Goal: Task Accomplishment & Management: Manage account settings

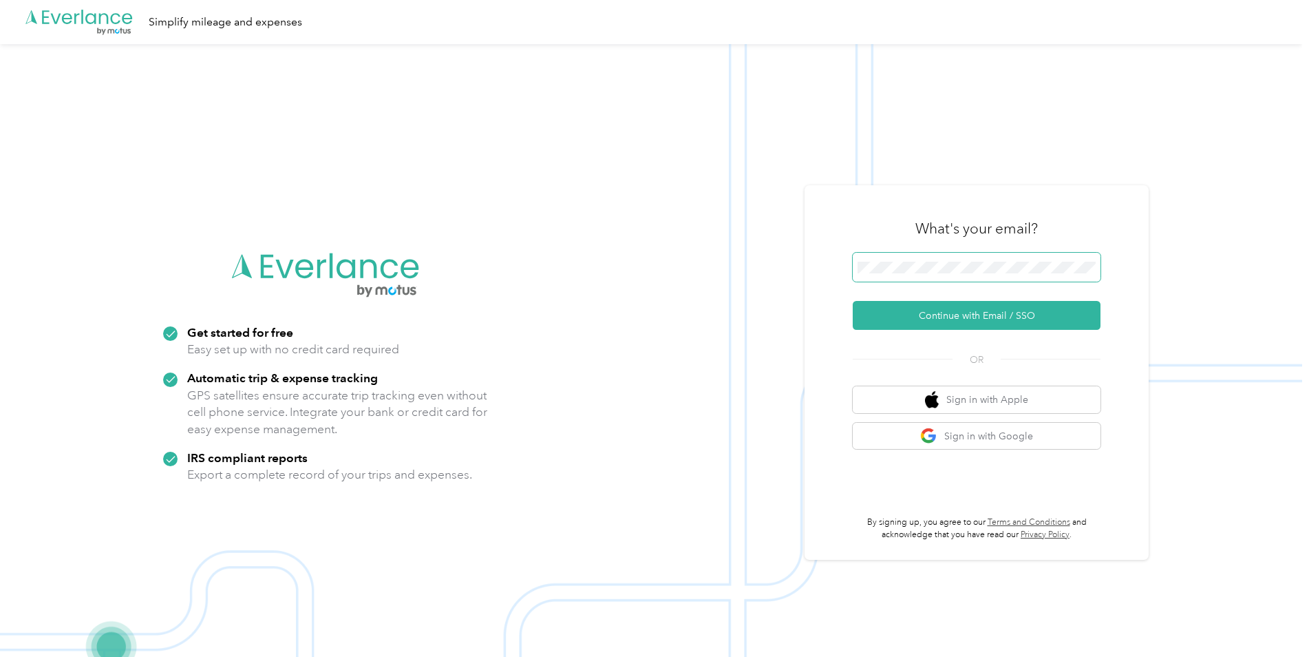
click at [887, 274] on span at bounding box center [977, 267] width 248 height 29
click at [903, 308] on button "Continue with Email / SSO" at bounding box center [977, 315] width 248 height 29
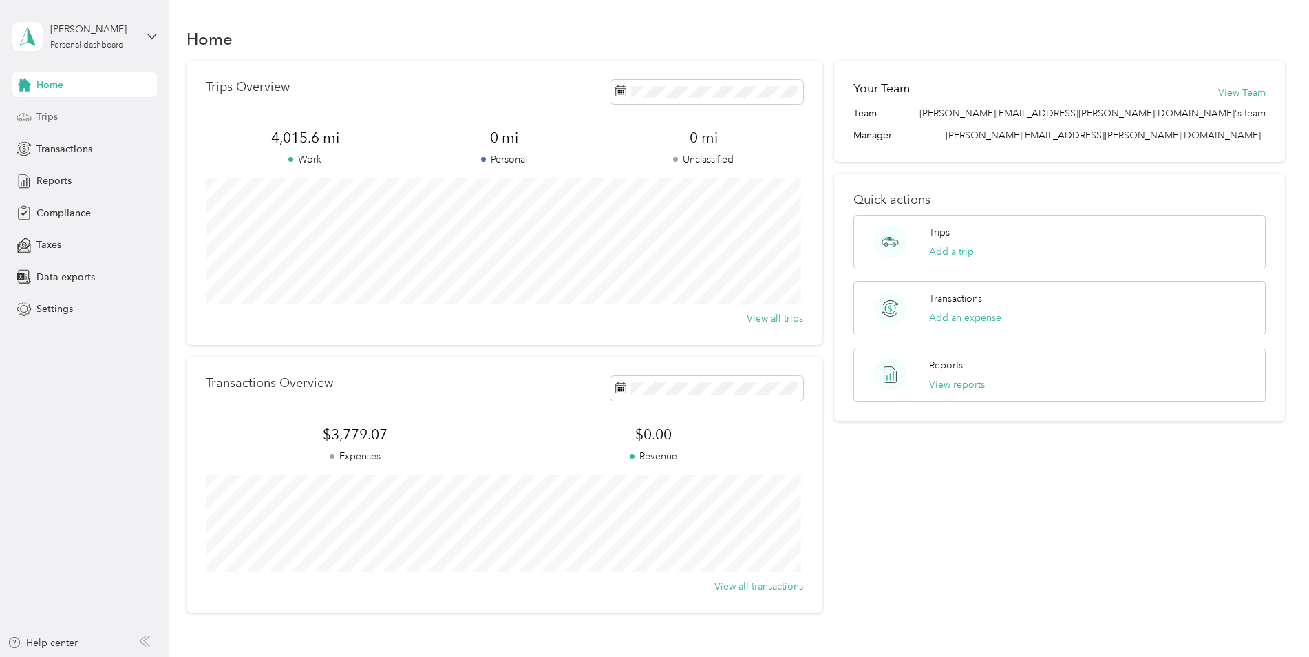
click at [59, 118] on div "Trips" at bounding box center [84, 117] width 145 height 25
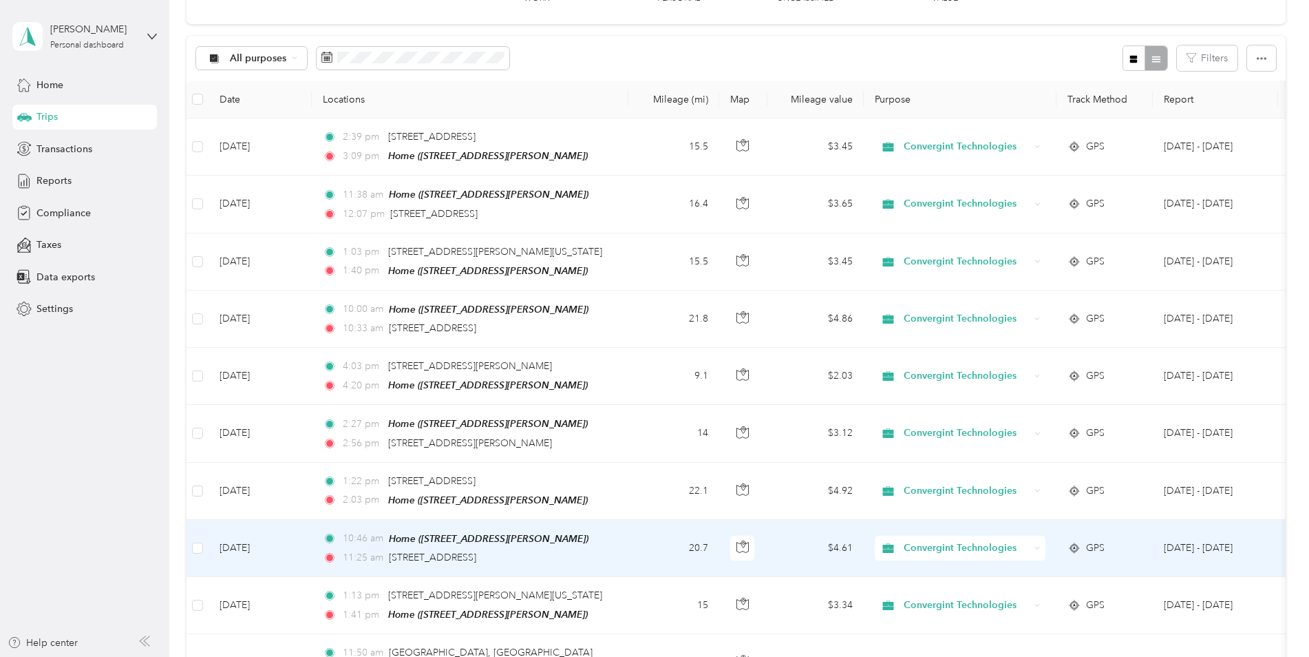
scroll to position [138, 0]
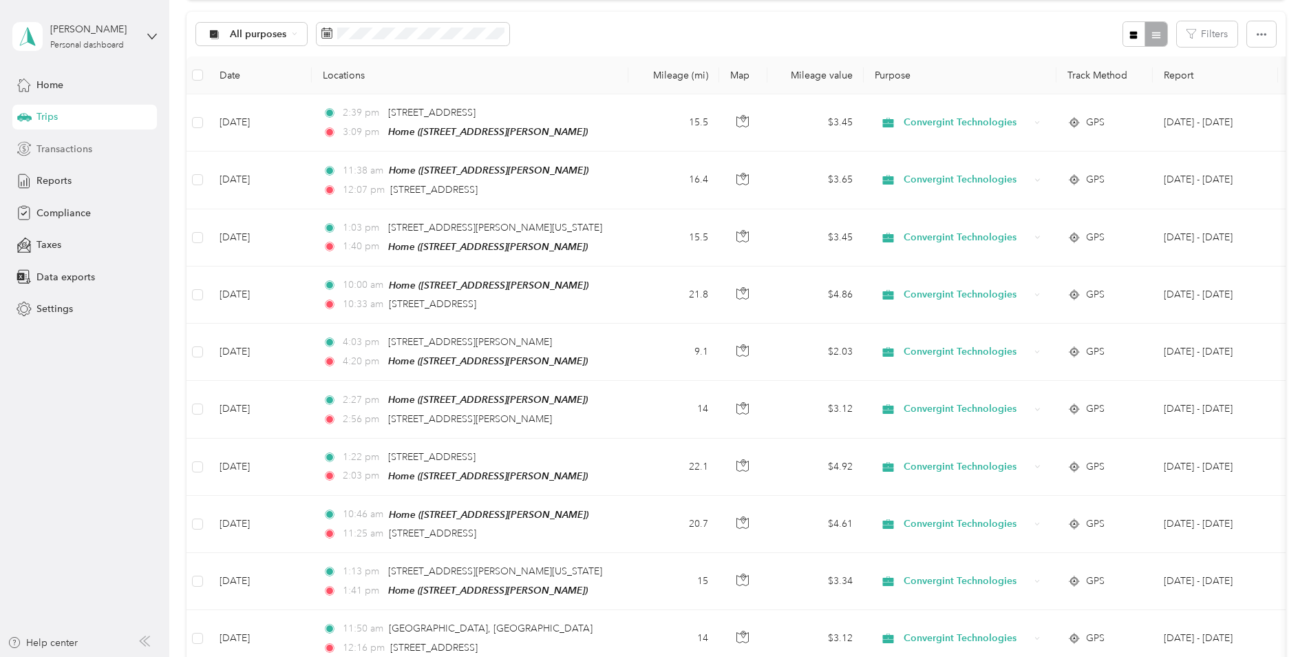
click at [63, 142] on span "Transactions" at bounding box center [64, 149] width 56 height 14
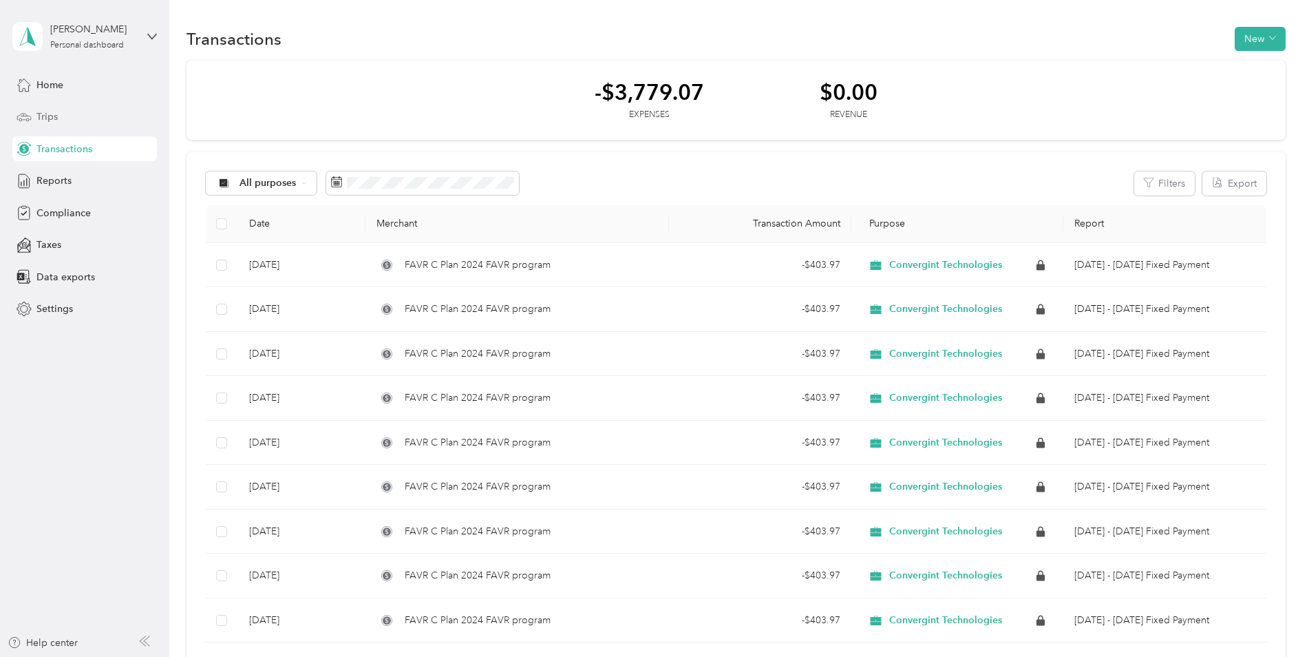
click at [46, 112] on span "Trips" at bounding box center [46, 116] width 21 height 14
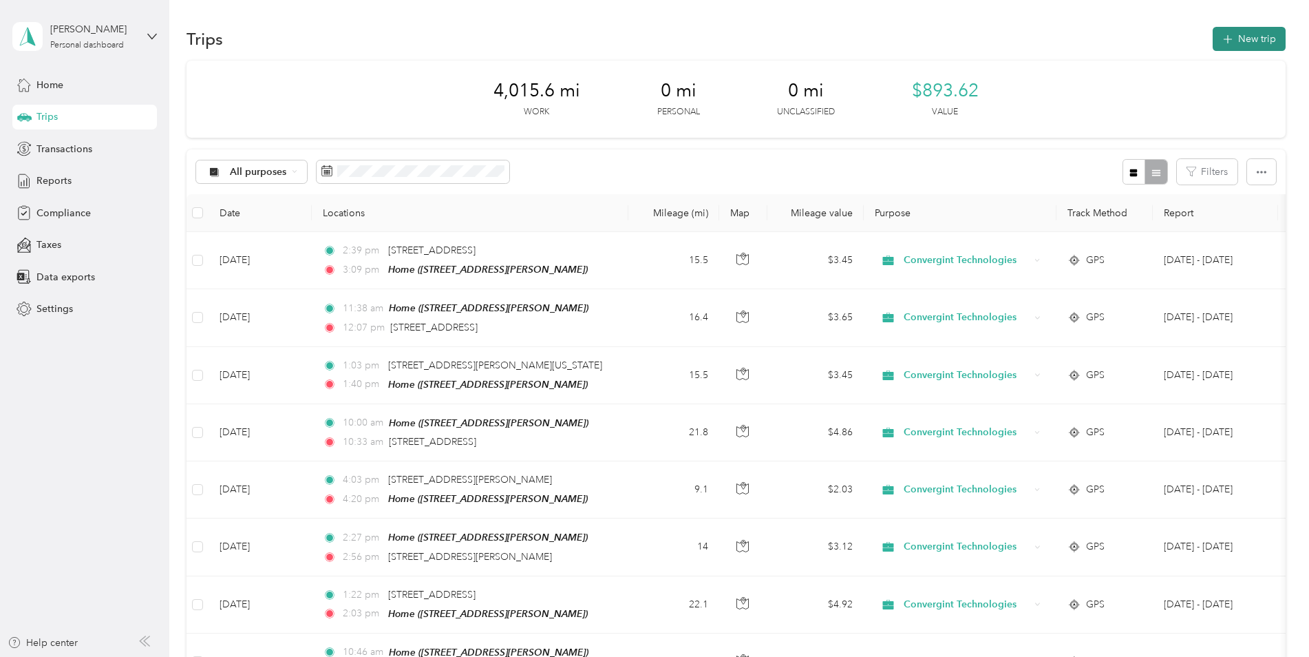
click at [1227, 41] on icon "button" at bounding box center [1228, 40] width 16 height 16
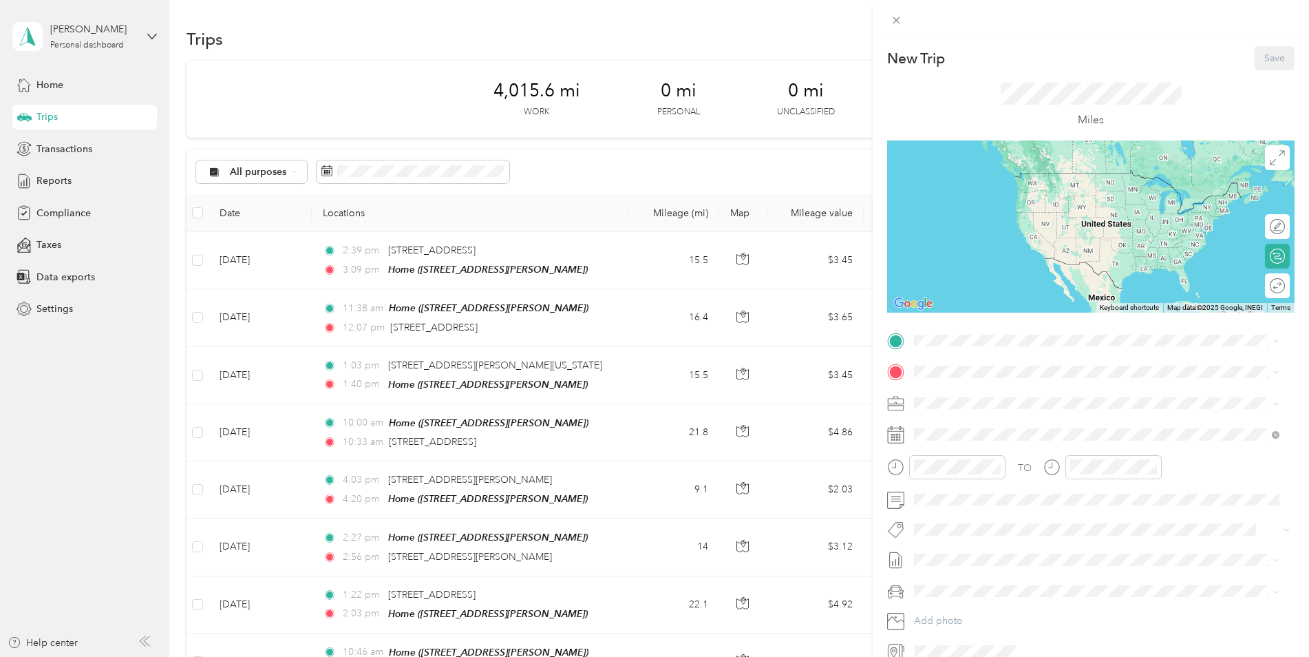
click at [956, 401] on div "Home [STREET_ADDRESS][PERSON_NAME]" at bounding box center [1022, 403] width 164 height 29
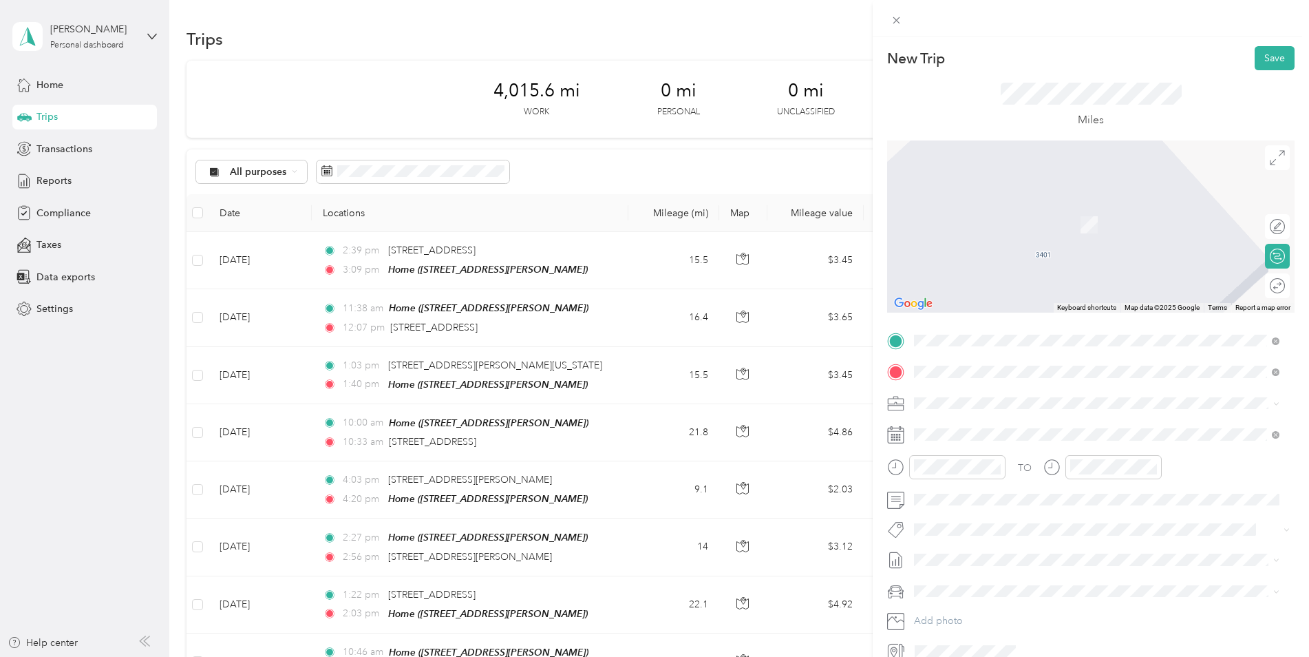
click at [978, 428] on span "[STREET_ADDRESS][US_STATE]" at bounding box center [1009, 421] width 138 height 12
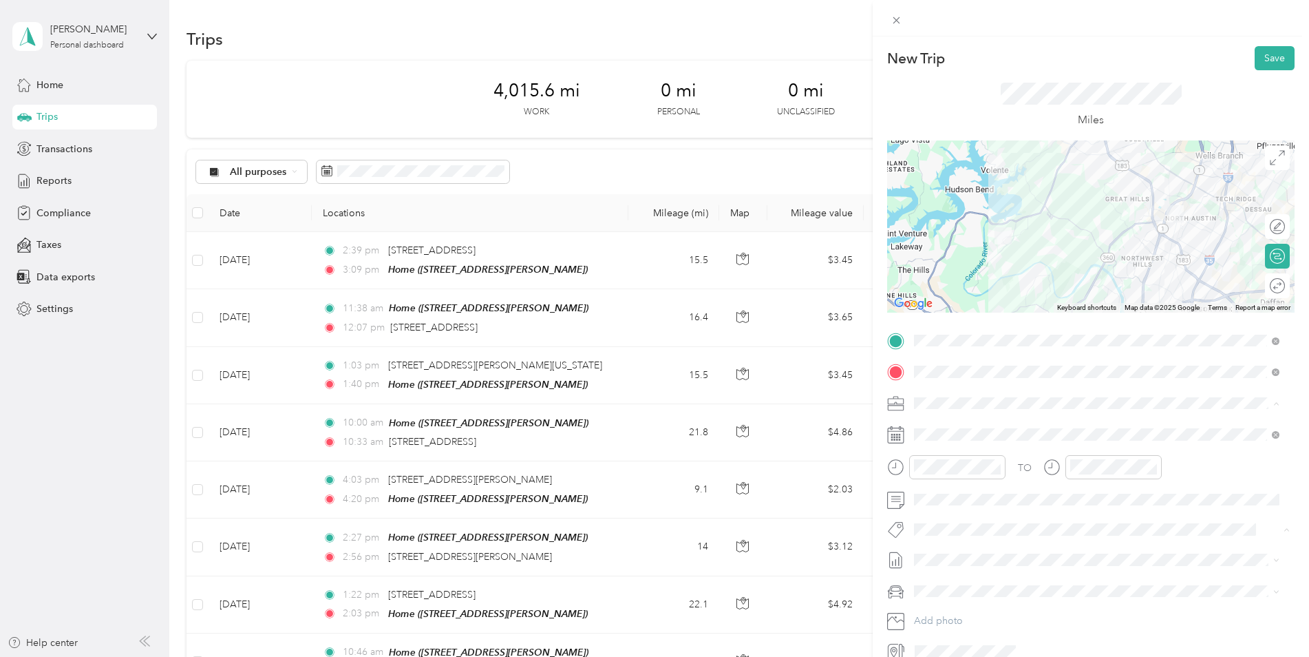
click at [1043, 430] on div "Convergint Technologies" at bounding box center [1089, 427] width 340 height 14
click at [892, 434] on icon at bounding box center [895, 434] width 17 height 17
click at [894, 435] on icon at bounding box center [895, 434] width 17 height 17
click at [896, 435] on icon at bounding box center [895, 434] width 17 height 17
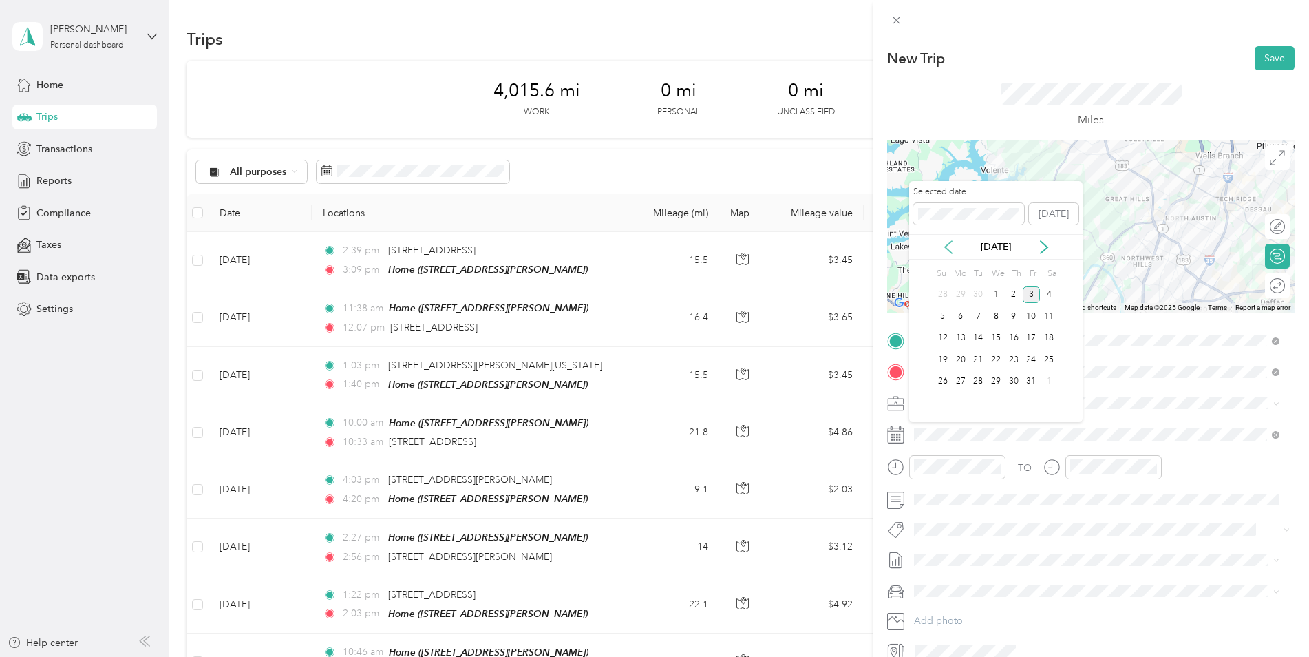
click at [951, 250] on icon at bounding box center [949, 247] width 14 height 14
click at [962, 356] on div "22" at bounding box center [961, 359] width 18 height 17
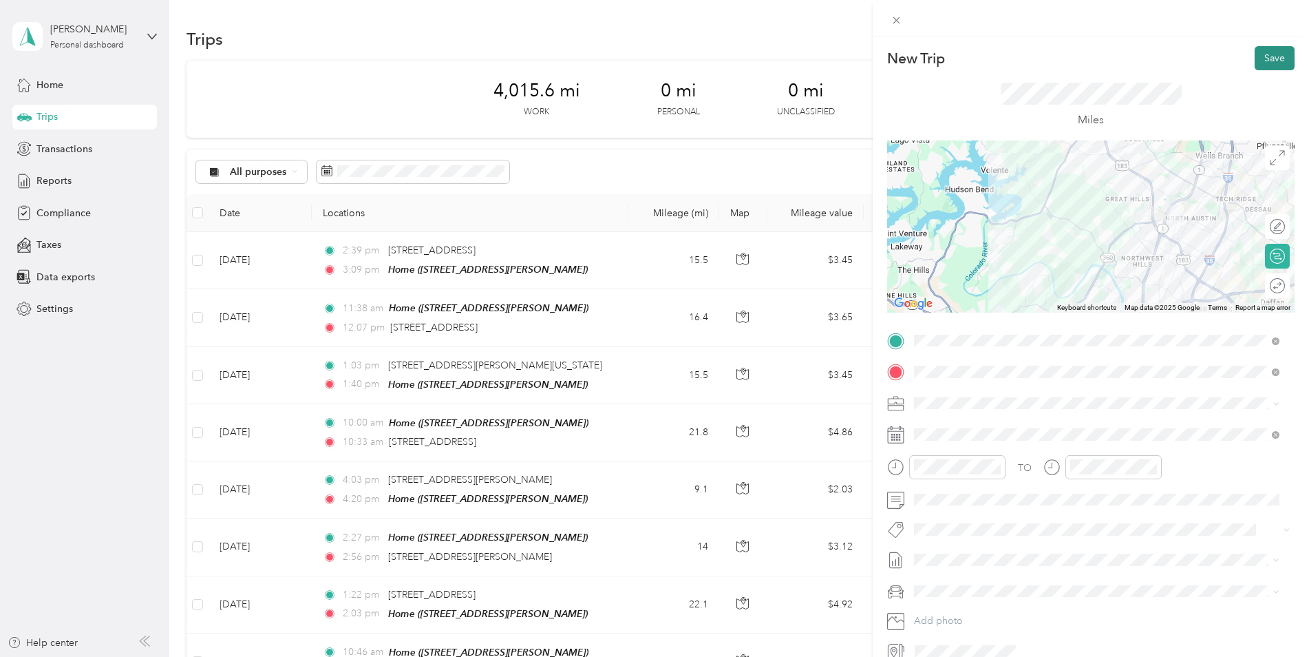
click at [1270, 59] on button "Save" at bounding box center [1275, 58] width 40 height 24
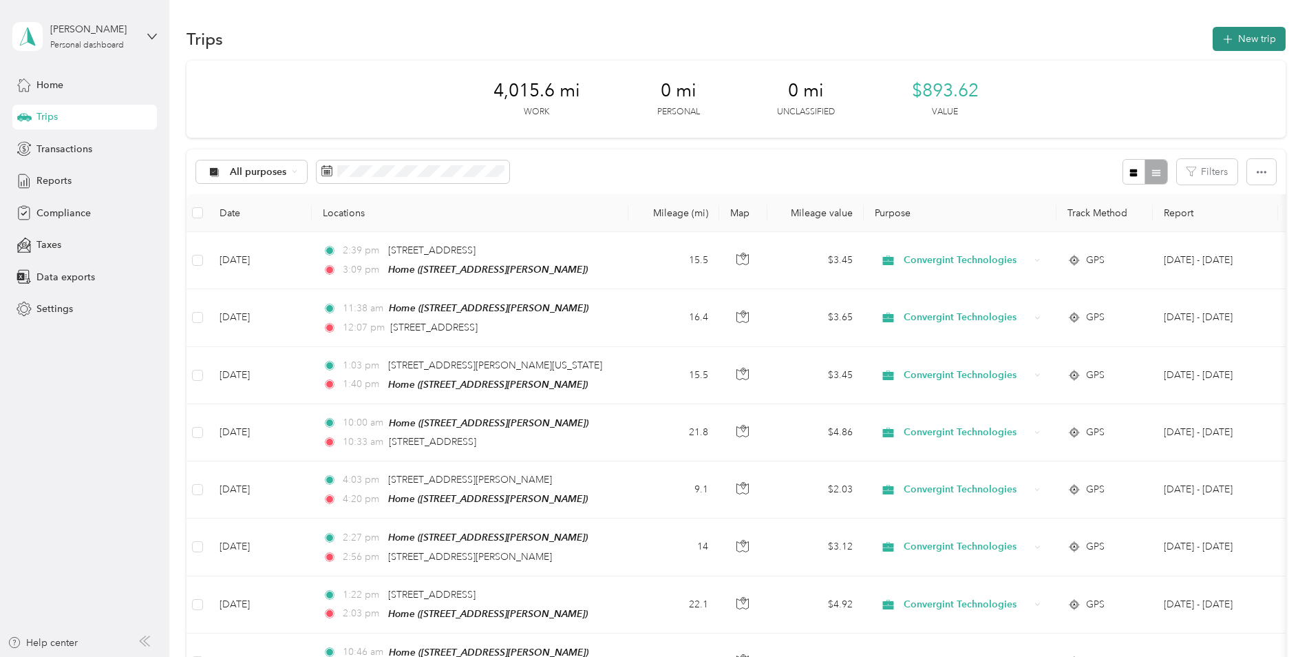
click at [1252, 28] on button "New trip" at bounding box center [1249, 39] width 73 height 24
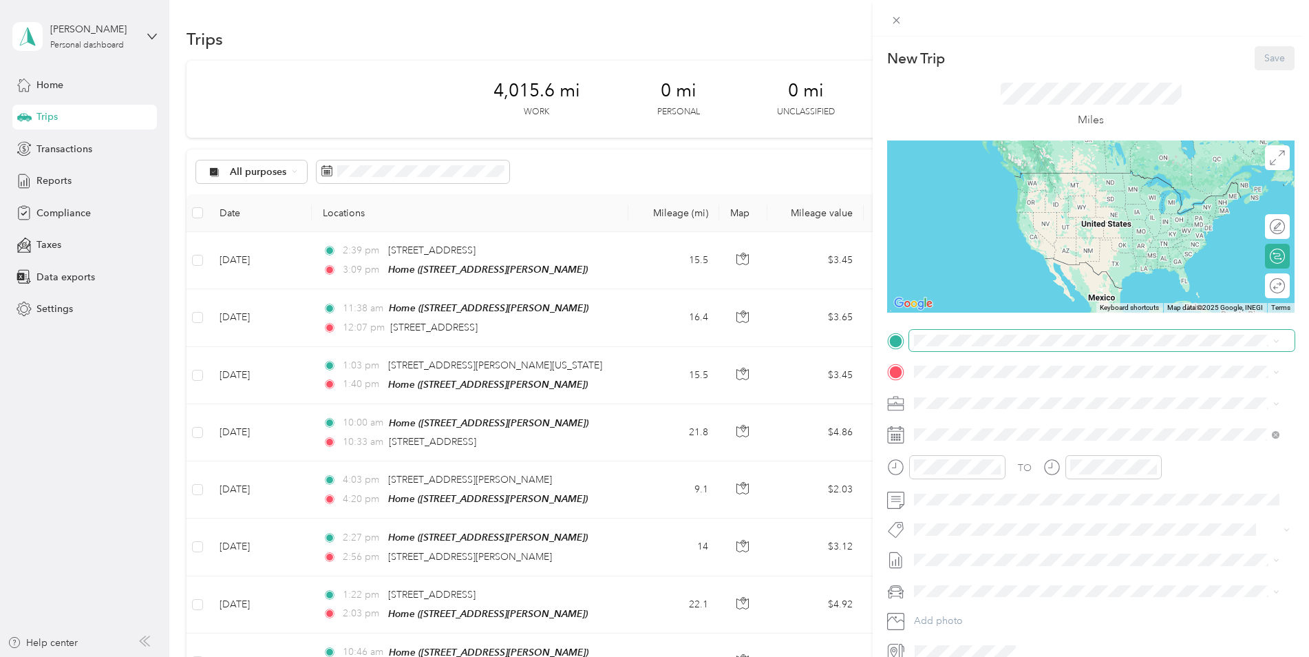
click at [936, 347] on span at bounding box center [1102, 341] width 386 height 22
click at [943, 330] on span at bounding box center [1102, 341] width 386 height 22
click at [1007, 386] on span "[STREET_ADDRESS][US_STATE]" at bounding box center [1009, 390] width 138 height 12
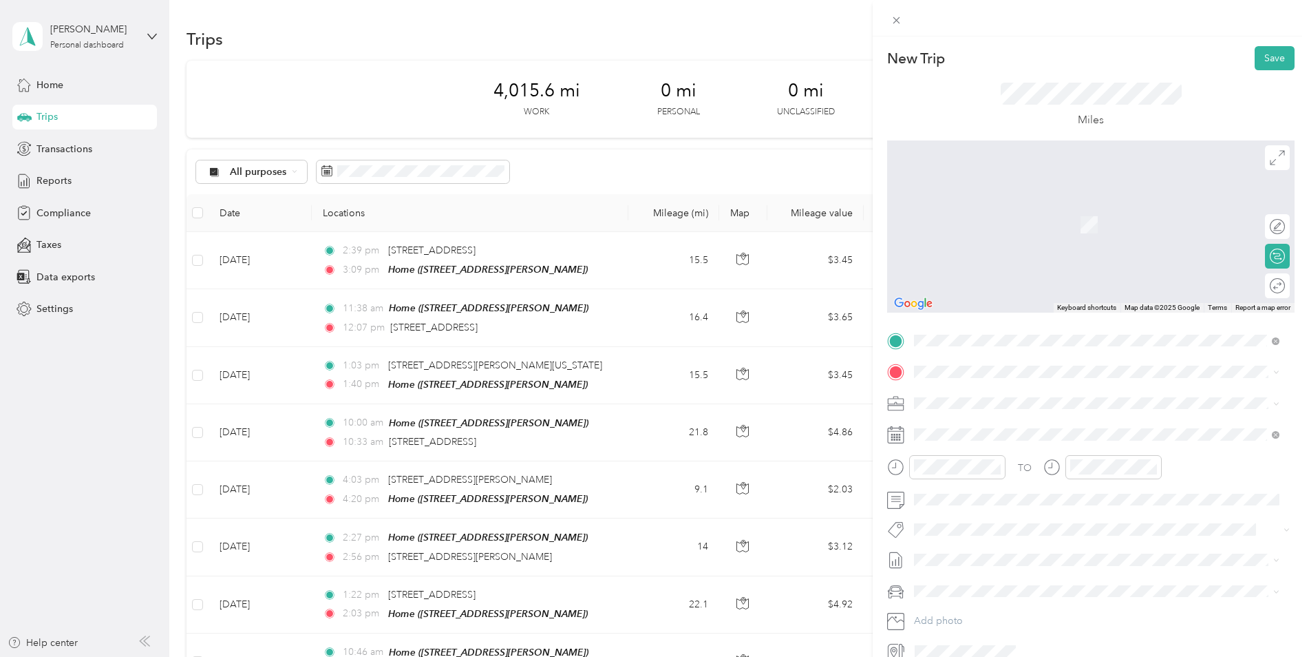
click at [970, 439] on span "[STREET_ADDRESS][PERSON_NAME]" at bounding box center [1022, 441] width 164 height 12
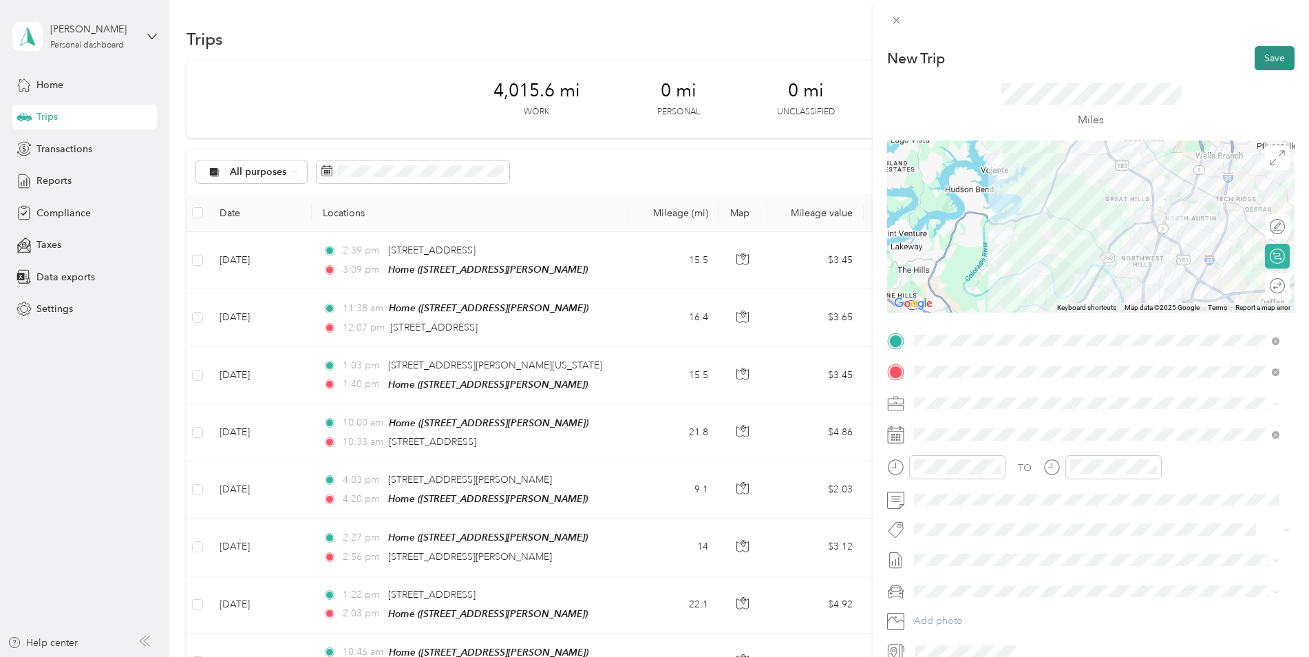
click at [1267, 61] on button "Save" at bounding box center [1275, 58] width 40 height 24
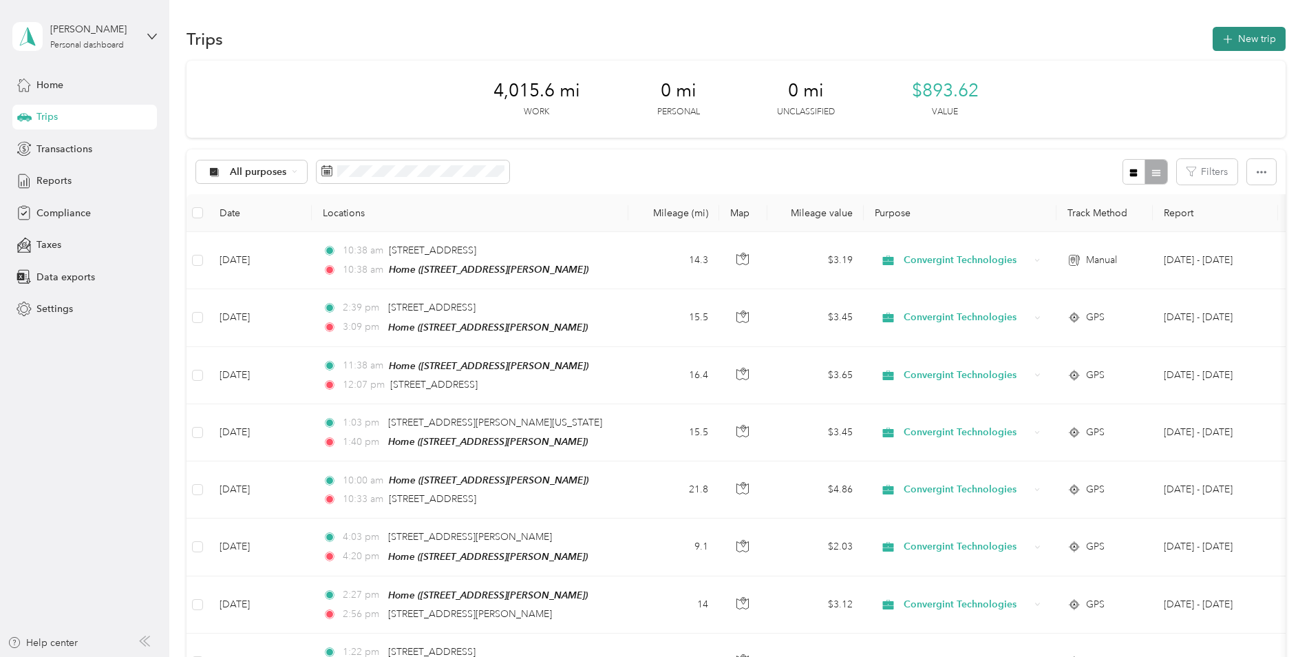
click at [1234, 45] on button "New trip" at bounding box center [1249, 39] width 73 height 24
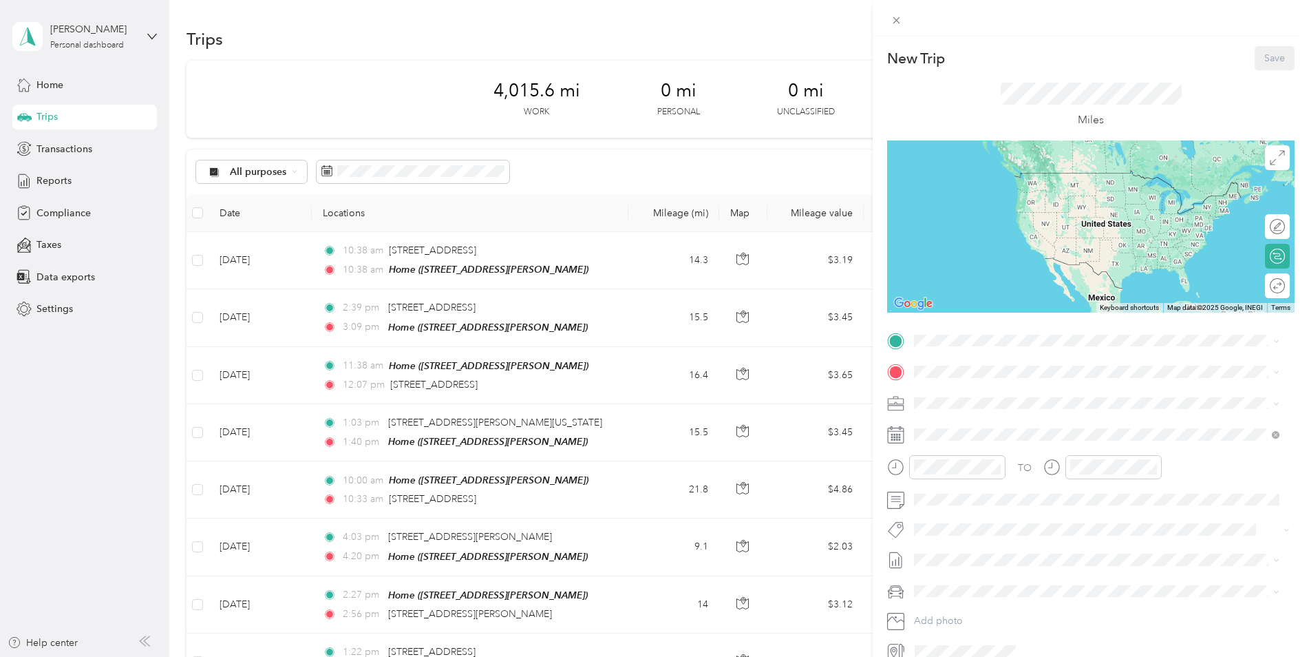
click at [194, 260] on div "New Trip Save This trip cannot be edited because it is either under review, app…" at bounding box center [654, 328] width 1309 height 657
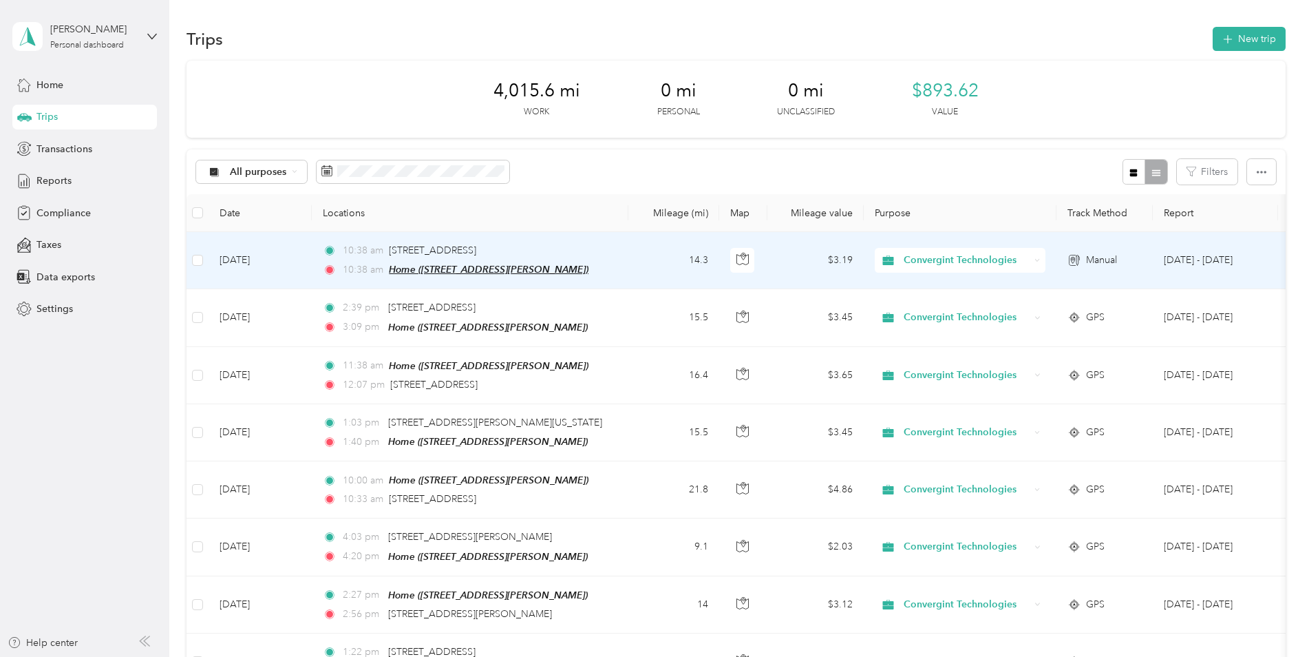
click at [505, 264] on span "Home ([STREET_ADDRESS][PERSON_NAME])" at bounding box center [489, 269] width 200 height 11
click at [669, 276] on td "14.3" at bounding box center [674, 260] width 91 height 57
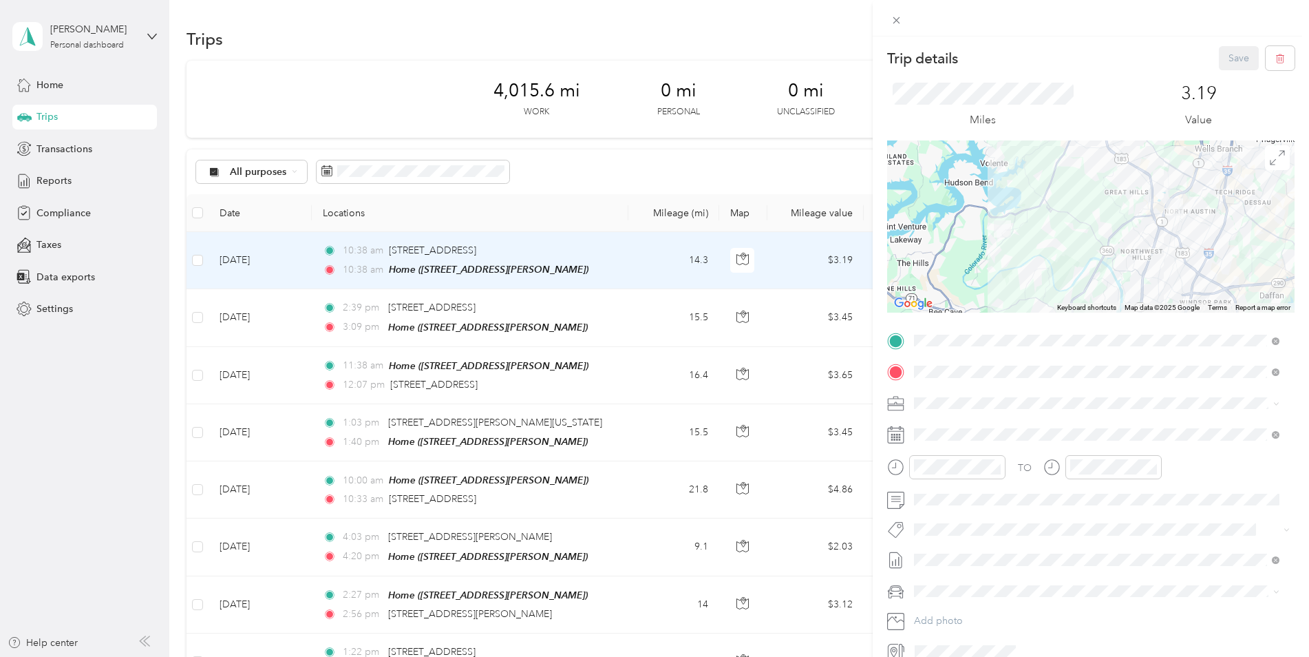
click at [262, 257] on div "Trip details Save This trip cannot be edited because it is either under review,…" at bounding box center [654, 328] width 1309 height 657
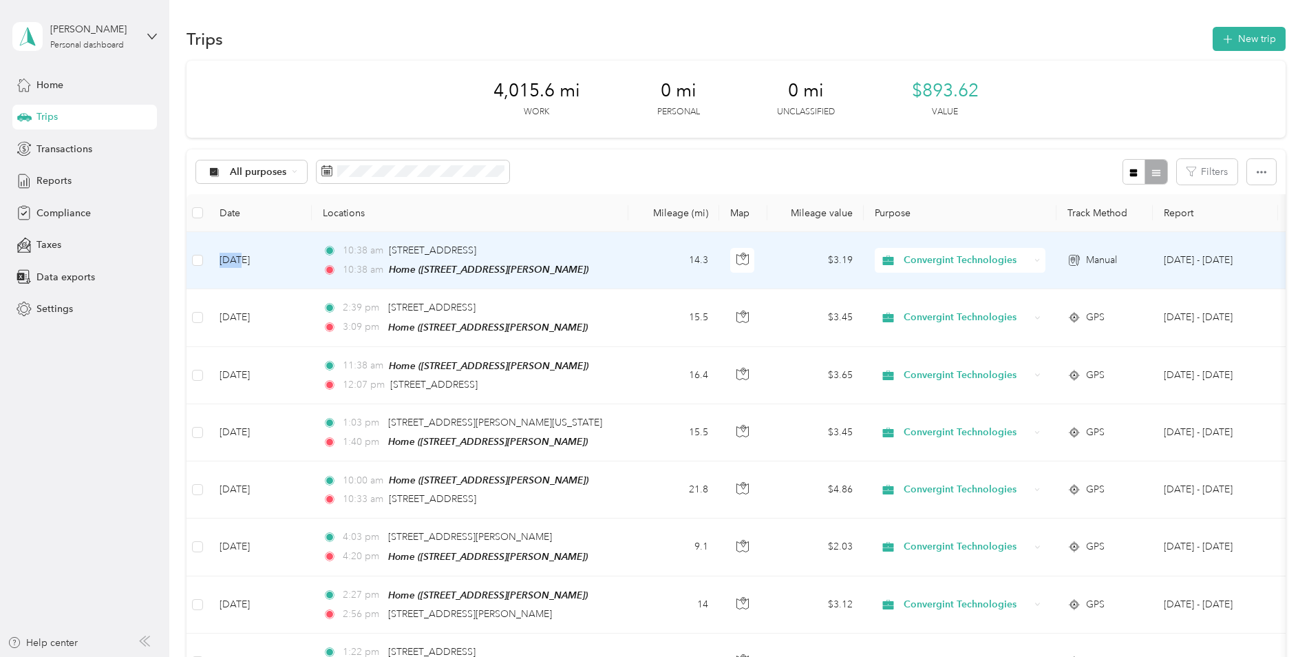
click at [229, 259] on td "[DATE]" at bounding box center [260, 260] width 103 height 57
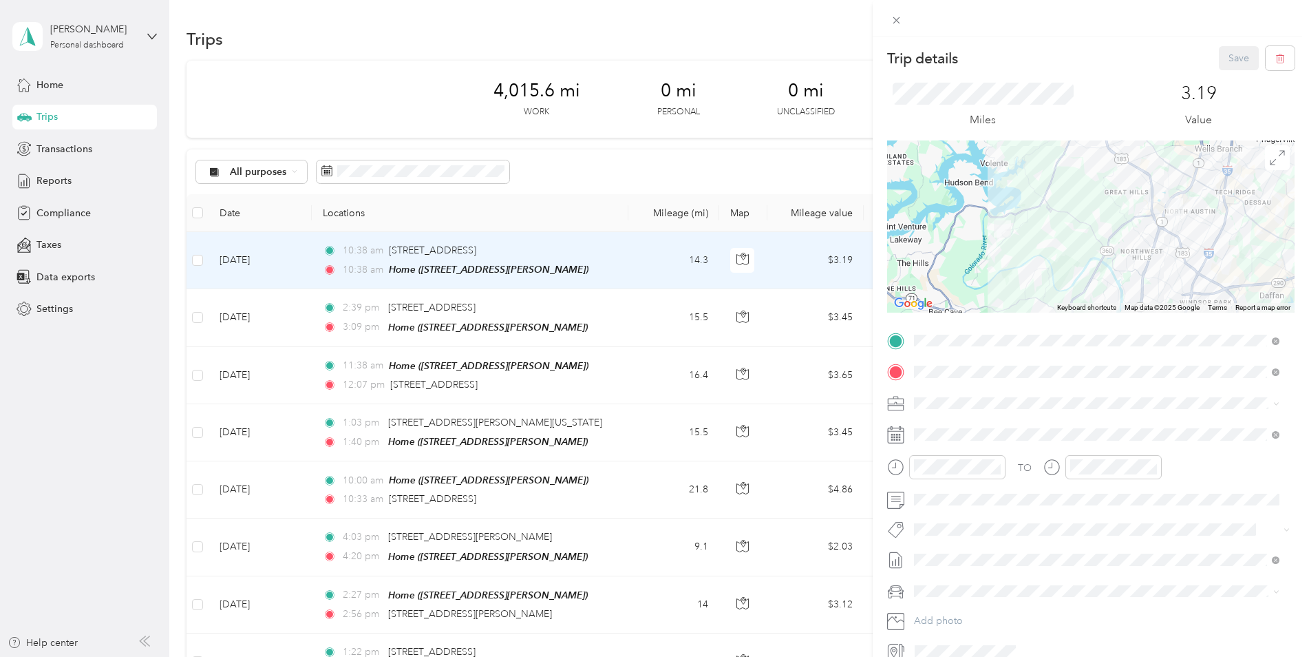
drag, startPoint x: 229, startPoint y: 259, endPoint x: 246, endPoint y: 258, distance: 17.2
click at [246, 258] on div "Trip details Save This trip cannot be edited because it is either under review,…" at bounding box center [654, 328] width 1309 height 657
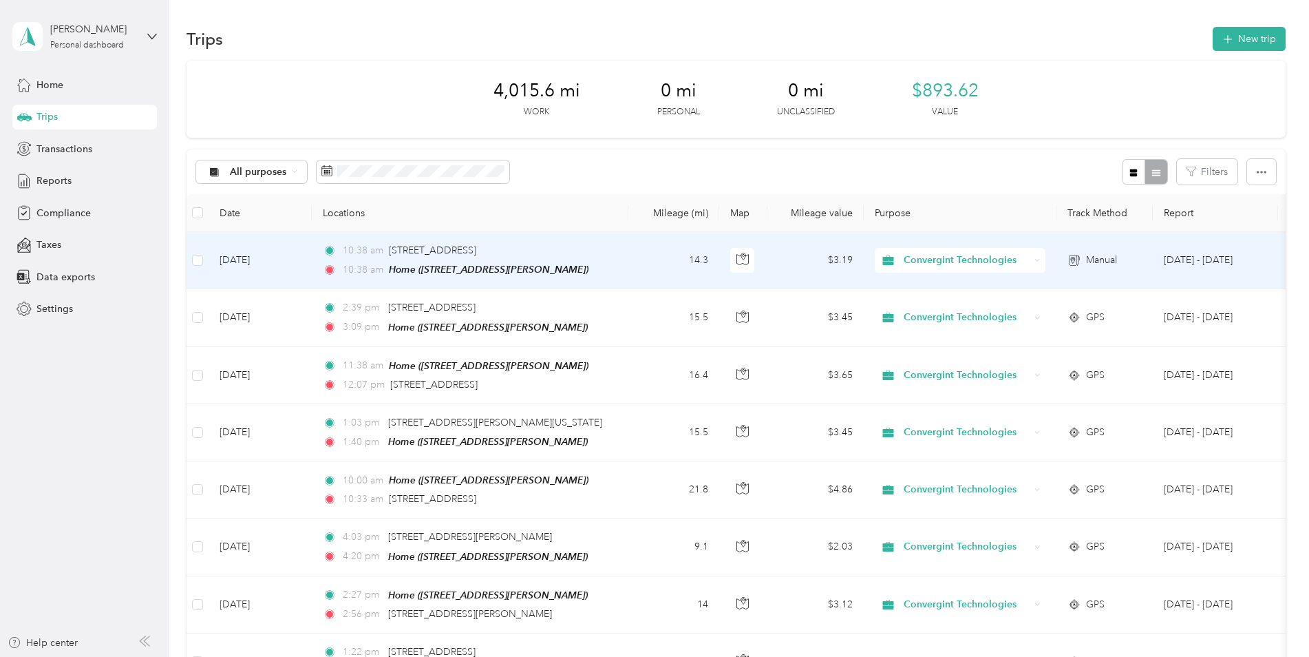
click at [246, 258] on td "[DATE]" at bounding box center [260, 260] width 103 height 57
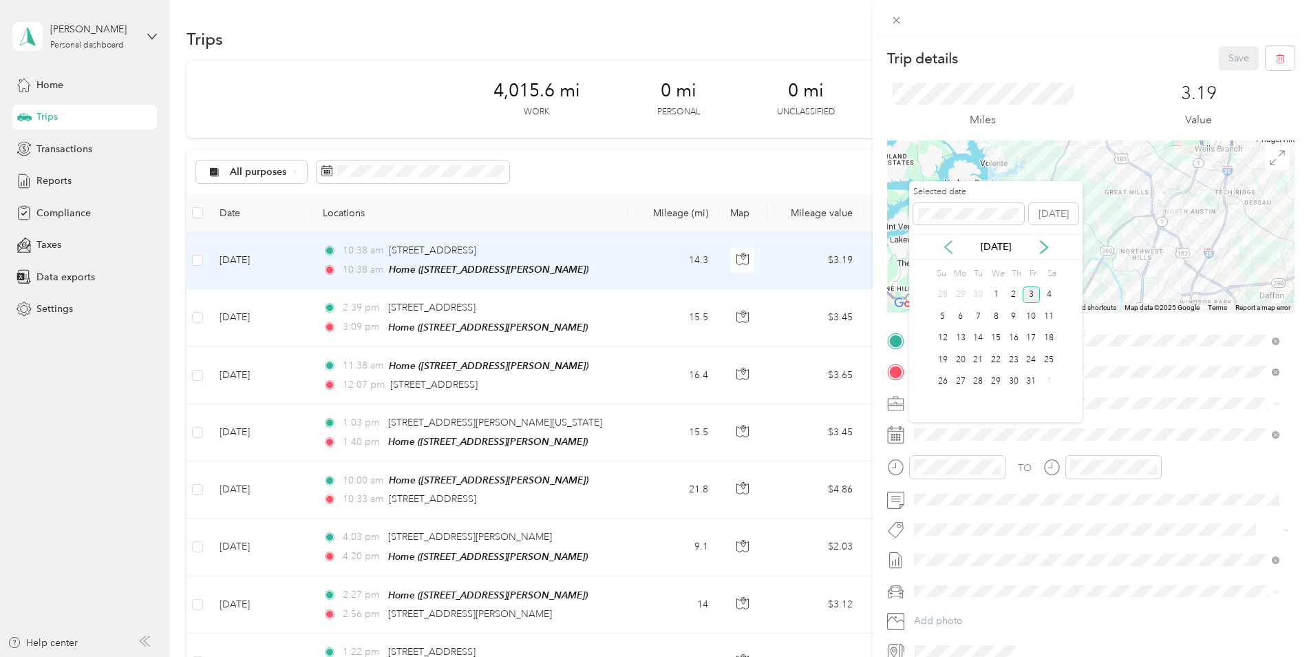
click at [949, 246] on icon at bounding box center [949, 247] width 14 height 14
click at [964, 357] on div "22" at bounding box center [961, 359] width 18 height 17
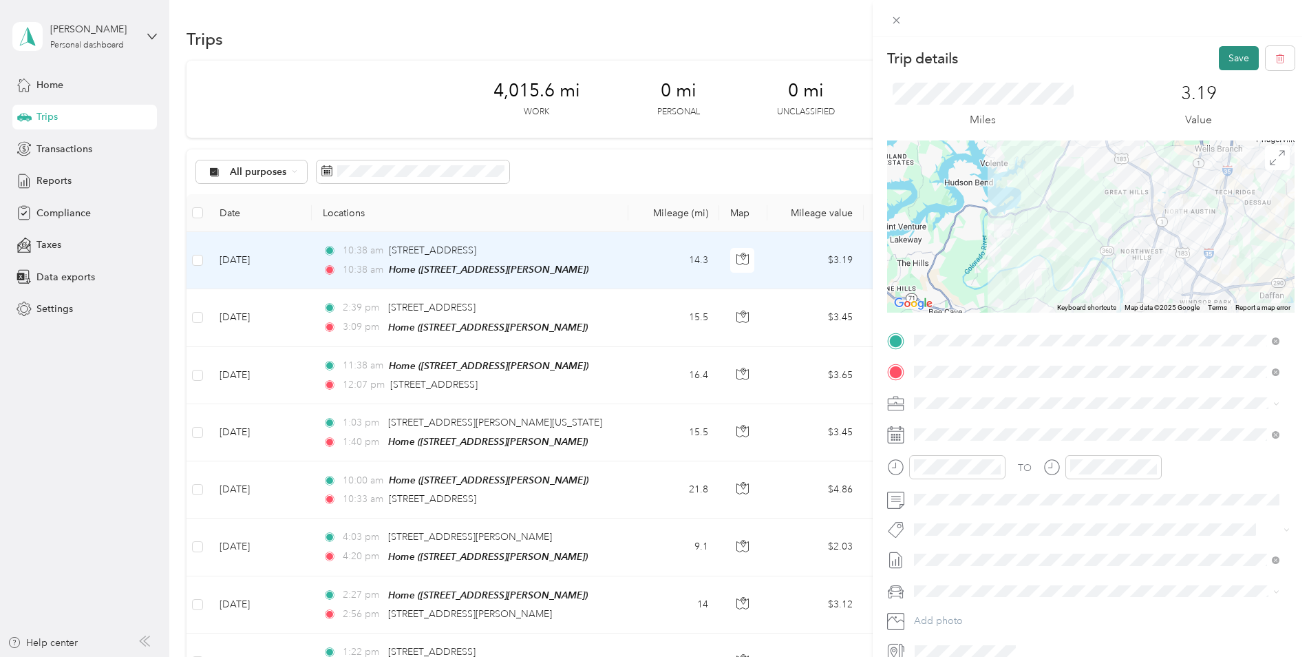
click at [1232, 63] on button "Save" at bounding box center [1239, 58] width 40 height 24
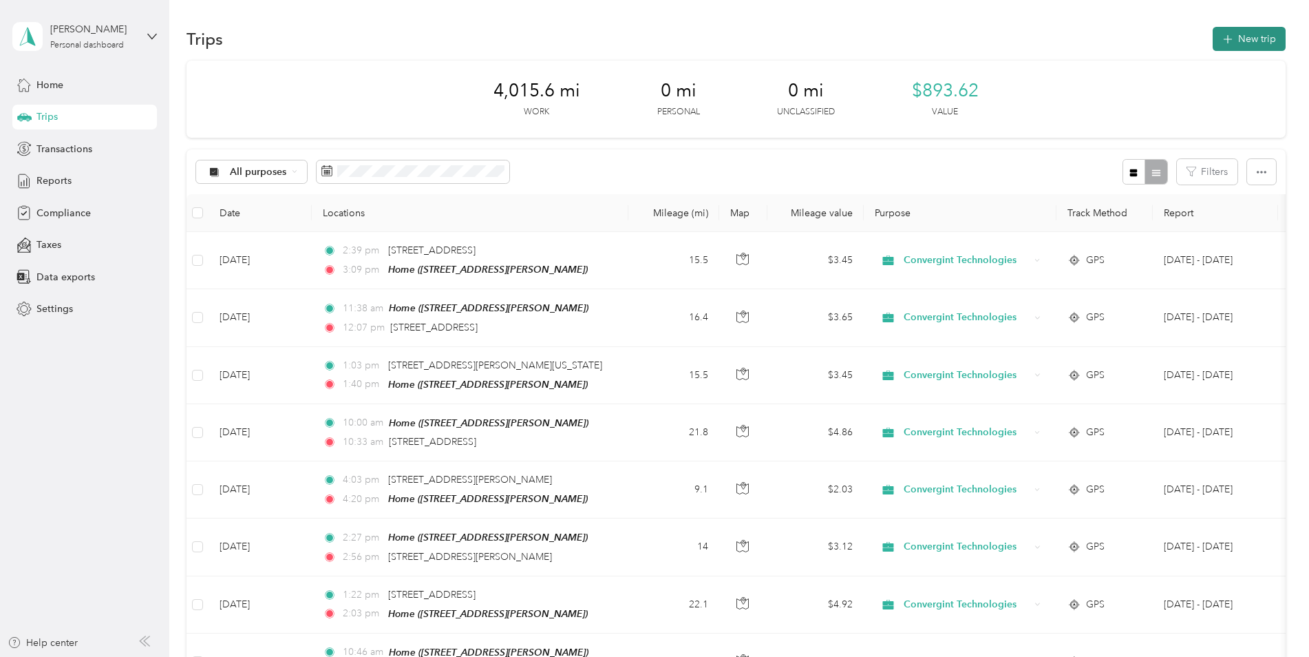
click at [1244, 39] on button "New trip" at bounding box center [1249, 39] width 73 height 24
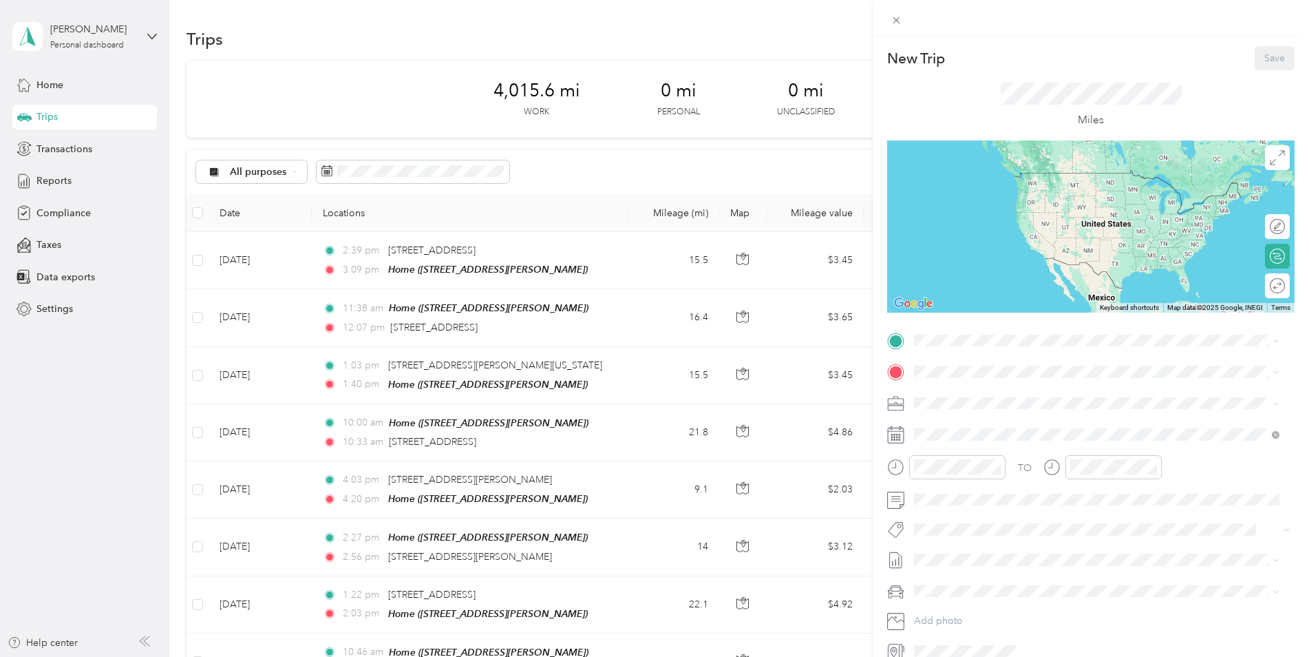
click at [993, 410] on span "[STREET_ADDRESS][PERSON_NAME]" at bounding box center [1022, 411] width 164 height 12
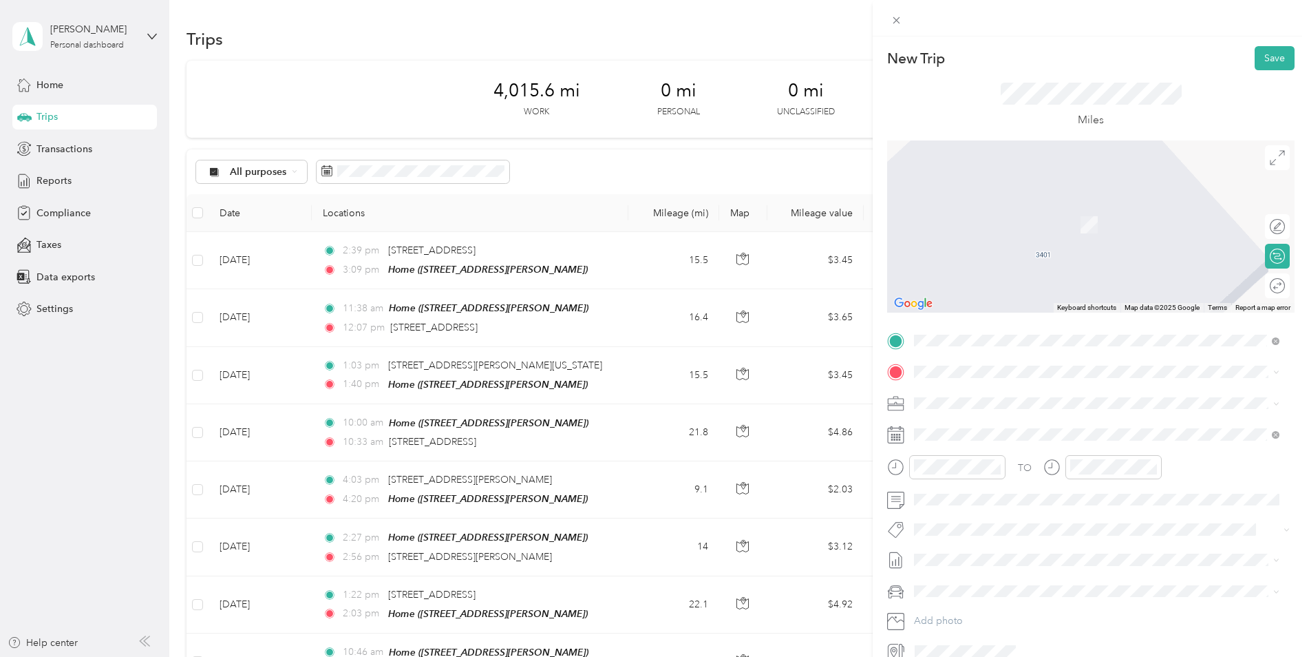
click at [990, 426] on span "[STREET_ADDRESS][PERSON_NAME][US_STATE]" at bounding box center [1047, 420] width 214 height 12
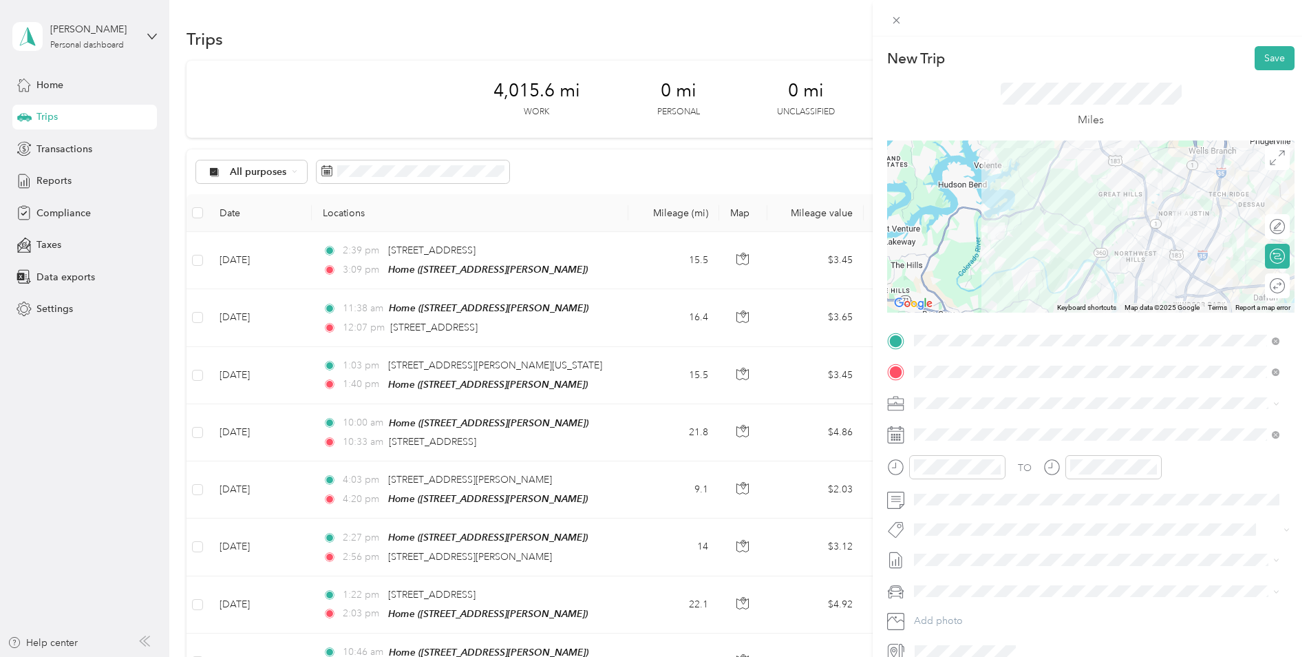
click at [895, 434] on icon at bounding box center [895, 434] width 17 height 17
click at [897, 436] on icon at bounding box center [895, 434] width 17 height 17
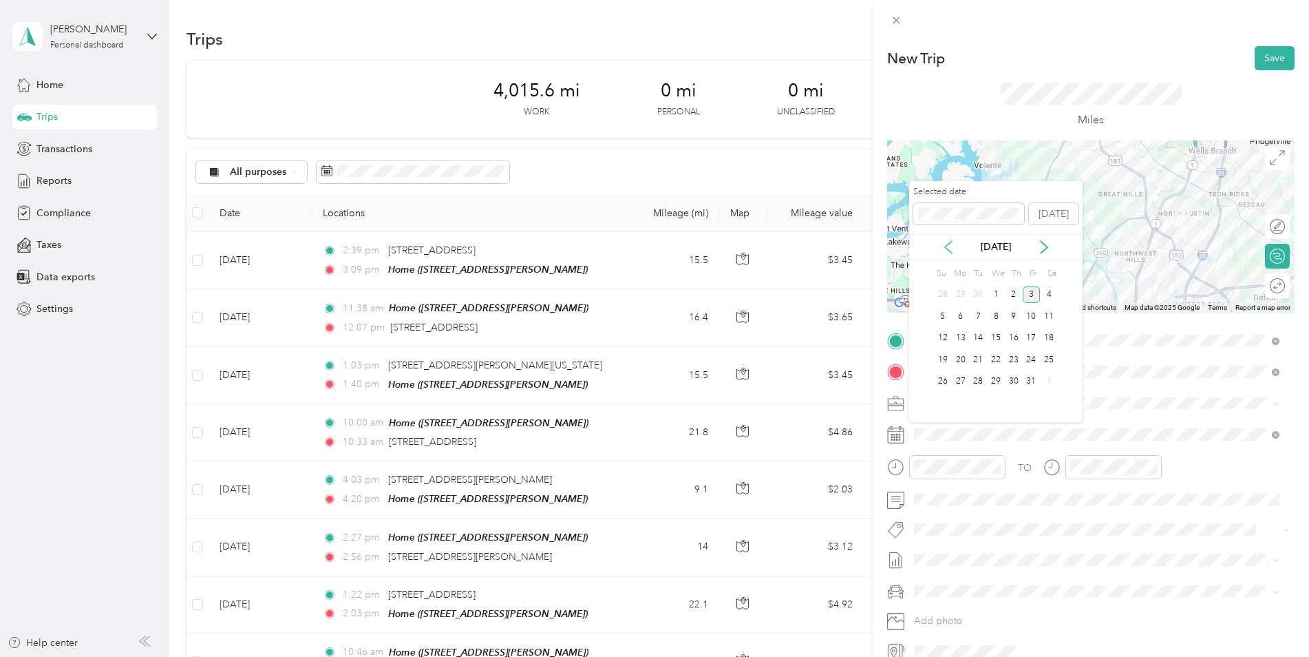
click at [948, 247] on icon at bounding box center [949, 247] width 14 height 14
click at [978, 355] on div "23" at bounding box center [978, 359] width 18 height 17
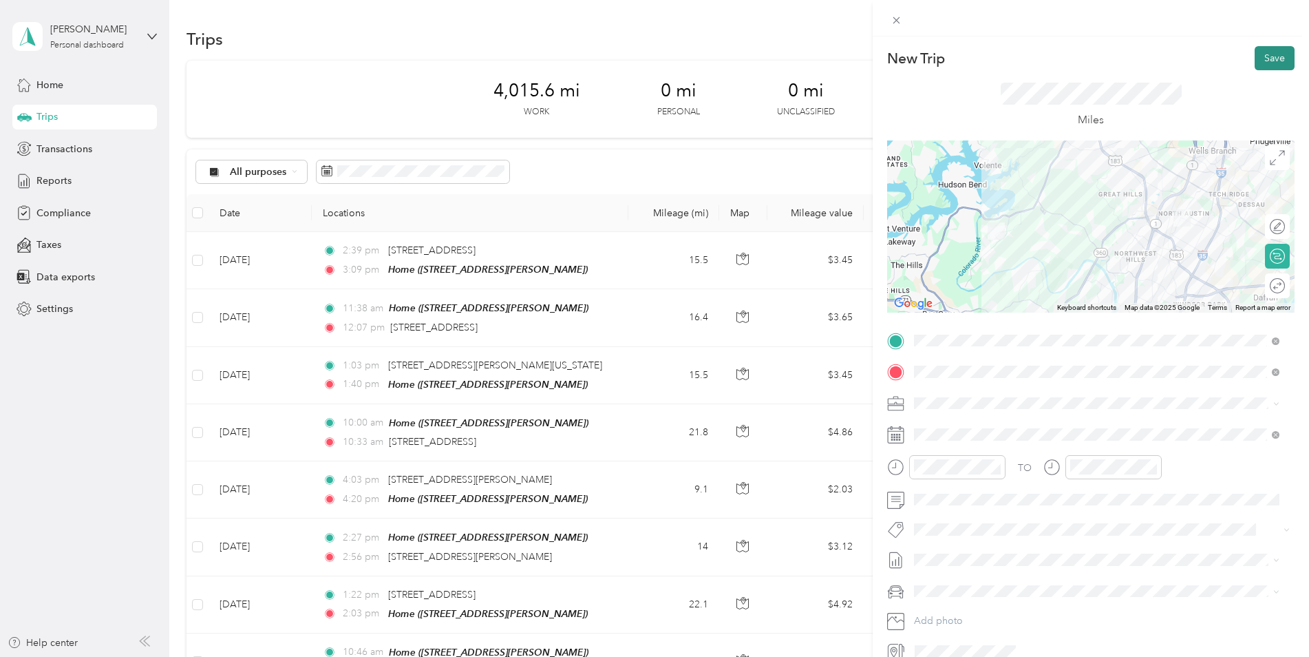
click at [1264, 59] on button "Save" at bounding box center [1275, 58] width 40 height 24
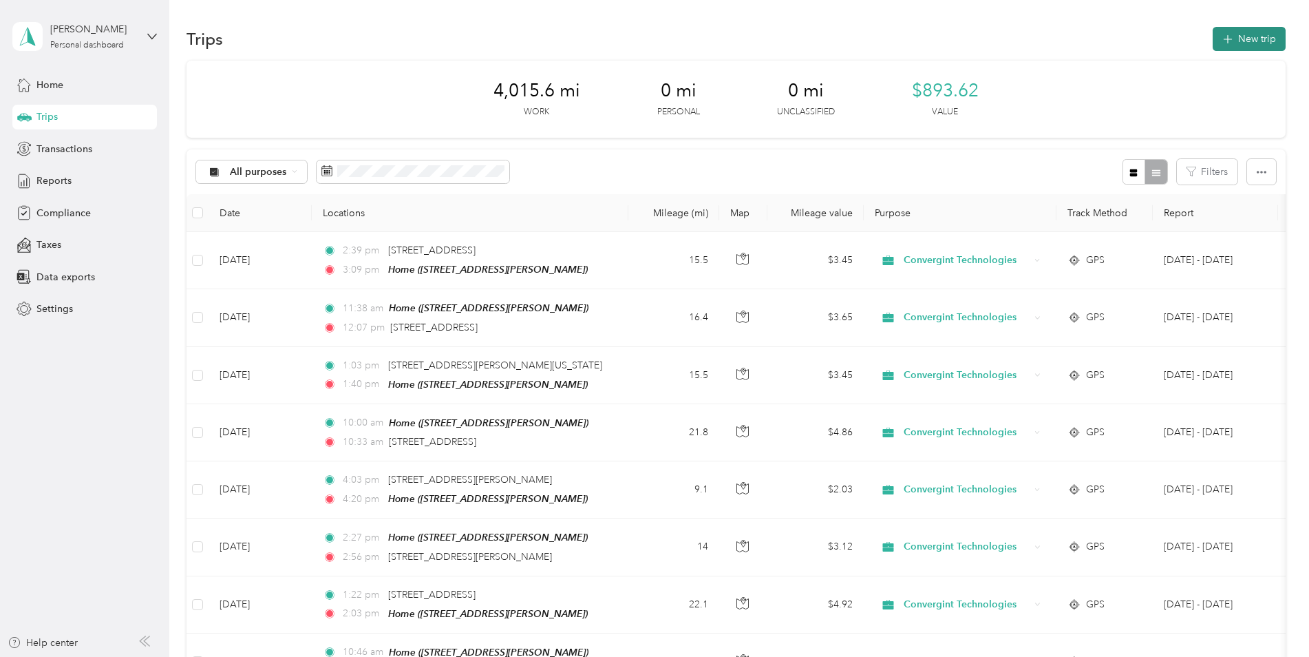
click at [1232, 39] on icon "button" at bounding box center [1228, 40] width 16 height 16
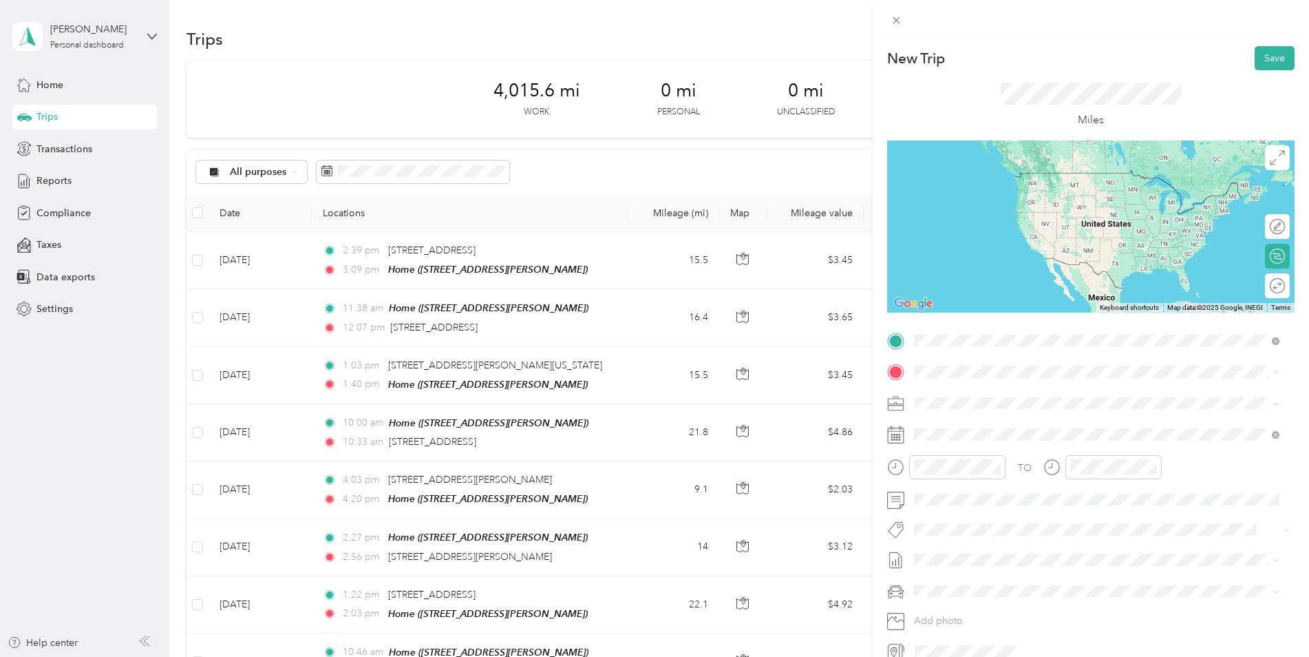
click at [1011, 390] on span "[STREET_ADDRESS][PERSON_NAME][US_STATE]" at bounding box center [1047, 390] width 214 height 12
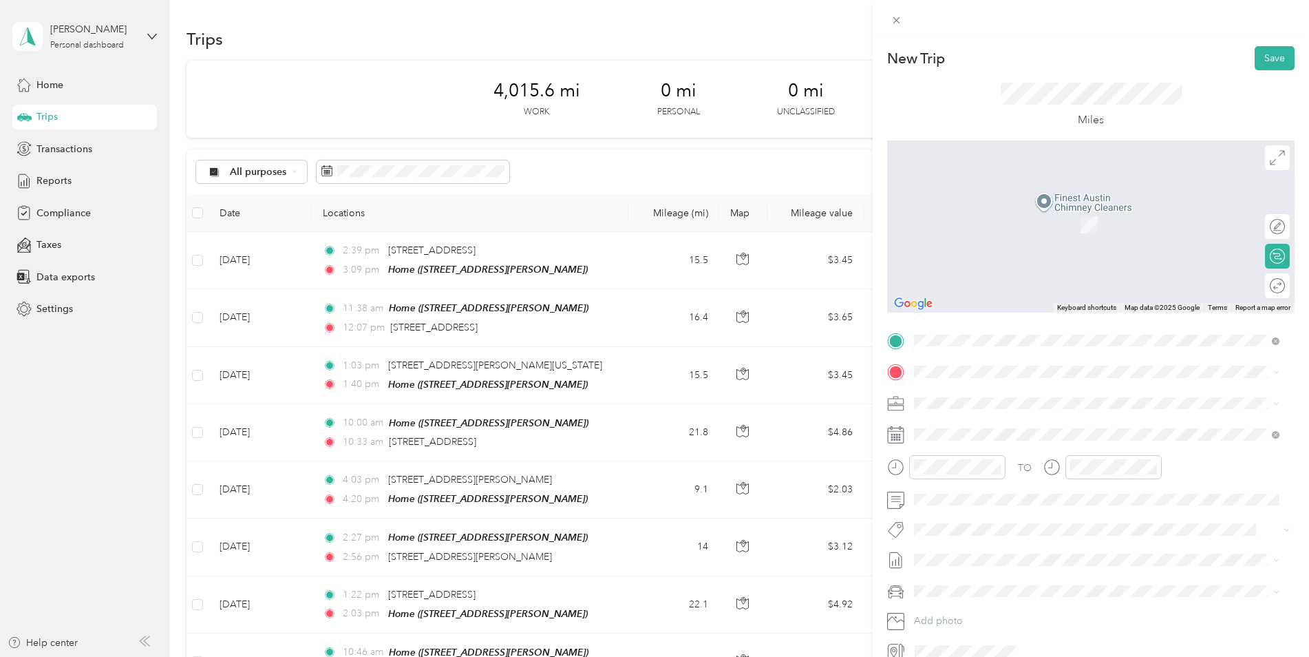
click at [1008, 425] on span "[STREET_ADDRESS][US_STATE]" at bounding box center [1009, 418] width 138 height 12
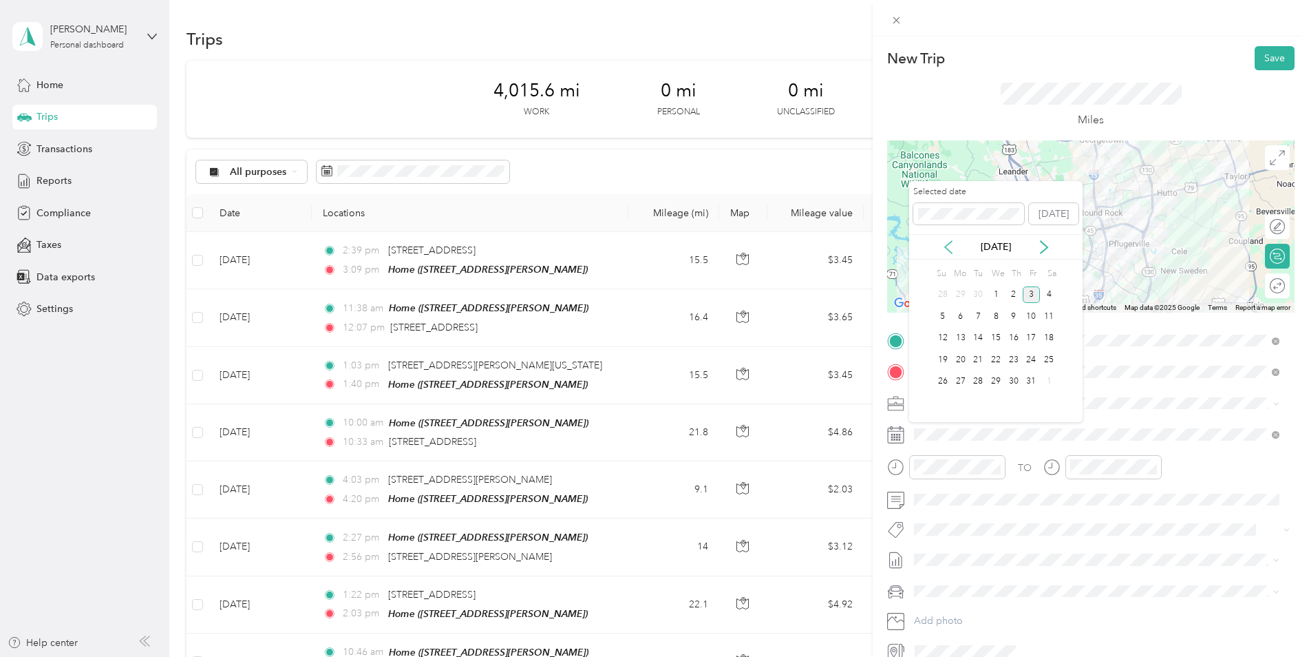
click at [951, 240] on icon at bounding box center [949, 247] width 14 height 14
click at [975, 365] on div "23" at bounding box center [978, 359] width 18 height 17
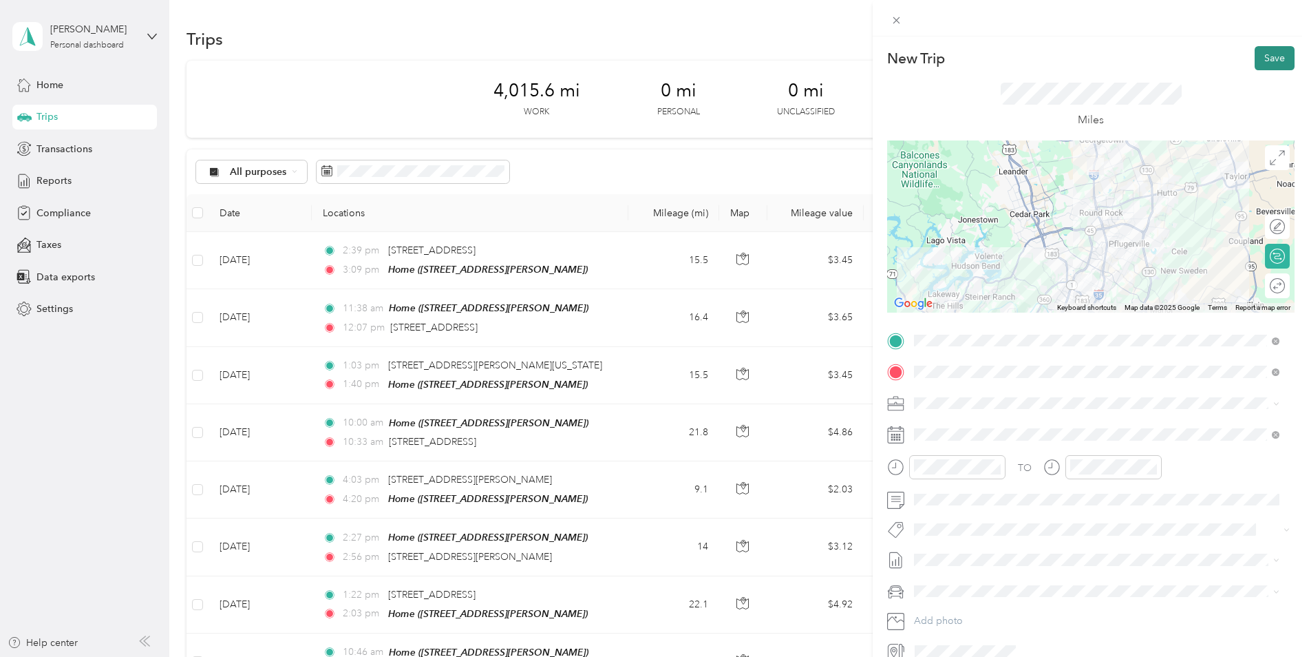
click at [1262, 61] on button "Save" at bounding box center [1275, 58] width 40 height 24
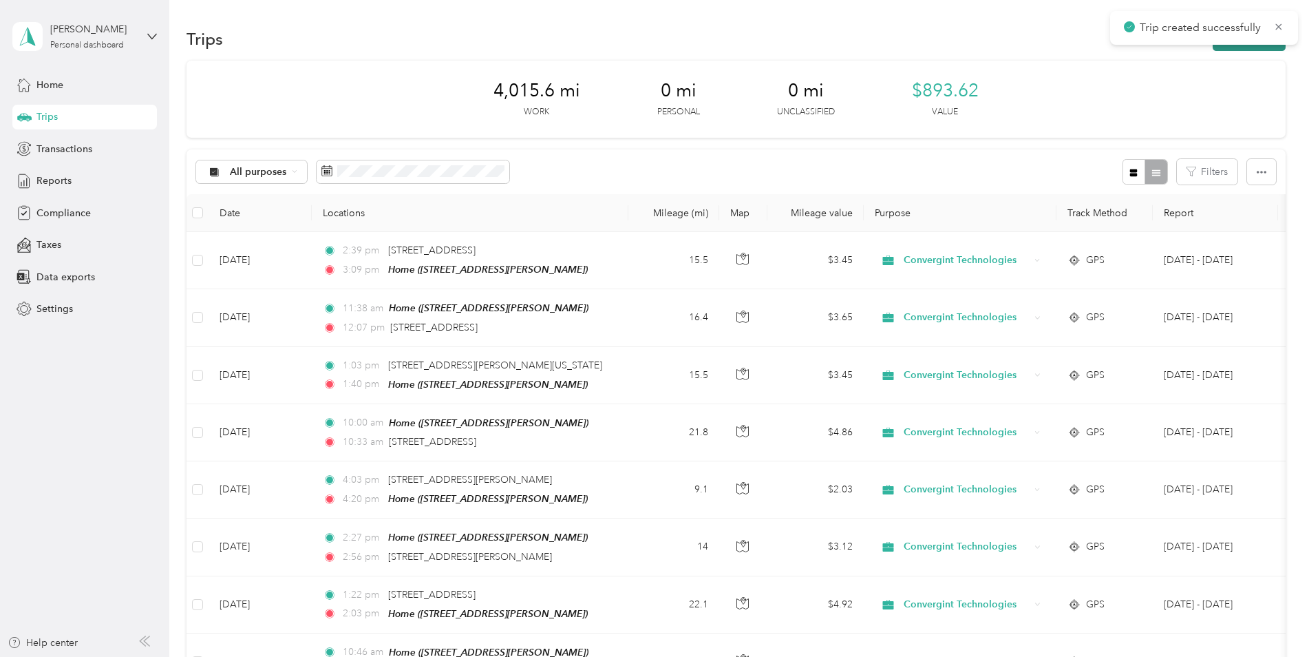
click at [1245, 48] on button "New trip" at bounding box center [1249, 39] width 73 height 24
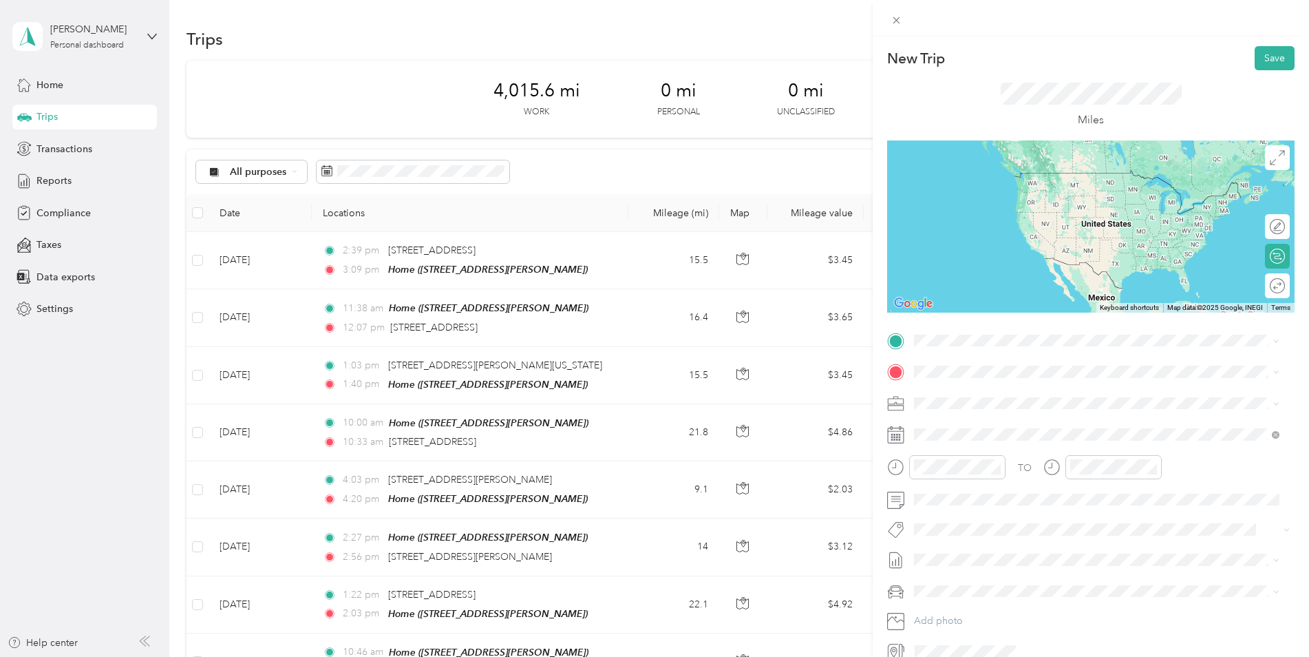
click at [976, 417] on div "TO Add photo" at bounding box center [1091, 496] width 408 height 333
click at [973, 349] on span at bounding box center [1102, 341] width 386 height 22
click at [950, 328] on div "New Trip Save This trip cannot be edited because it is either under review, app…" at bounding box center [1091, 354] width 408 height 616
click at [975, 431] on span "[GEOGRAPHIC_DATA] [US_STATE], [GEOGRAPHIC_DATA]" at bounding box center [1017, 435] width 155 height 24
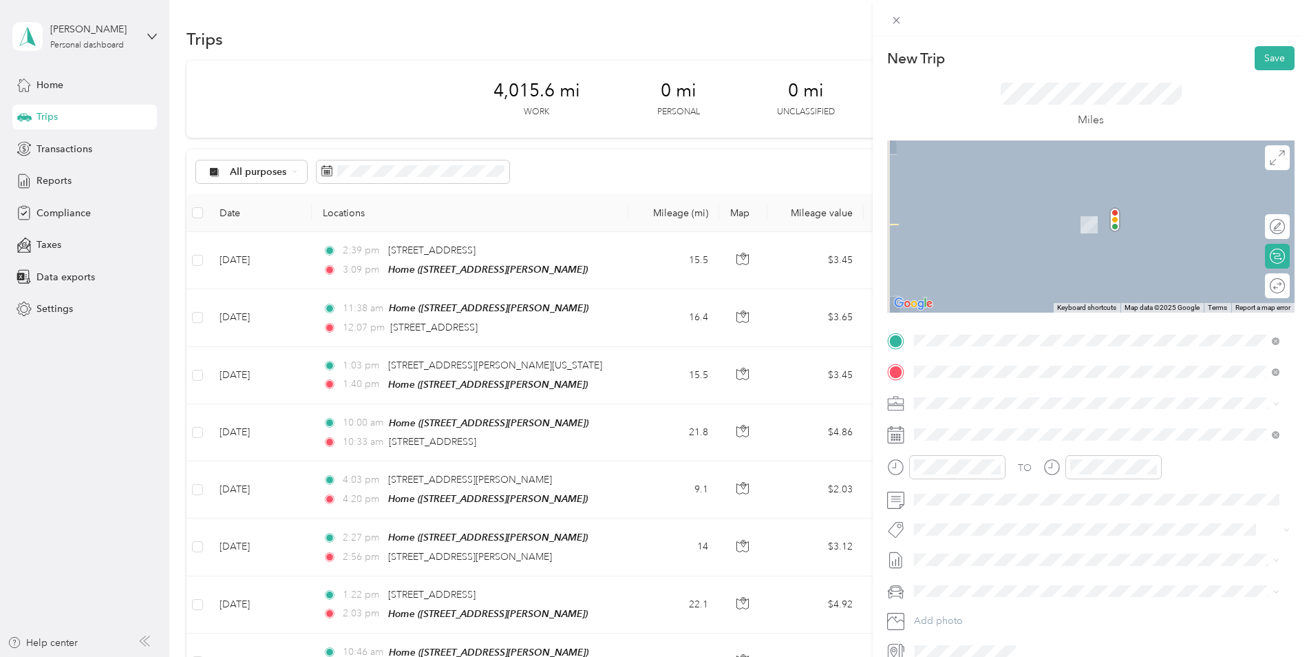
click at [1003, 423] on span "[STREET_ADDRESS][US_STATE]" at bounding box center [1009, 421] width 138 height 12
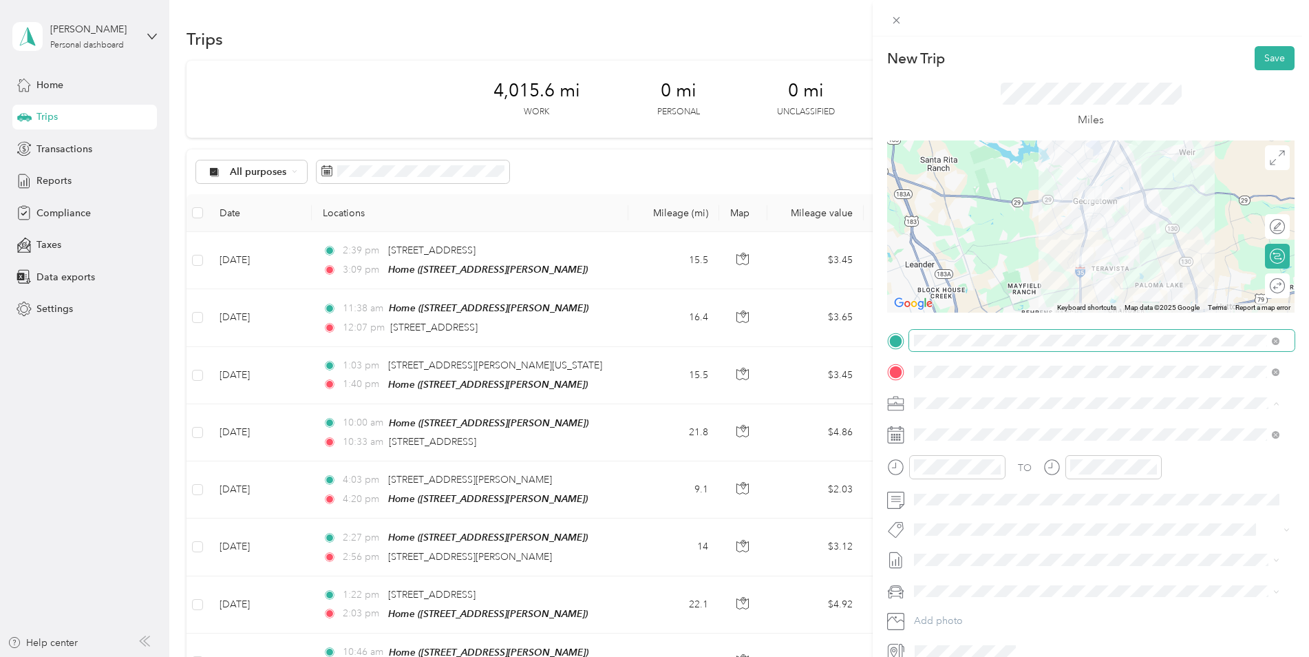
click at [1009, 348] on span at bounding box center [1102, 341] width 386 height 22
click at [1055, 368] on li "From search results" at bounding box center [1096, 364] width 375 height 24
click at [1018, 378] on span at bounding box center [1102, 372] width 386 height 22
click at [1280, 371] on span at bounding box center [1102, 372] width 386 height 22
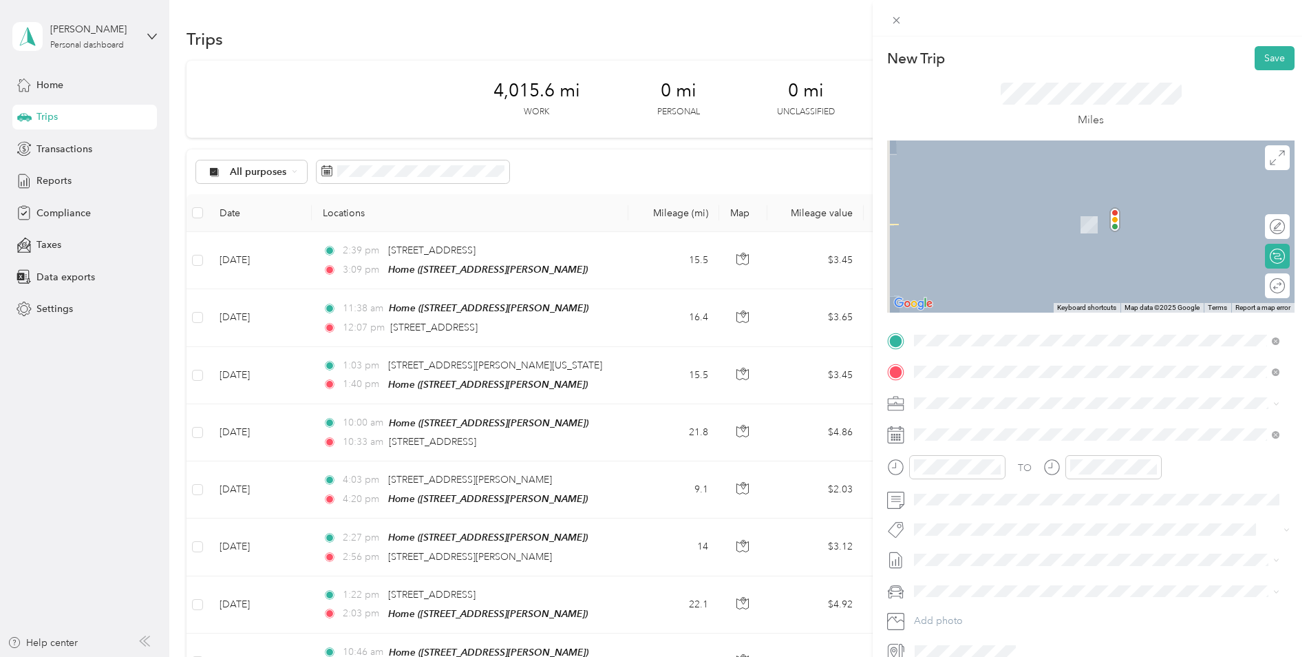
click at [962, 428] on span "[STREET_ADDRESS][PERSON_NAME][US_STATE]" at bounding box center [1047, 421] width 214 height 12
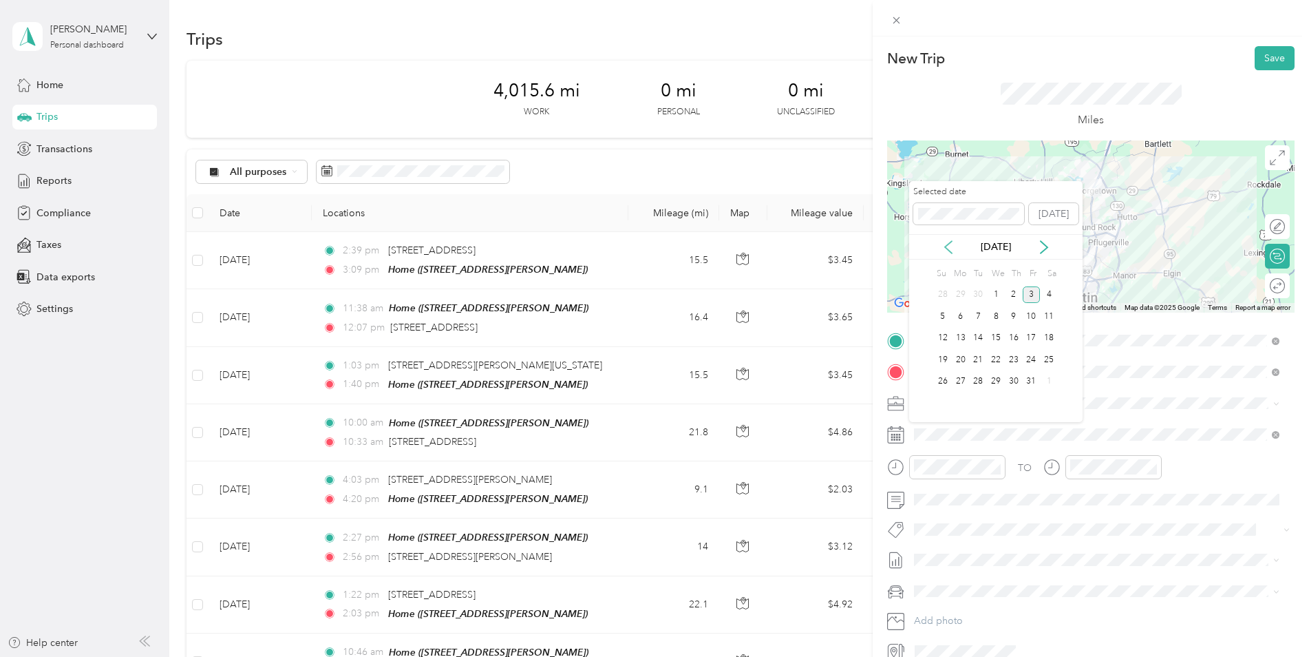
click at [949, 246] on icon at bounding box center [949, 247] width 14 height 14
click at [982, 361] on div "23" at bounding box center [978, 359] width 18 height 17
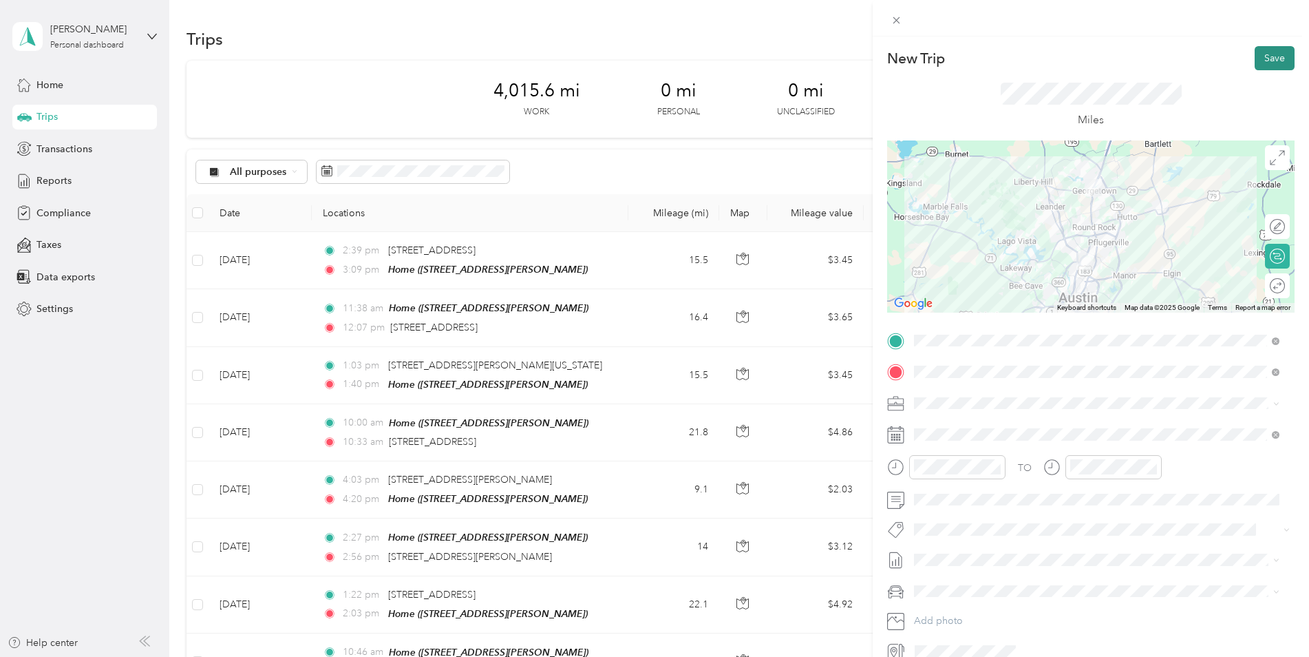
click at [1257, 59] on button "Save" at bounding box center [1275, 58] width 40 height 24
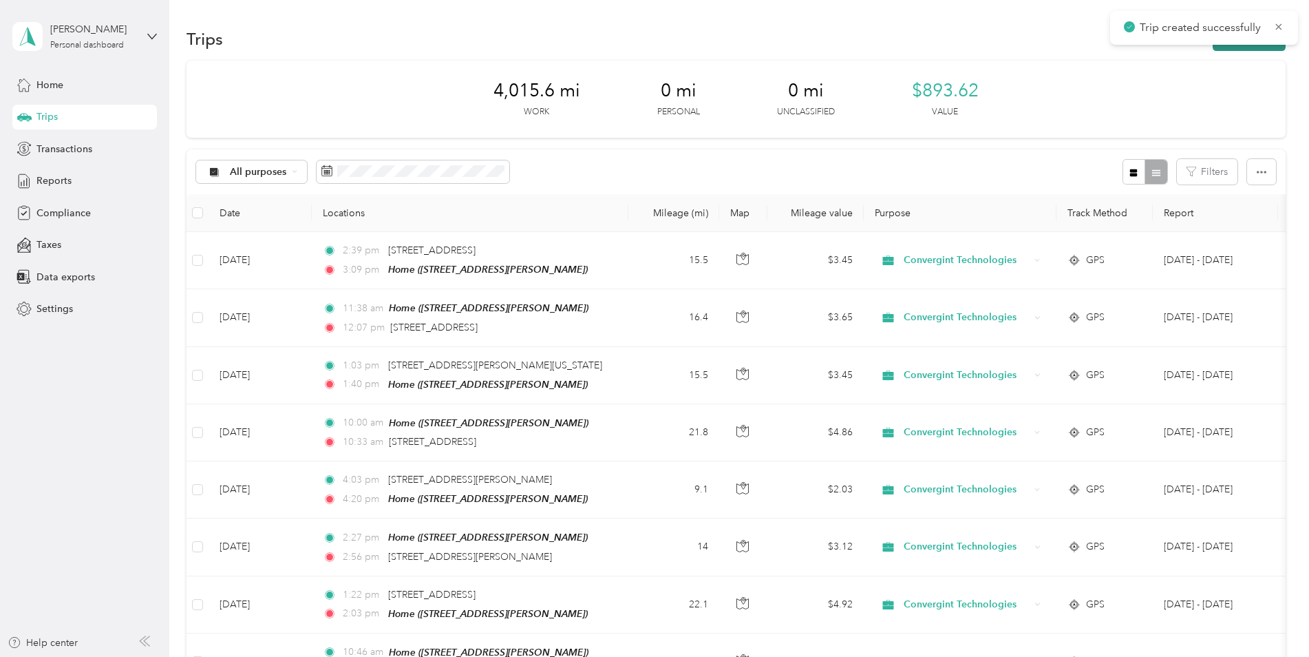
click at [1227, 46] on button "New trip" at bounding box center [1249, 39] width 73 height 24
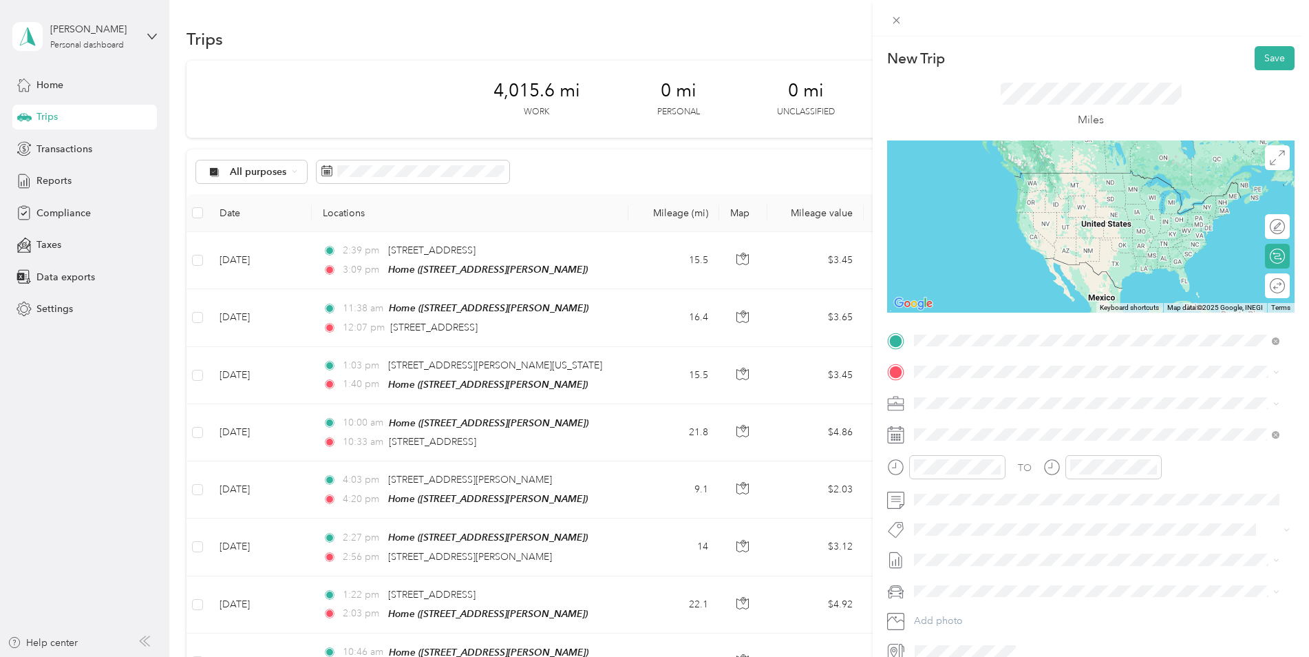
click at [993, 392] on span "[STREET_ADDRESS][PERSON_NAME][US_STATE]" at bounding box center [1047, 390] width 214 height 12
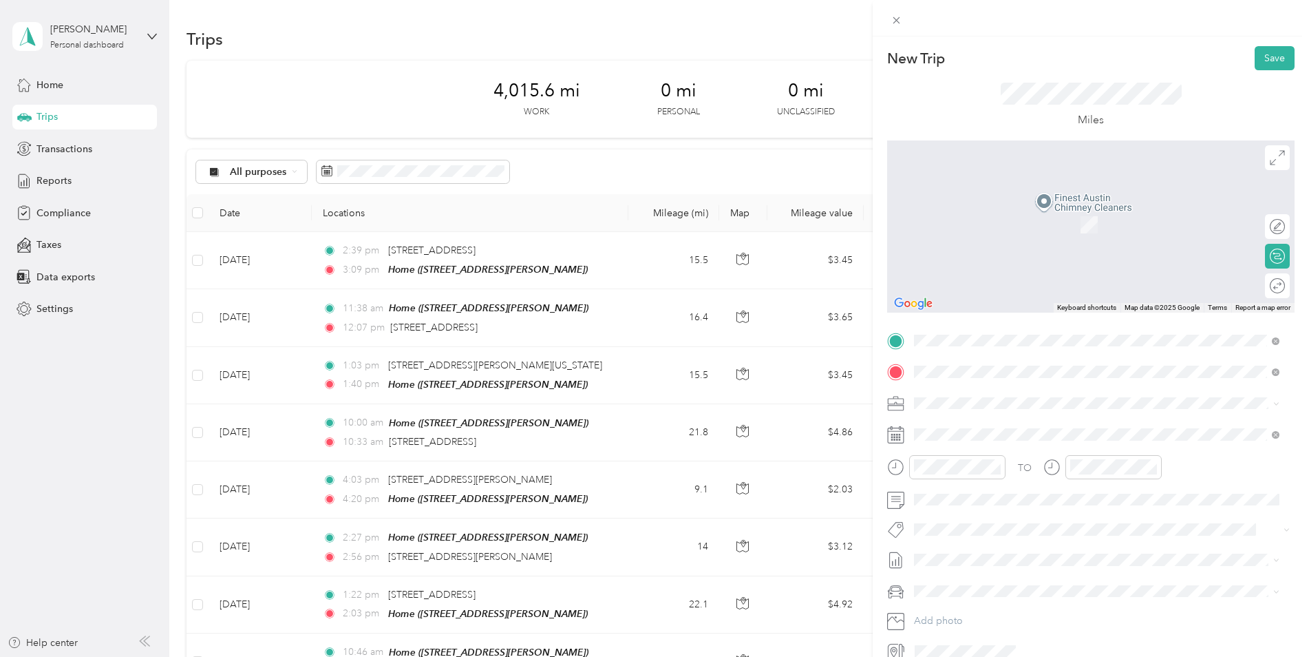
click at [971, 447] on span "[STREET_ADDRESS][PERSON_NAME]" at bounding box center [1022, 442] width 164 height 12
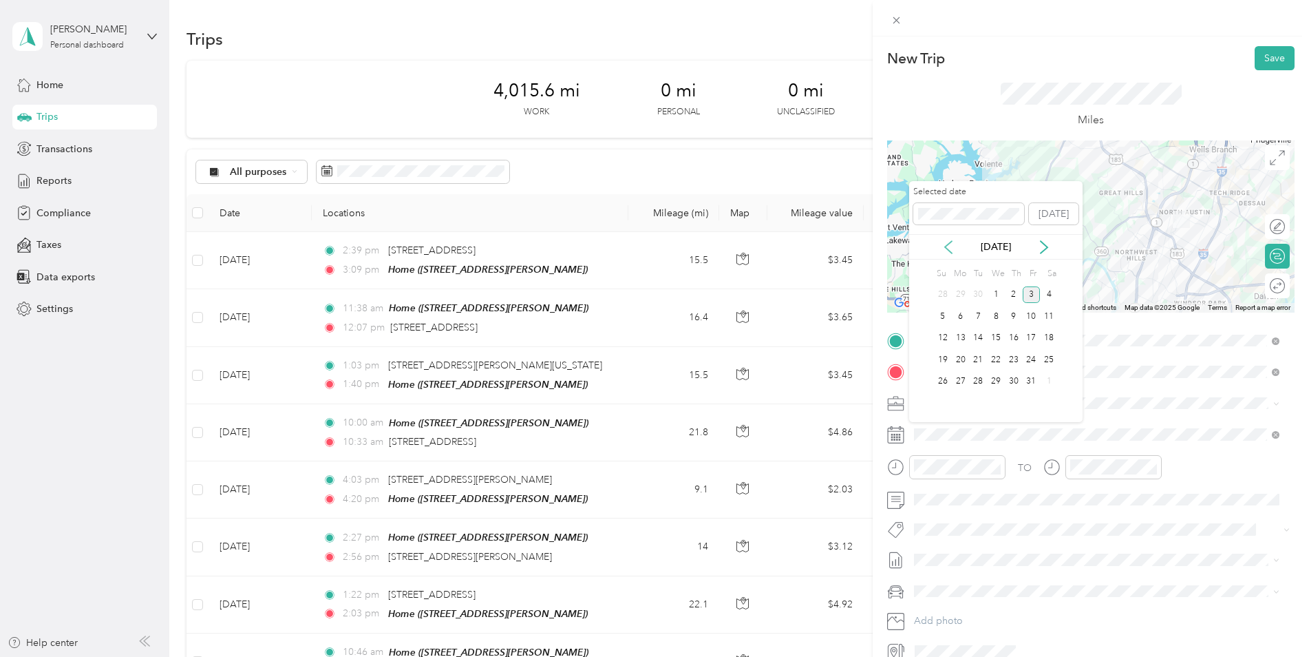
click at [945, 250] on icon at bounding box center [949, 247] width 14 height 14
click at [976, 359] on div "23" at bounding box center [978, 359] width 18 height 17
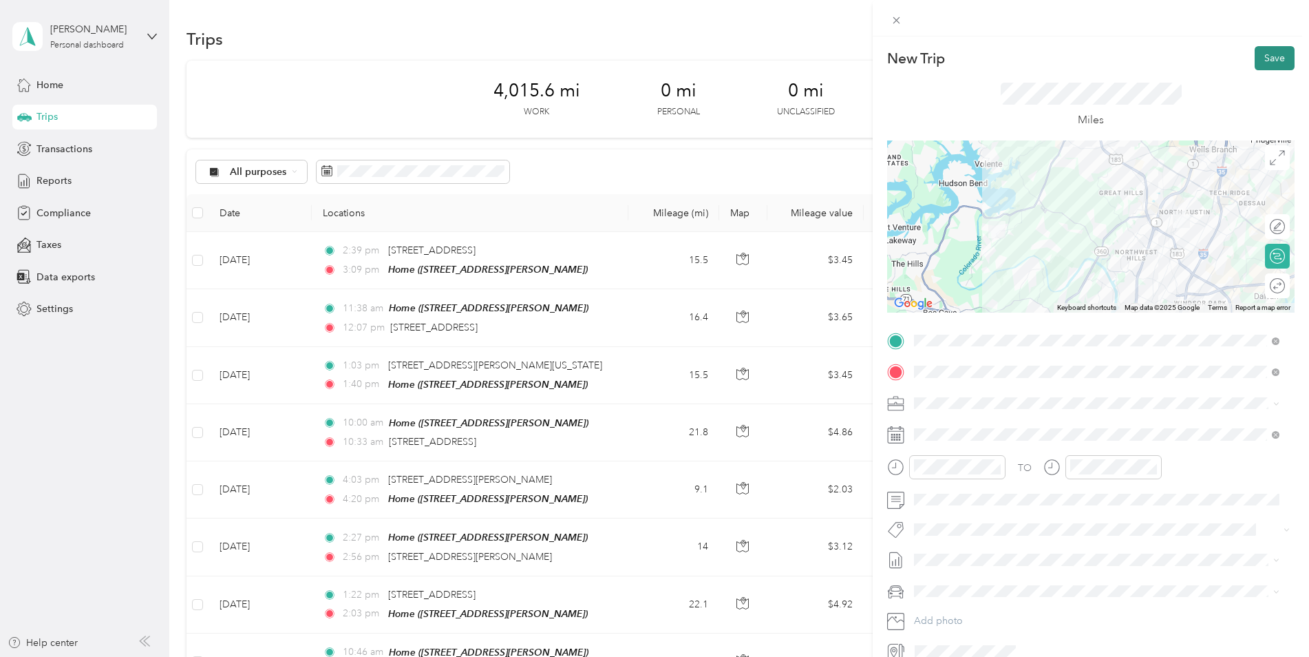
click at [1266, 59] on button "Save" at bounding box center [1275, 58] width 40 height 24
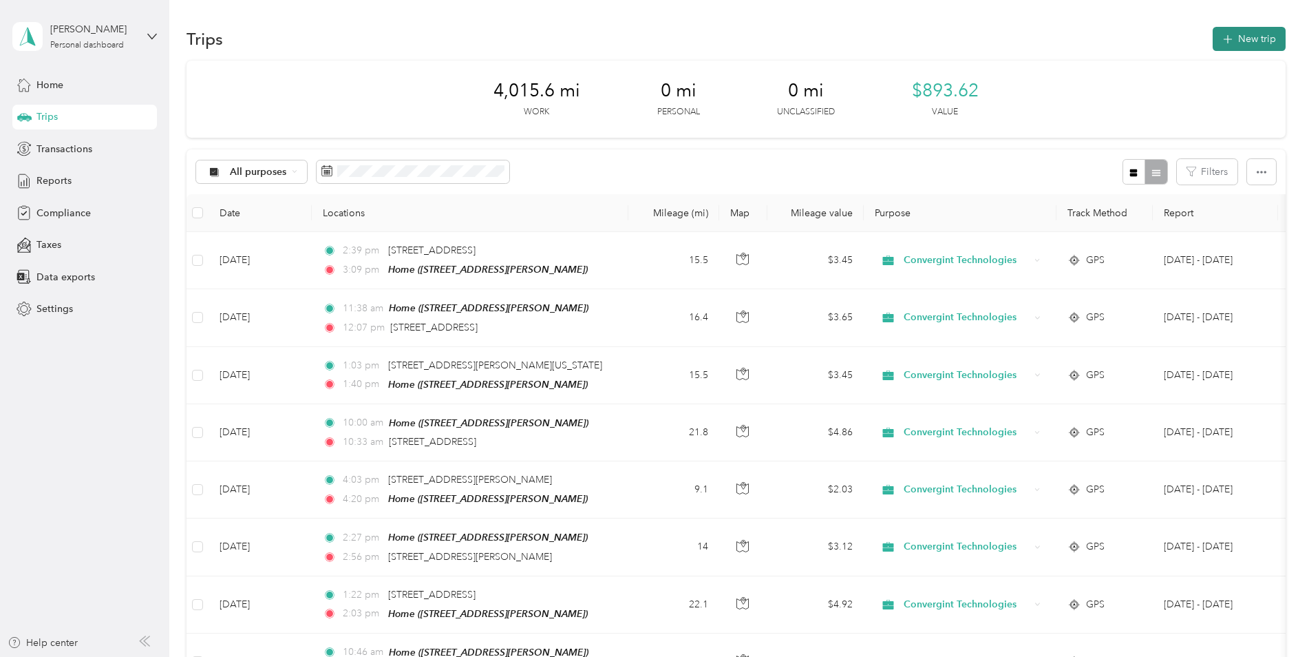
click at [1244, 36] on button "New trip" at bounding box center [1249, 39] width 73 height 24
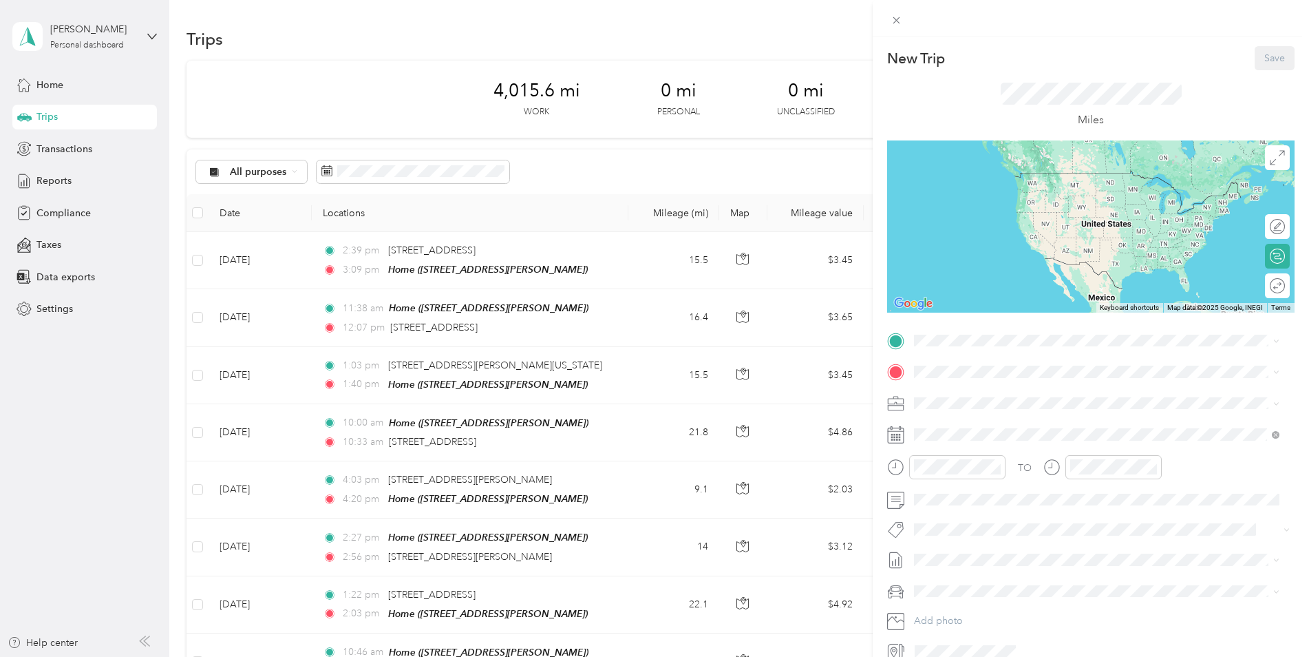
click at [962, 396] on strong "Home" at bounding box center [953, 393] width 27 height 12
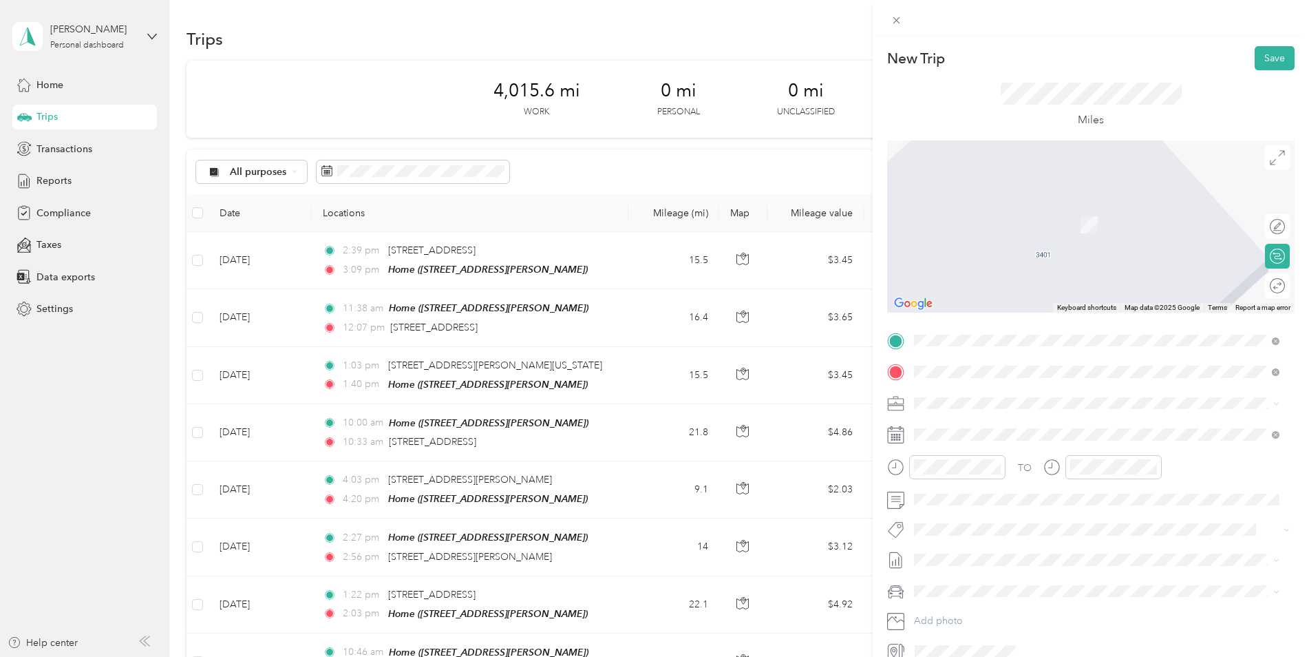
click at [1015, 425] on span "[STREET_ADDRESS][PERSON_NAME][US_STATE]" at bounding box center [1047, 421] width 214 height 12
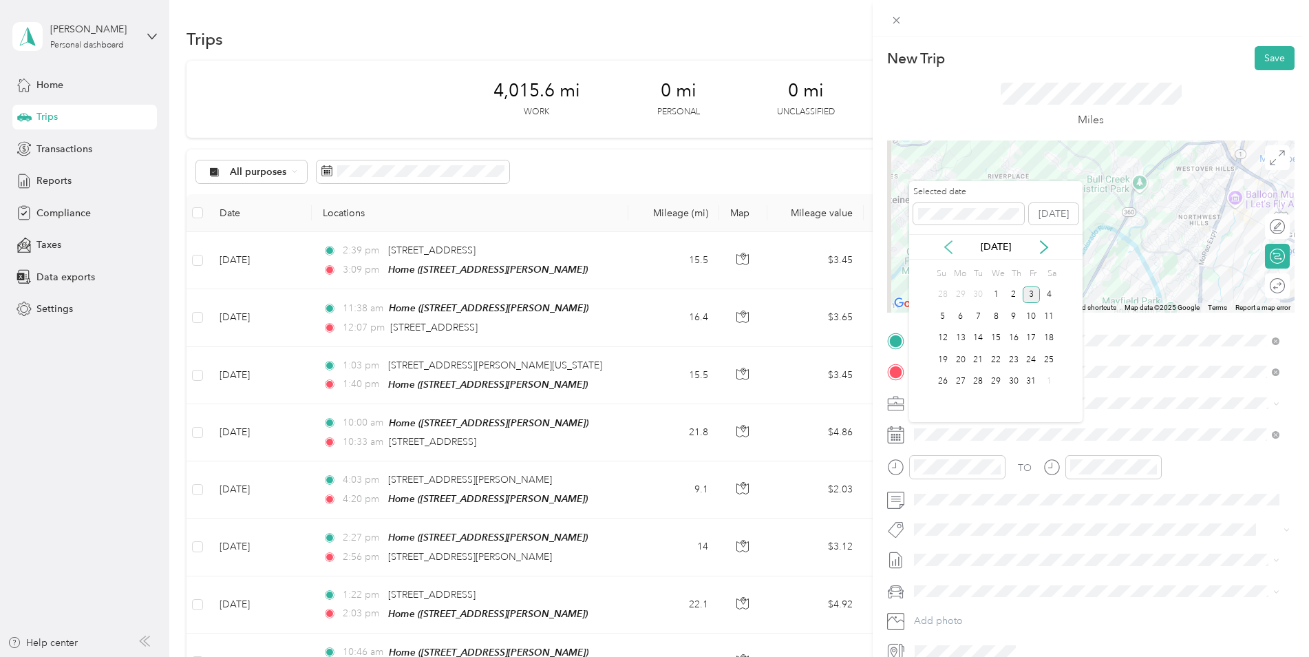
click at [953, 248] on icon at bounding box center [949, 247] width 14 height 14
click at [998, 360] on div "24" at bounding box center [996, 359] width 18 height 17
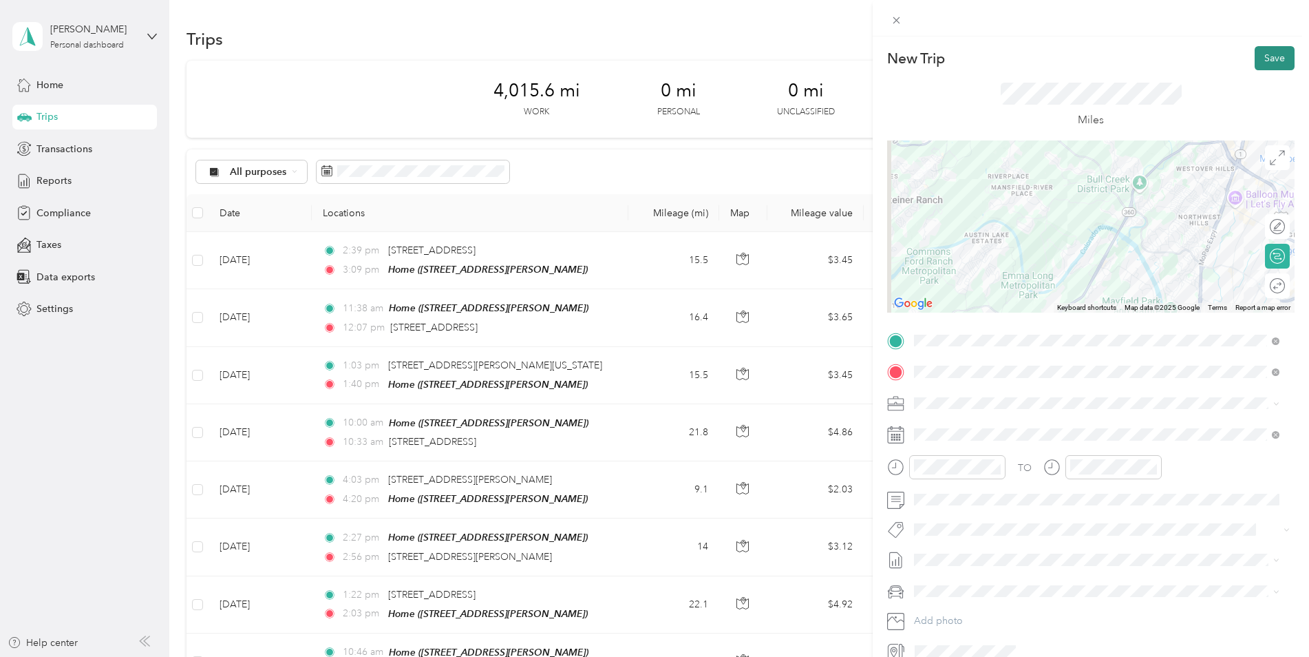
click at [1255, 63] on button "Save" at bounding box center [1275, 58] width 40 height 24
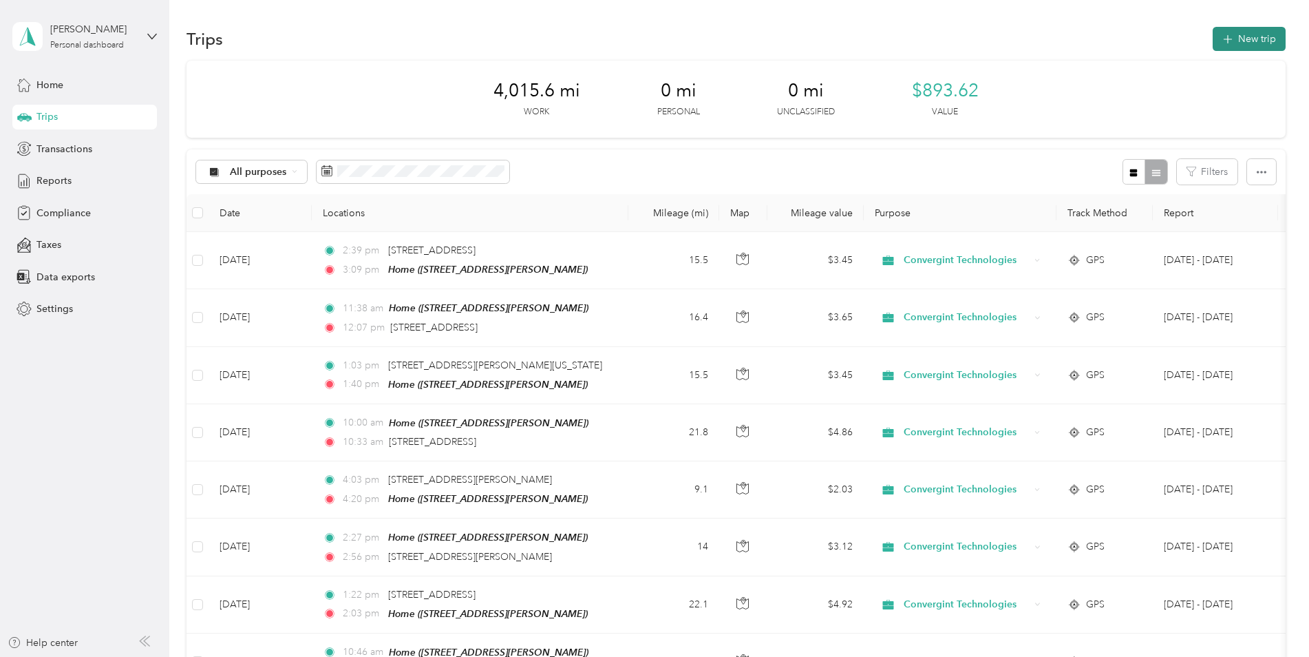
click at [1236, 37] on button "New trip" at bounding box center [1249, 39] width 73 height 24
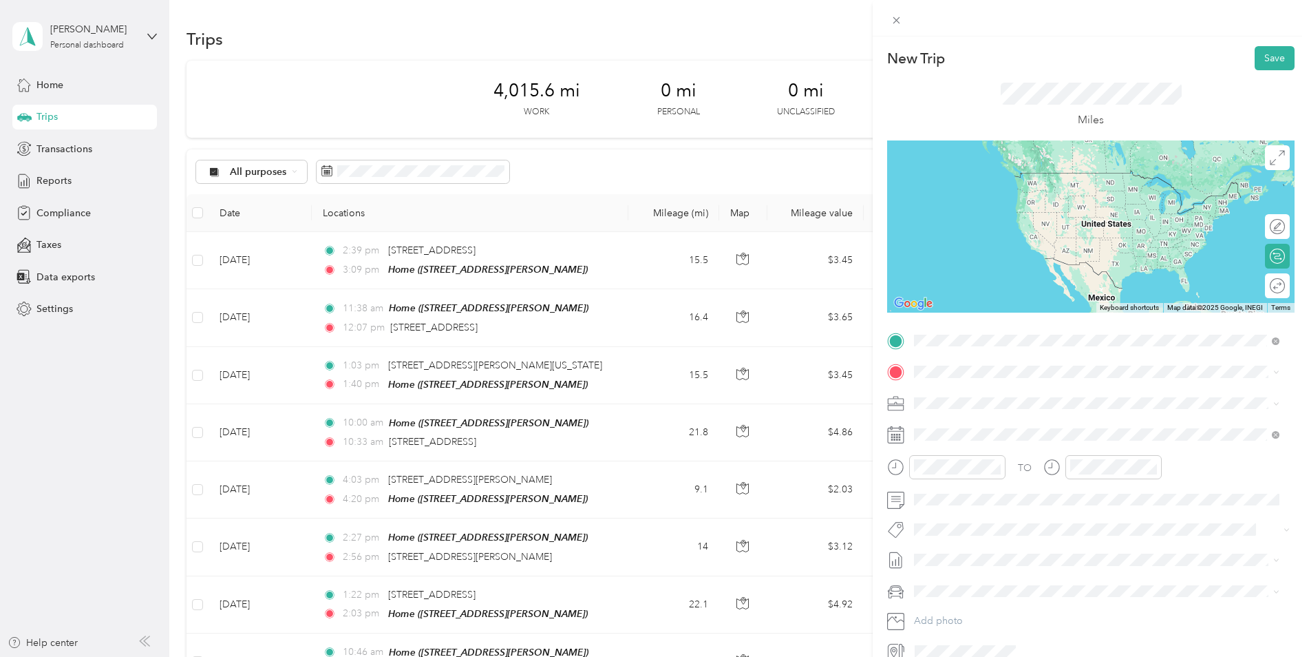
click at [1012, 397] on span "[STREET_ADDRESS][PERSON_NAME][US_STATE]" at bounding box center [1047, 390] width 214 height 12
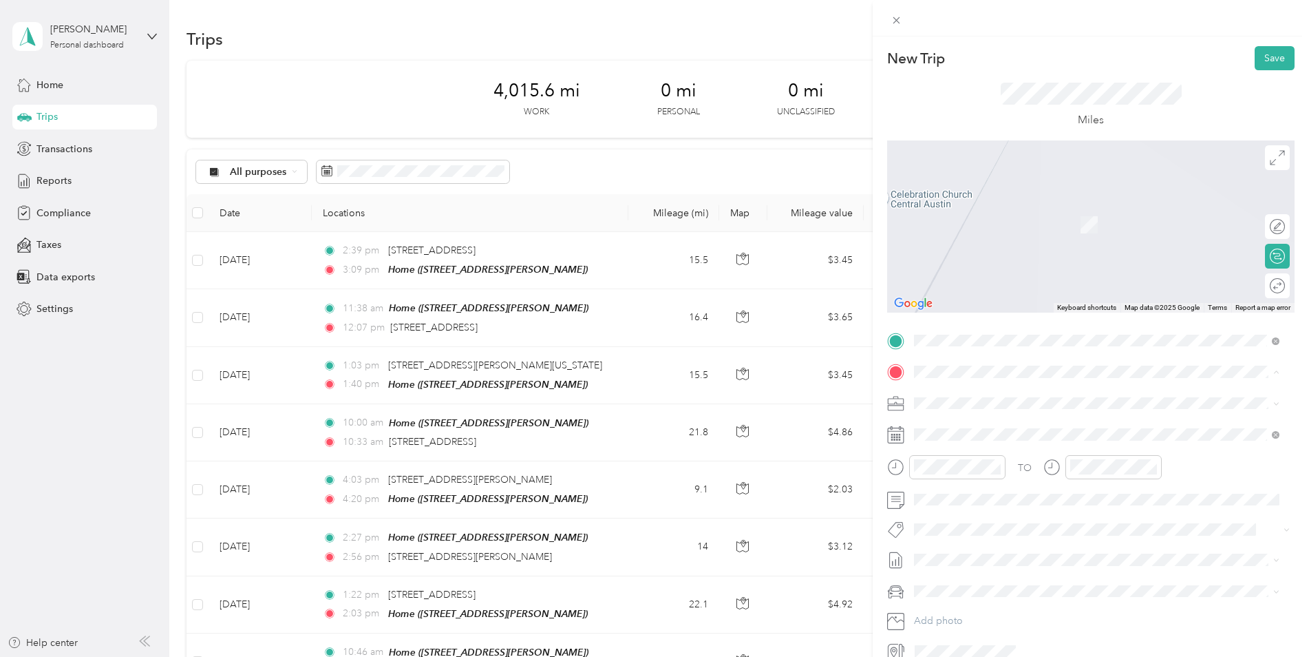
click at [971, 444] on div "Home [STREET_ADDRESS][PERSON_NAME]" at bounding box center [1022, 434] width 164 height 29
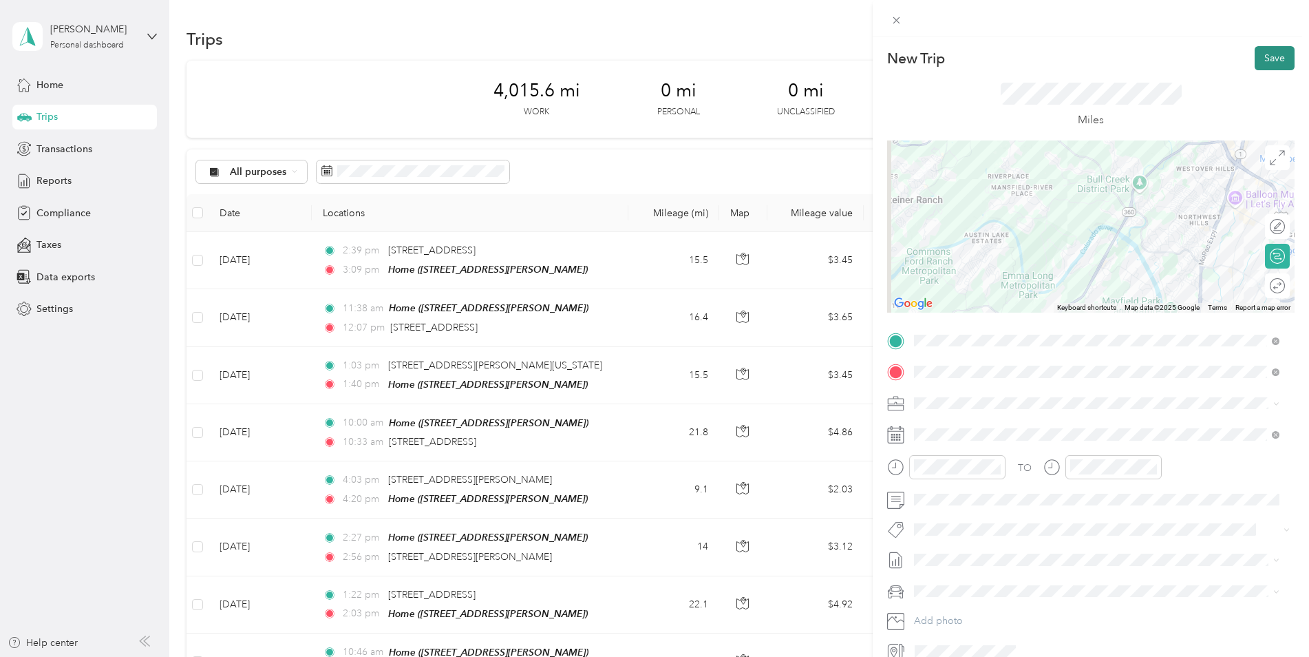
click at [1257, 61] on button "Save" at bounding box center [1275, 58] width 40 height 24
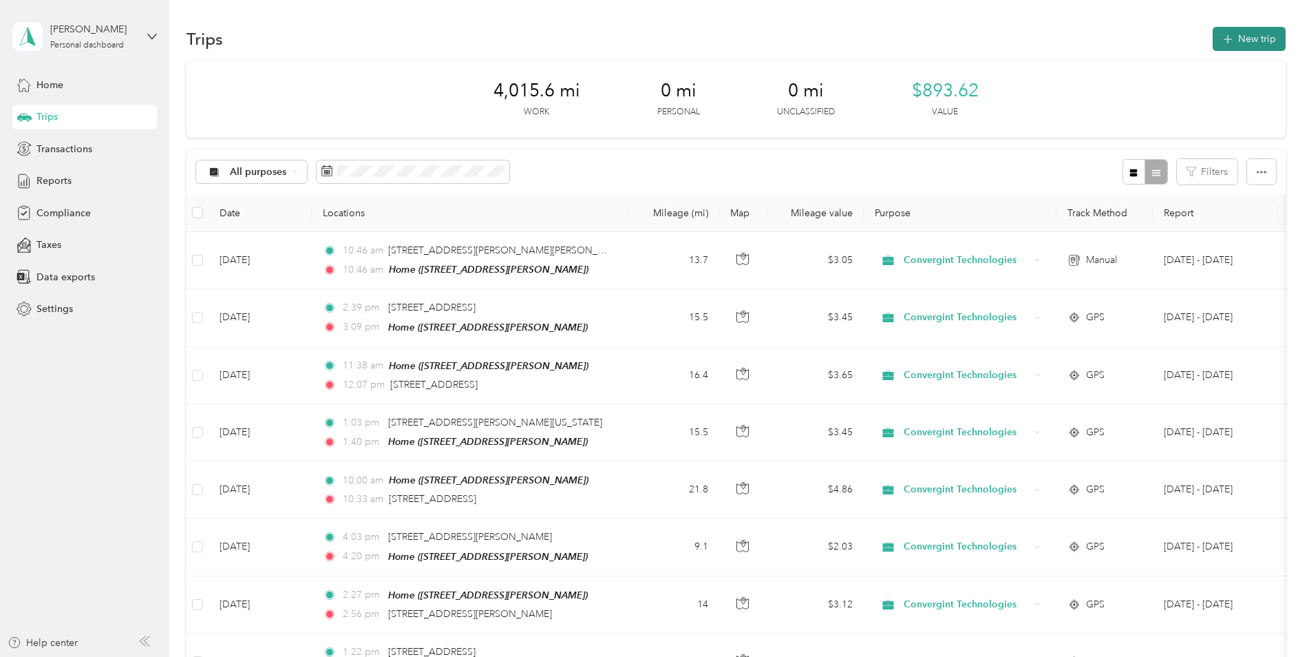
click at [1247, 41] on button "New trip" at bounding box center [1249, 39] width 73 height 24
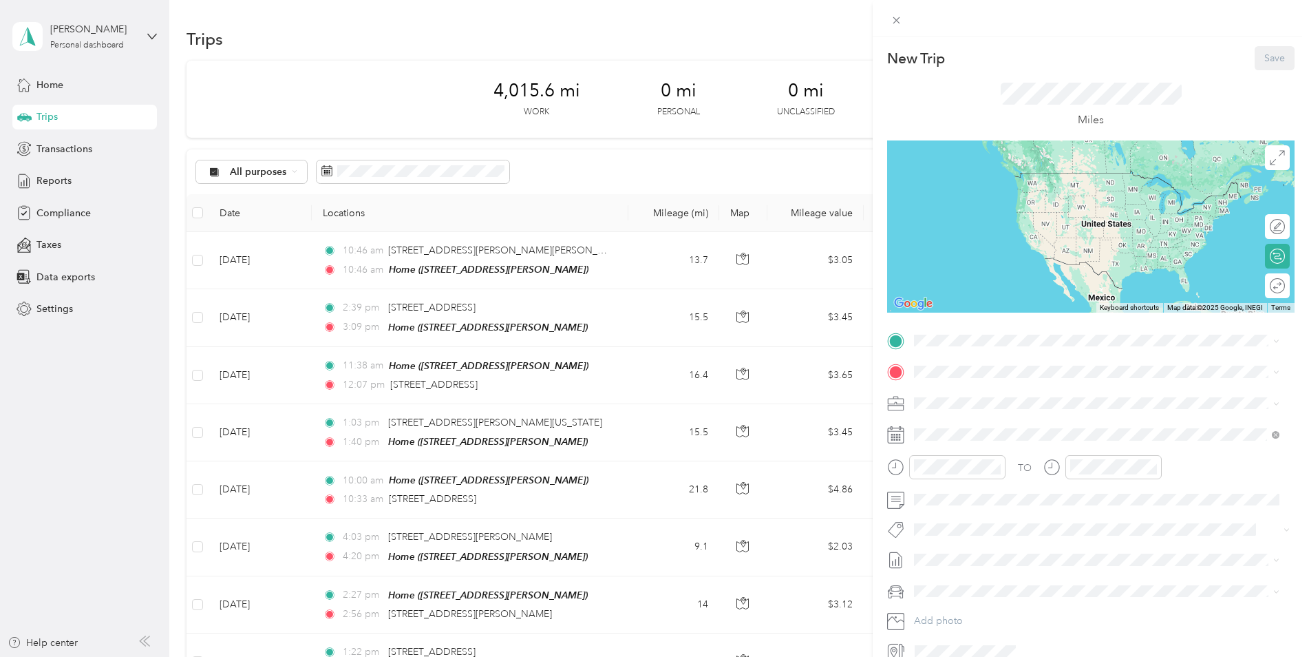
click at [242, 260] on div "New Trip Save This trip cannot be edited because it is either under review, app…" at bounding box center [654, 328] width 1309 height 657
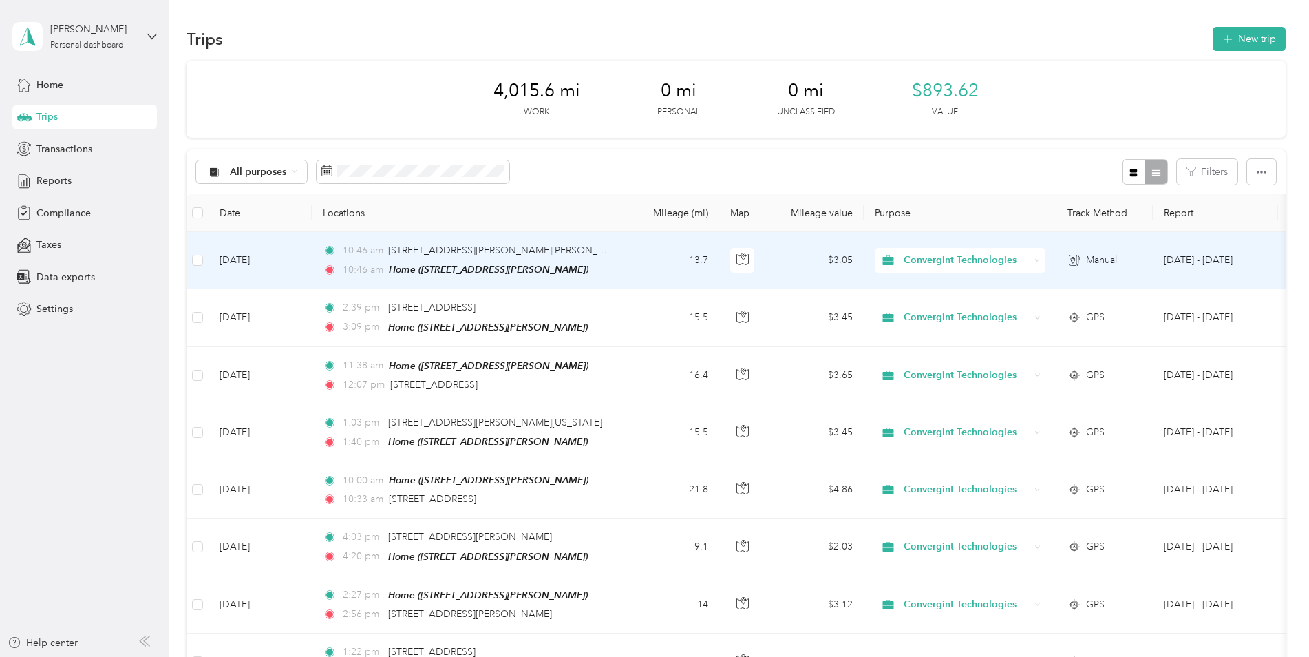
click at [242, 260] on td "[DATE]" at bounding box center [260, 260] width 103 height 57
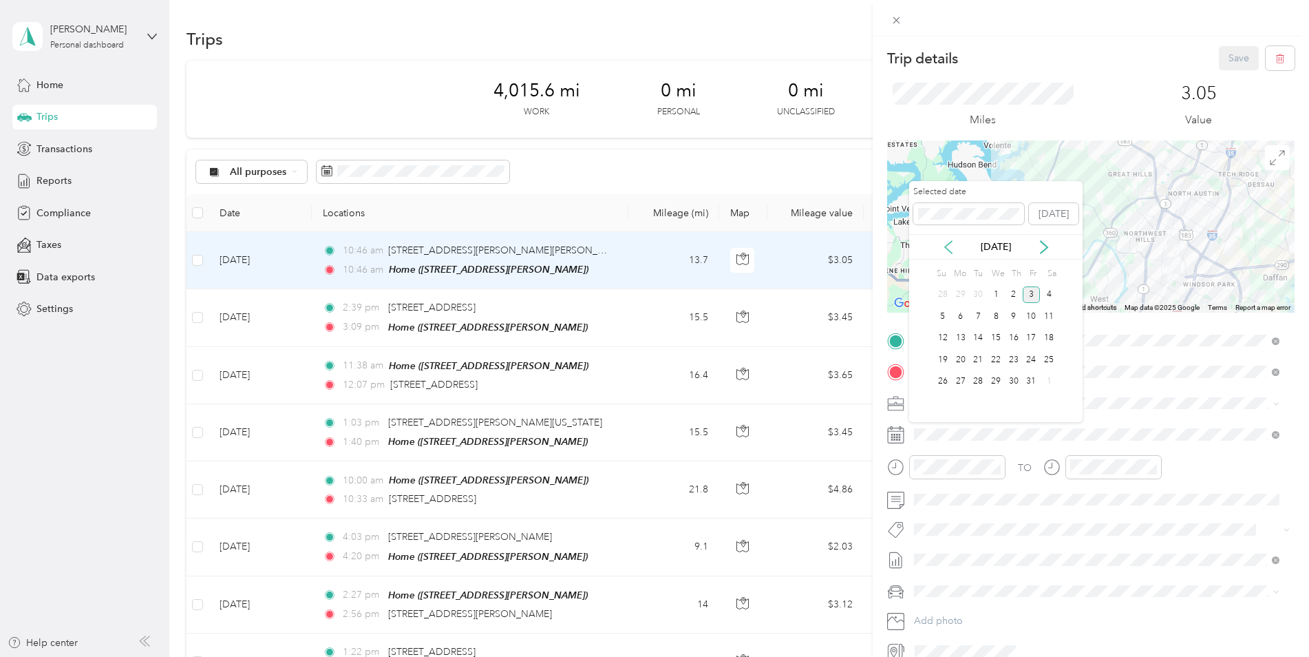
click at [949, 249] on icon at bounding box center [948, 247] width 7 height 12
click at [1000, 365] on div "24" at bounding box center [996, 359] width 18 height 17
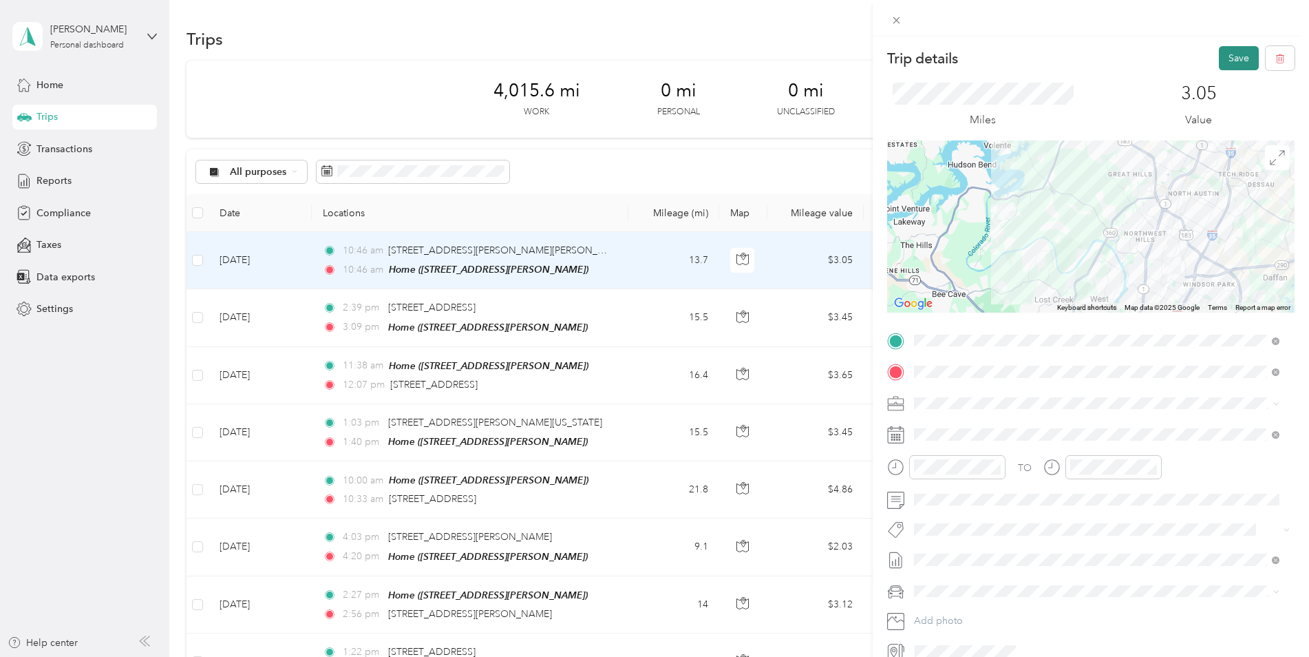
click at [1237, 60] on button "Save" at bounding box center [1239, 58] width 40 height 24
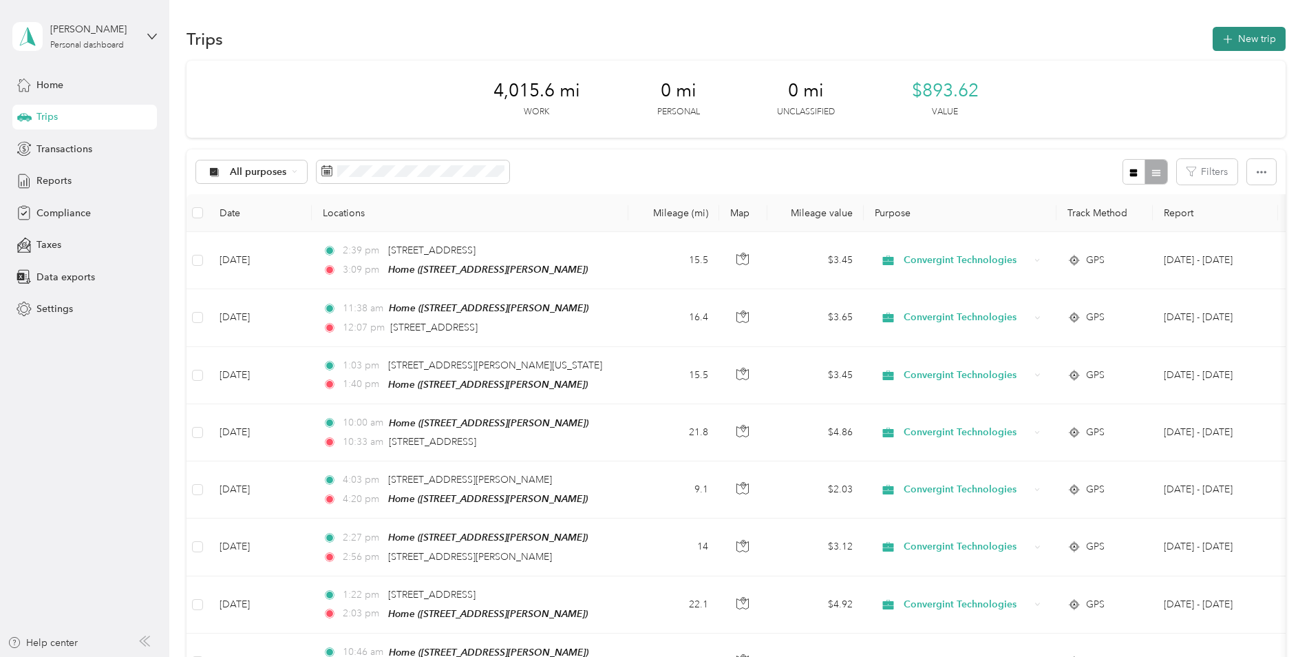
click at [1230, 43] on button "New trip" at bounding box center [1249, 39] width 73 height 24
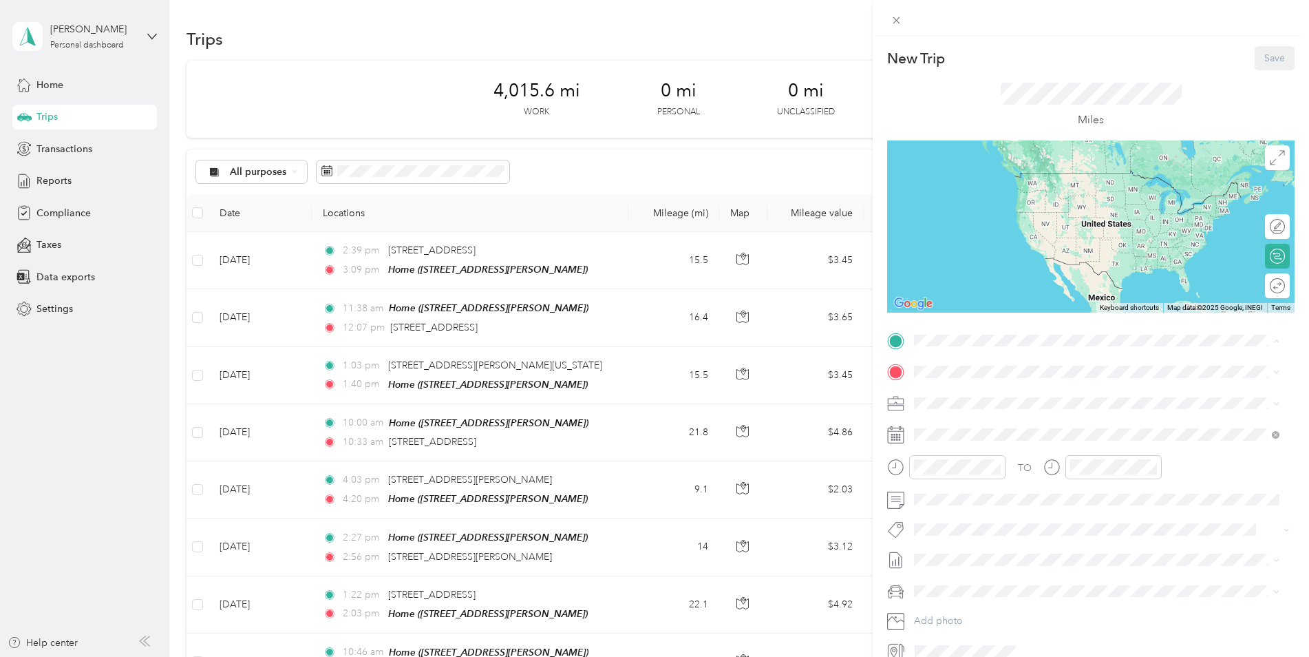
click at [956, 410] on span "[STREET_ADDRESS][PERSON_NAME]" at bounding box center [1022, 411] width 164 height 12
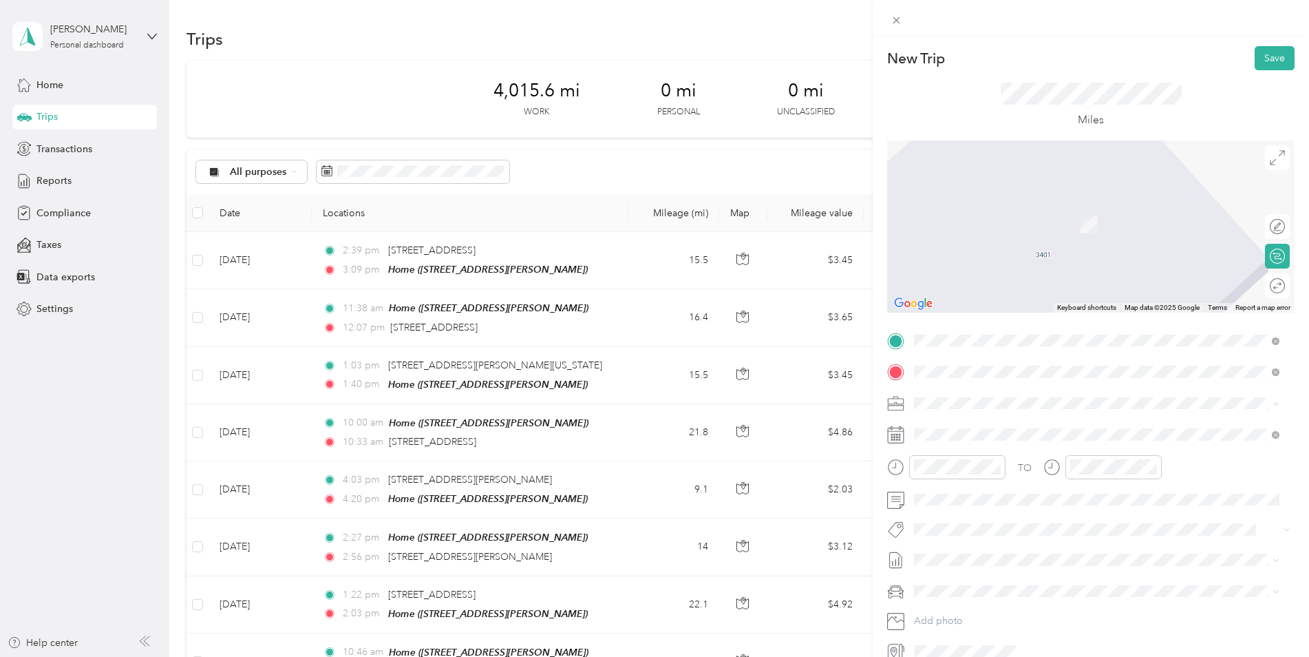
click at [977, 461] on span "[GEOGRAPHIC_DATA] [US_STATE], [GEOGRAPHIC_DATA]" at bounding box center [1017, 466] width 155 height 24
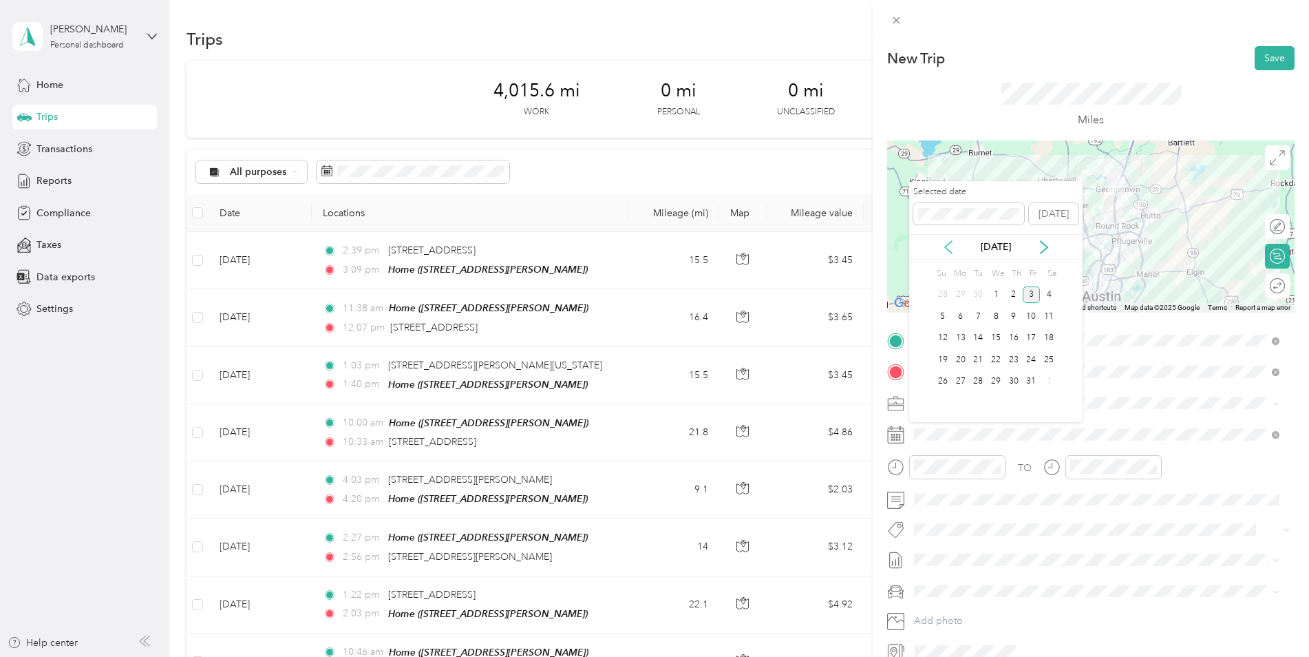
click at [946, 244] on icon at bounding box center [949, 247] width 14 height 14
click at [1015, 357] on div "25" at bounding box center [1014, 359] width 18 height 17
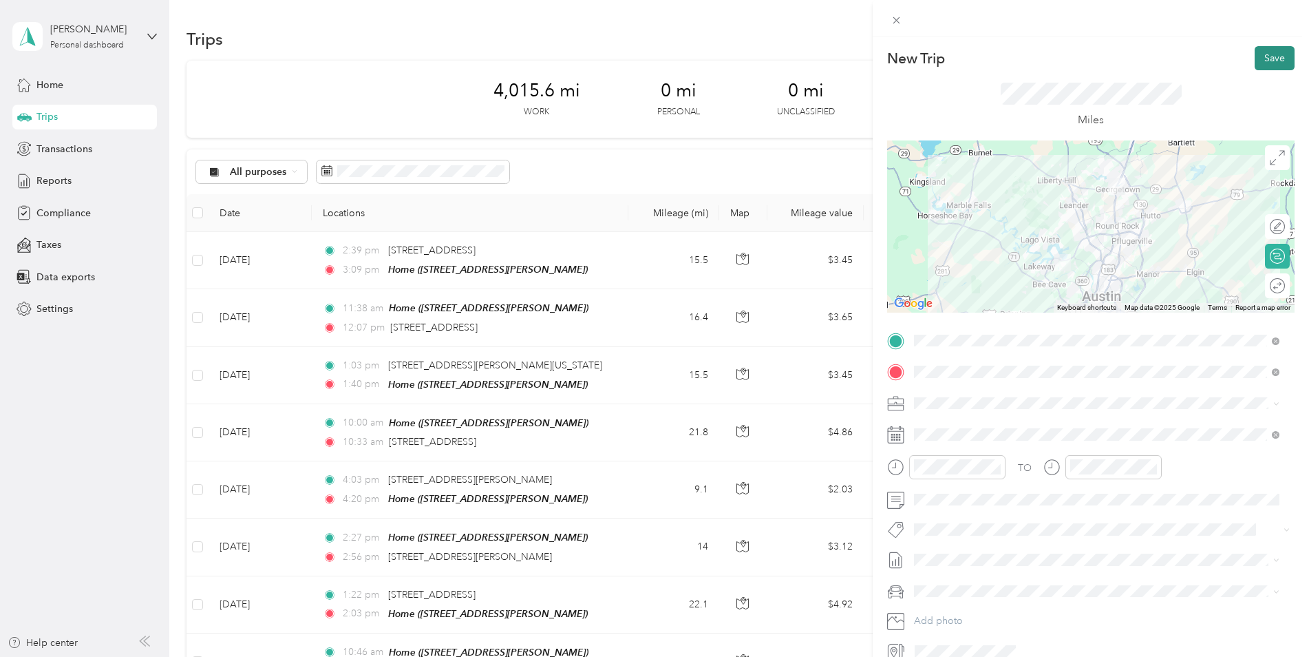
click at [1265, 59] on button "Save" at bounding box center [1275, 58] width 40 height 24
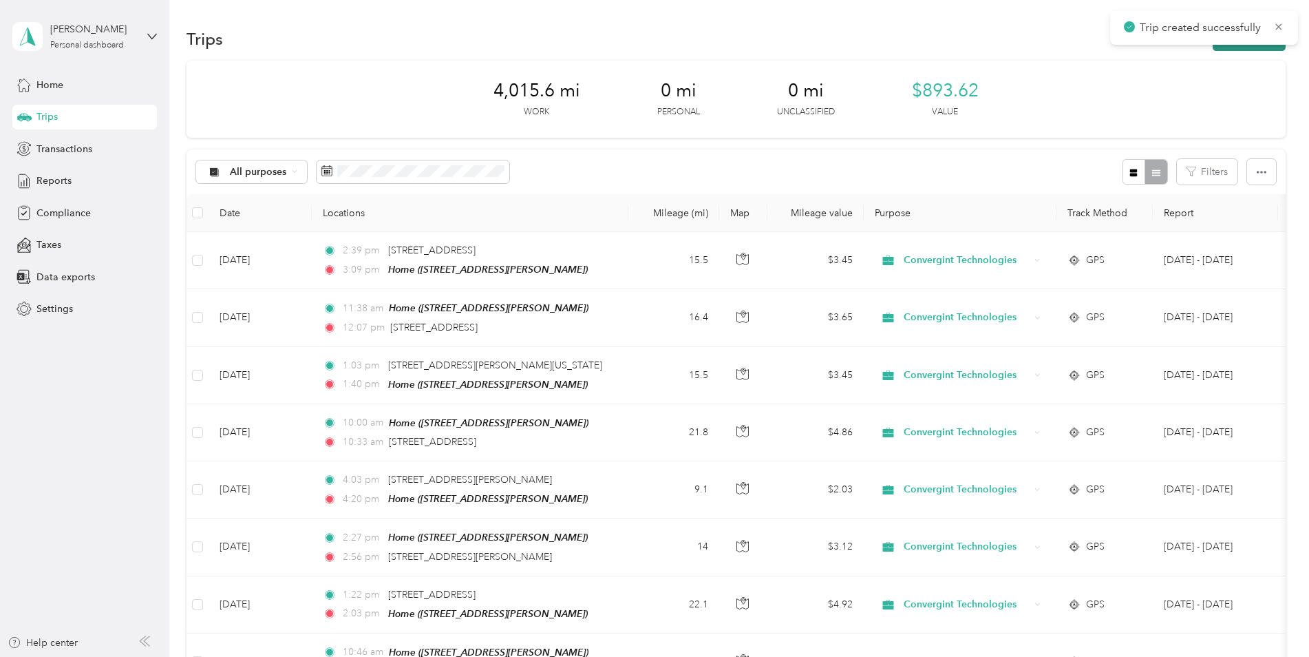
click at [1222, 48] on button "New trip" at bounding box center [1249, 39] width 73 height 24
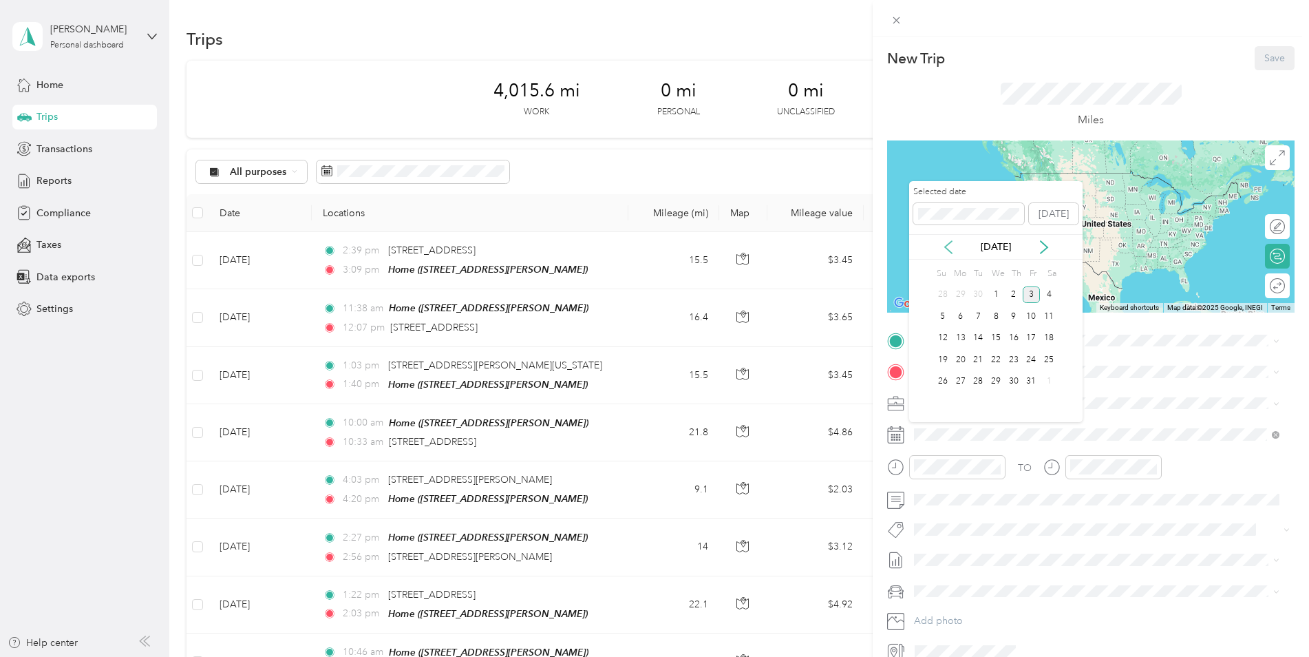
click at [946, 244] on icon at bounding box center [949, 247] width 14 height 14
click at [1010, 358] on div "25" at bounding box center [1014, 359] width 18 height 17
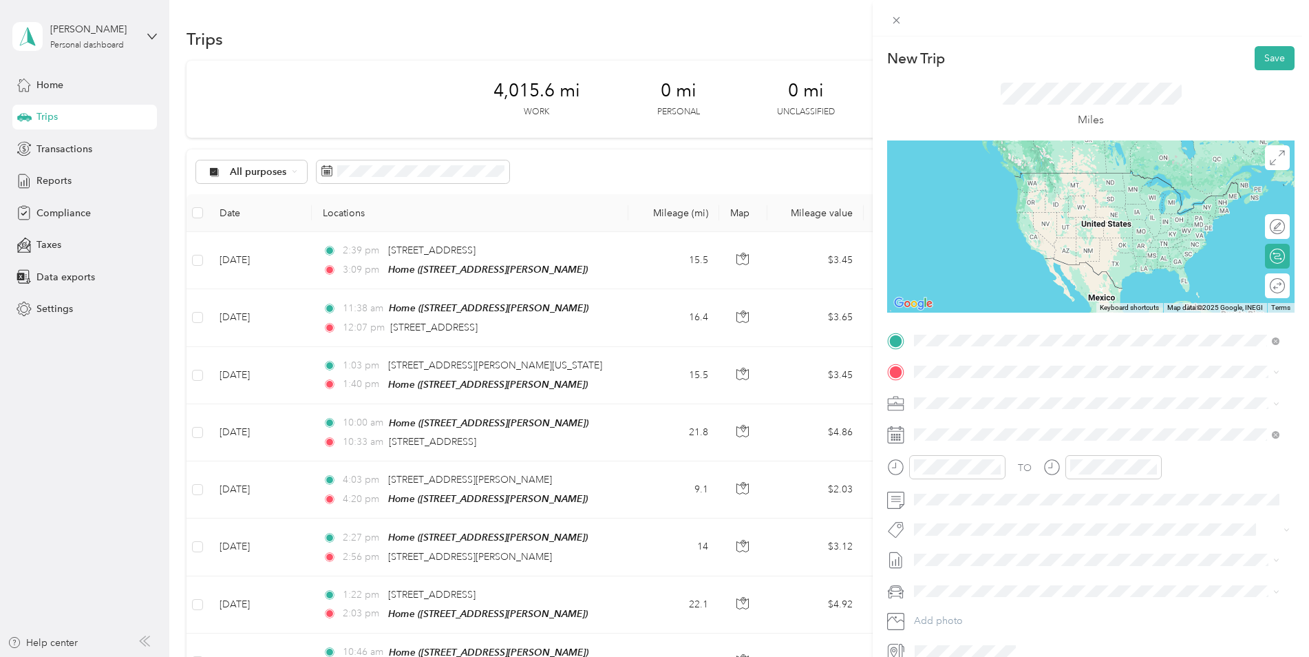
click at [967, 431] on span "[GEOGRAPHIC_DATA] [US_STATE], [GEOGRAPHIC_DATA]" at bounding box center [1017, 435] width 155 height 24
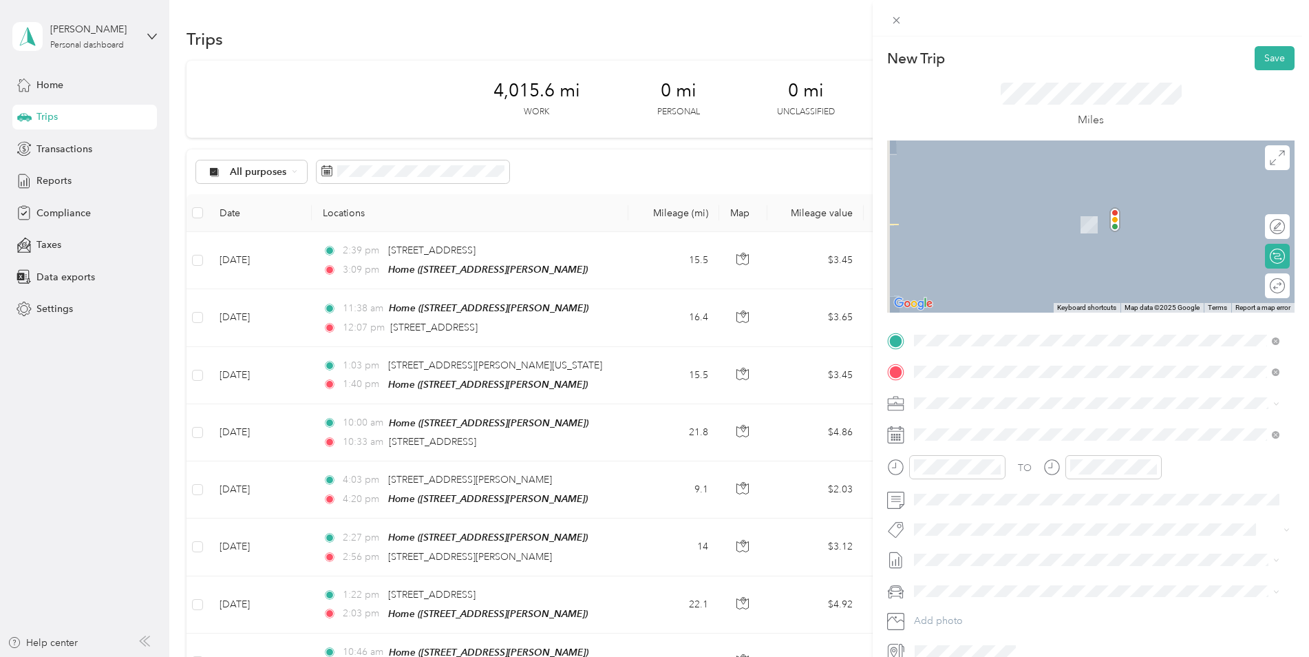
click at [999, 423] on span "[STREET_ADDRESS][PERSON_NAME][US_STATE]" at bounding box center [1047, 421] width 214 height 12
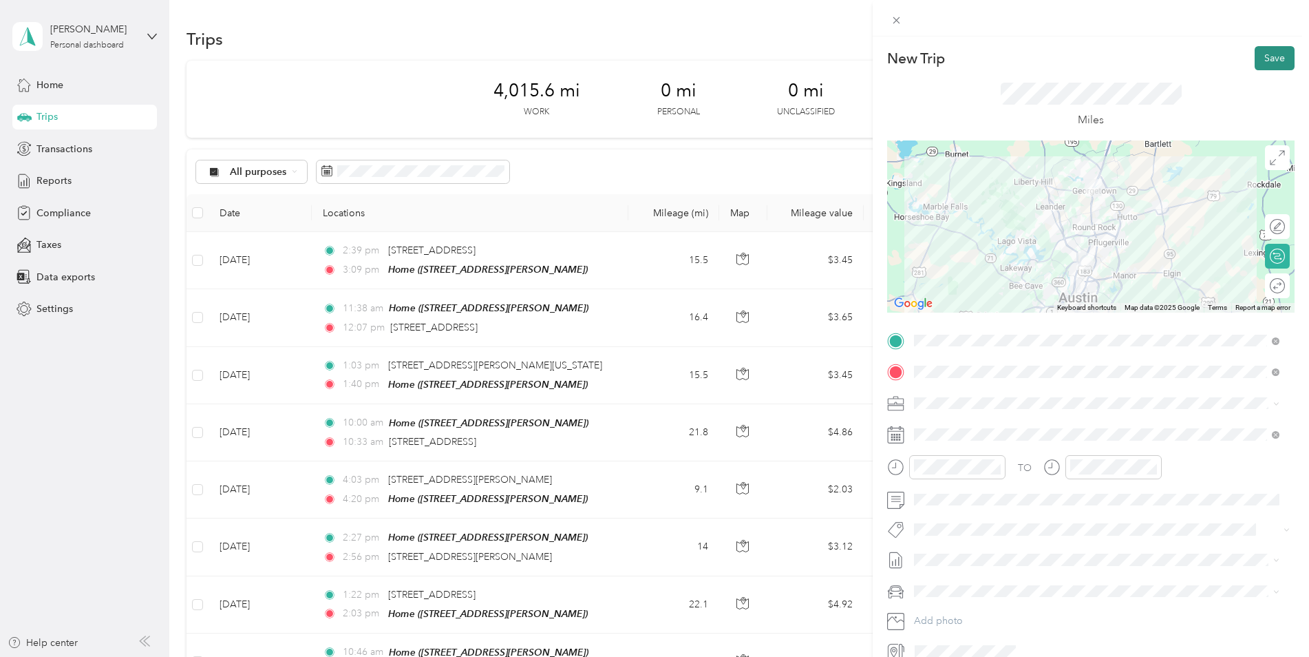
click at [1264, 63] on button "Save" at bounding box center [1275, 58] width 40 height 24
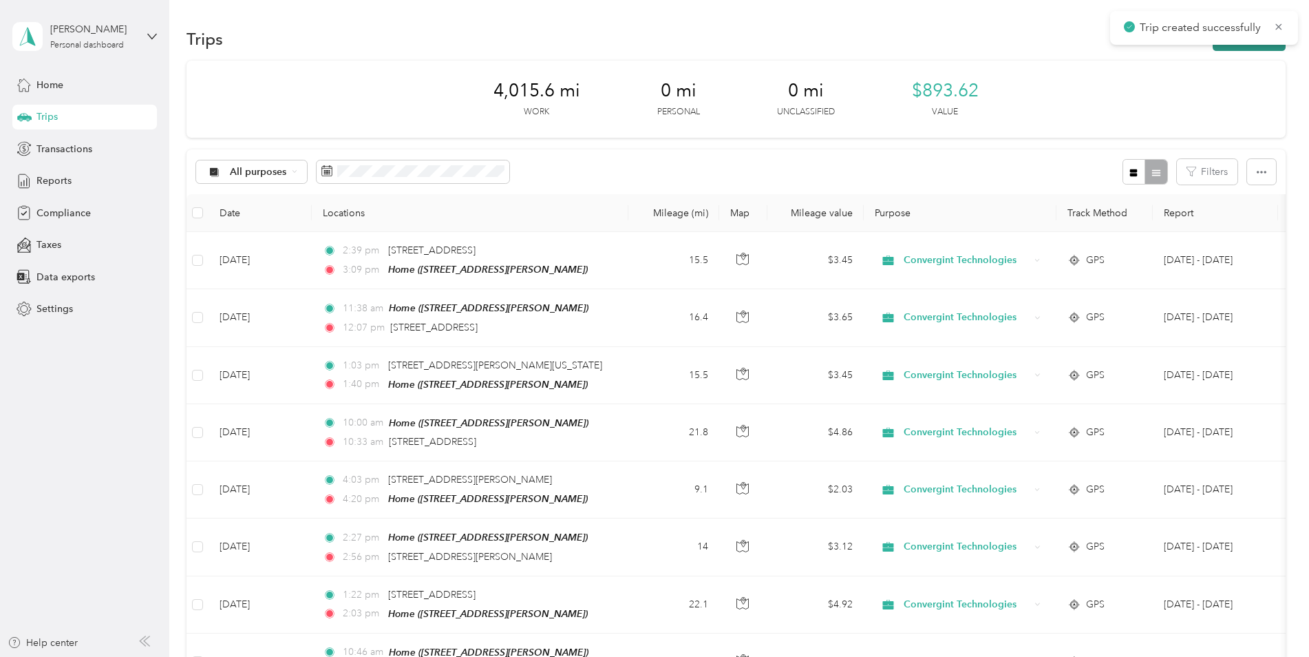
click at [1225, 50] on button "New trip" at bounding box center [1249, 39] width 73 height 24
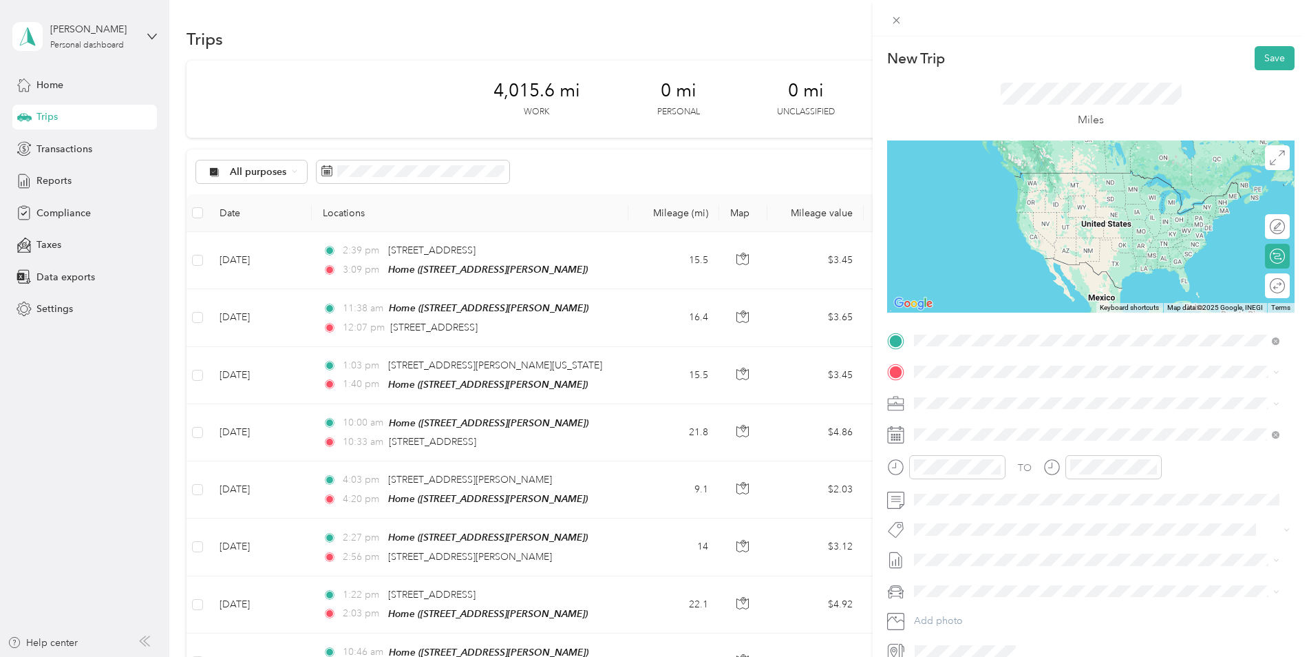
click at [984, 397] on span "[STREET_ADDRESS][PERSON_NAME][US_STATE]" at bounding box center [1047, 390] width 214 height 12
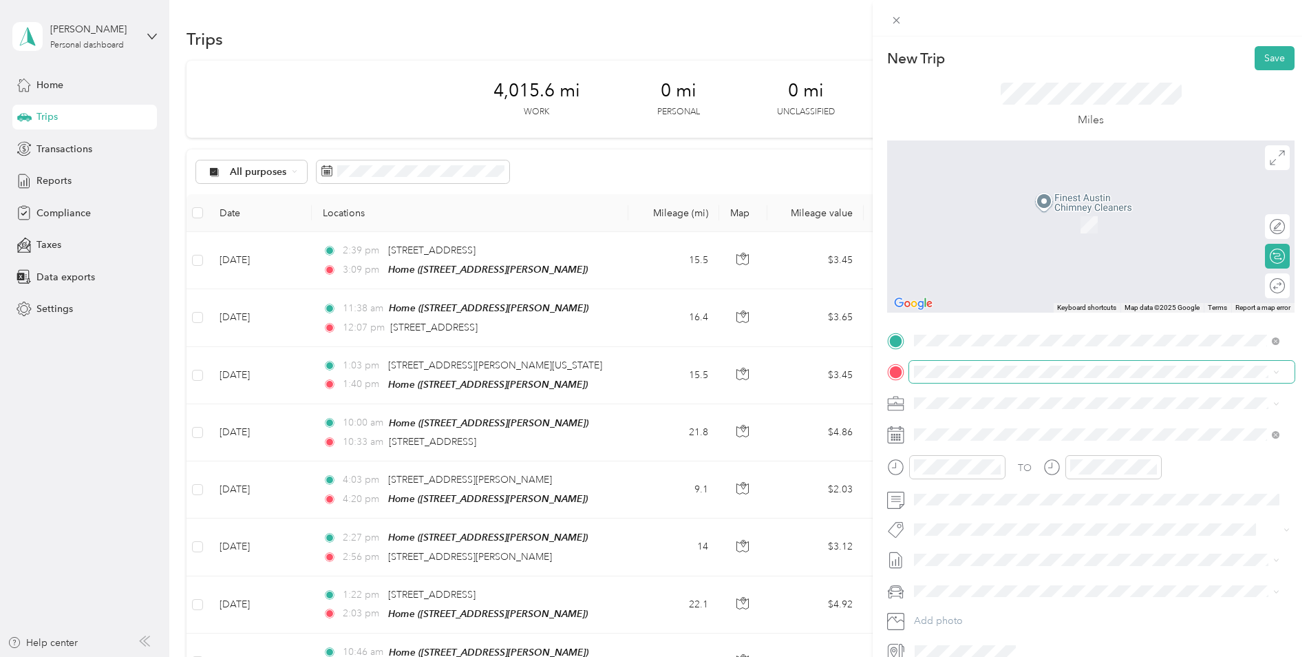
click at [969, 378] on span at bounding box center [1102, 372] width 386 height 22
click at [955, 425] on strong "Home" at bounding box center [953, 425] width 27 height 12
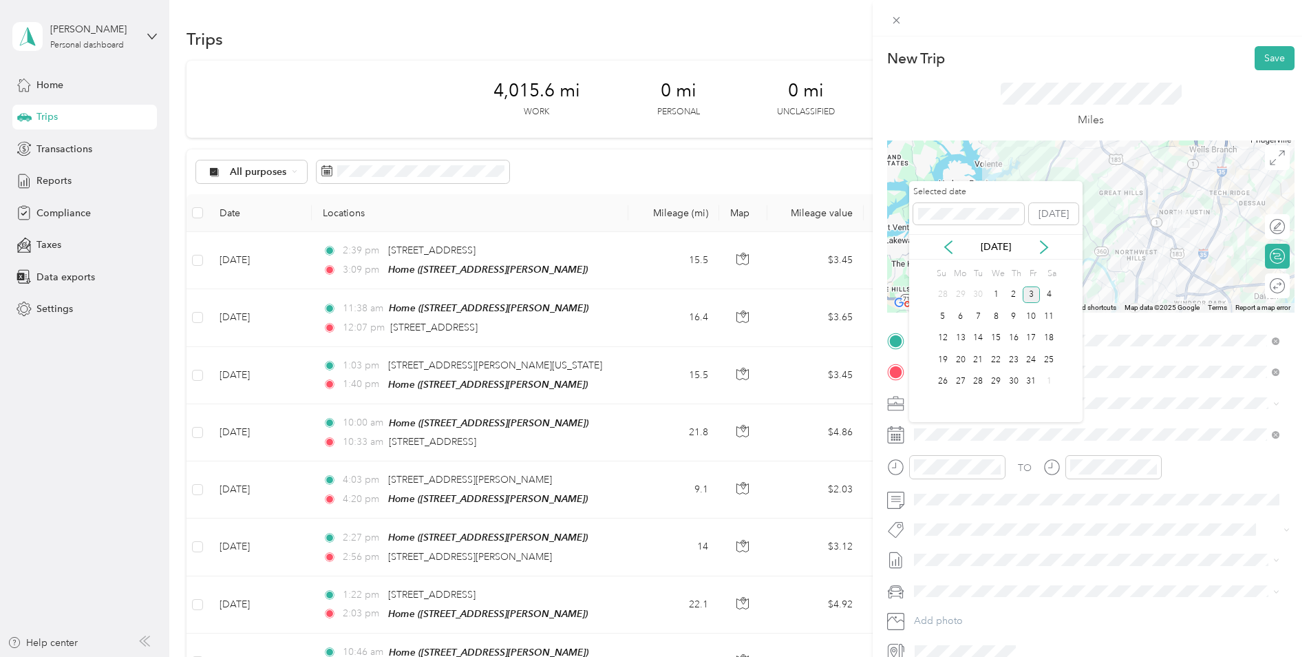
click at [940, 244] on div "[DATE]" at bounding box center [995, 247] width 173 height 14
click at [946, 244] on icon at bounding box center [949, 247] width 14 height 14
click at [1011, 360] on div "25" at bounding box center [1014, 359] width 18 height 17
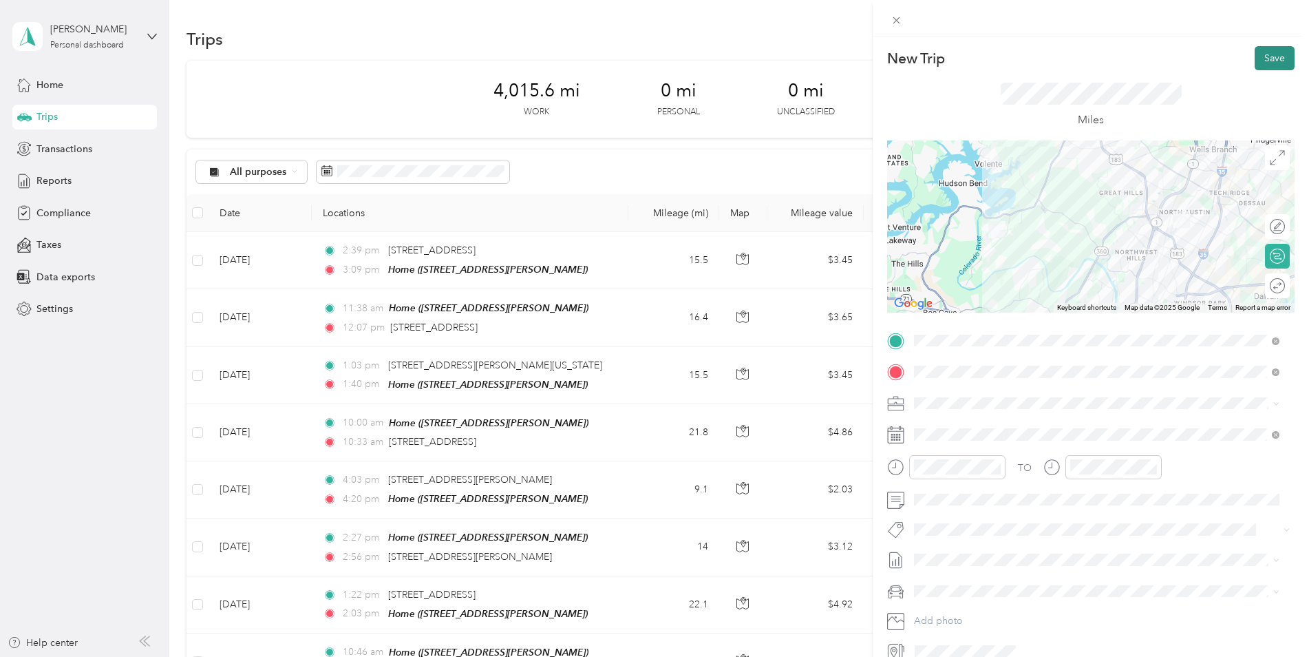
click at [1259, 62] on button "Save" at bounding box center [1275, 58] width 40 height 24
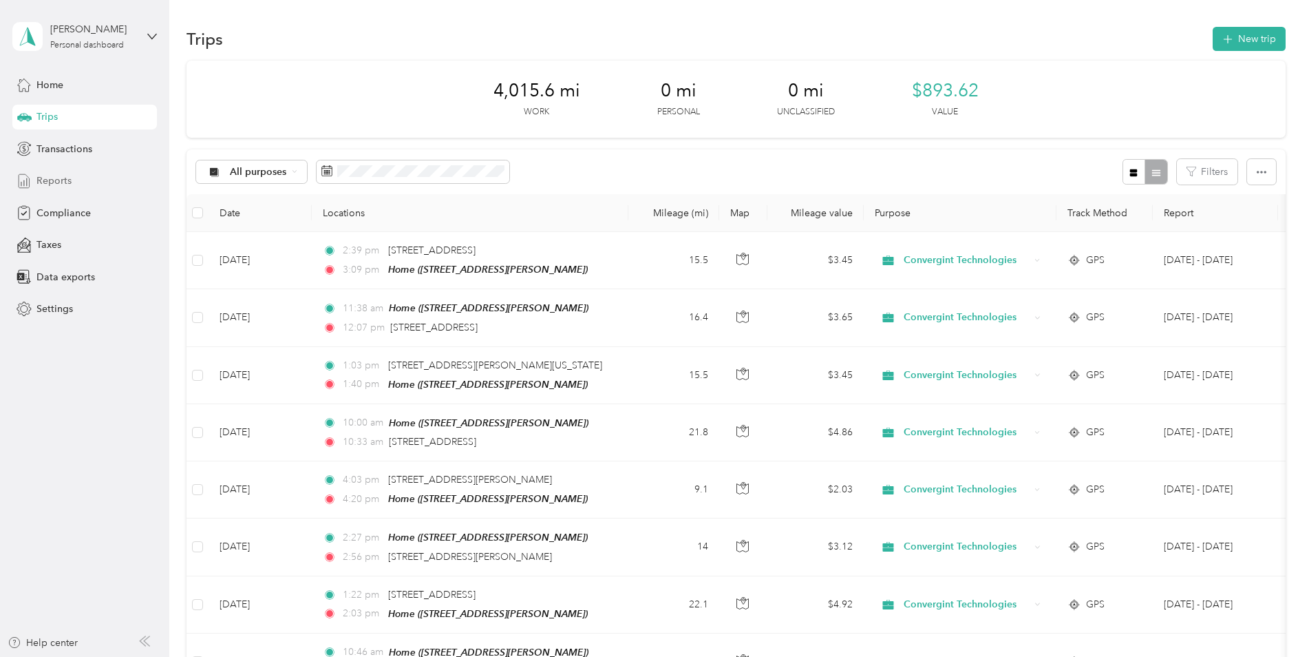
click at [63, 180] on span "Reports" at bounding box center [53, 180] width 35 height 14
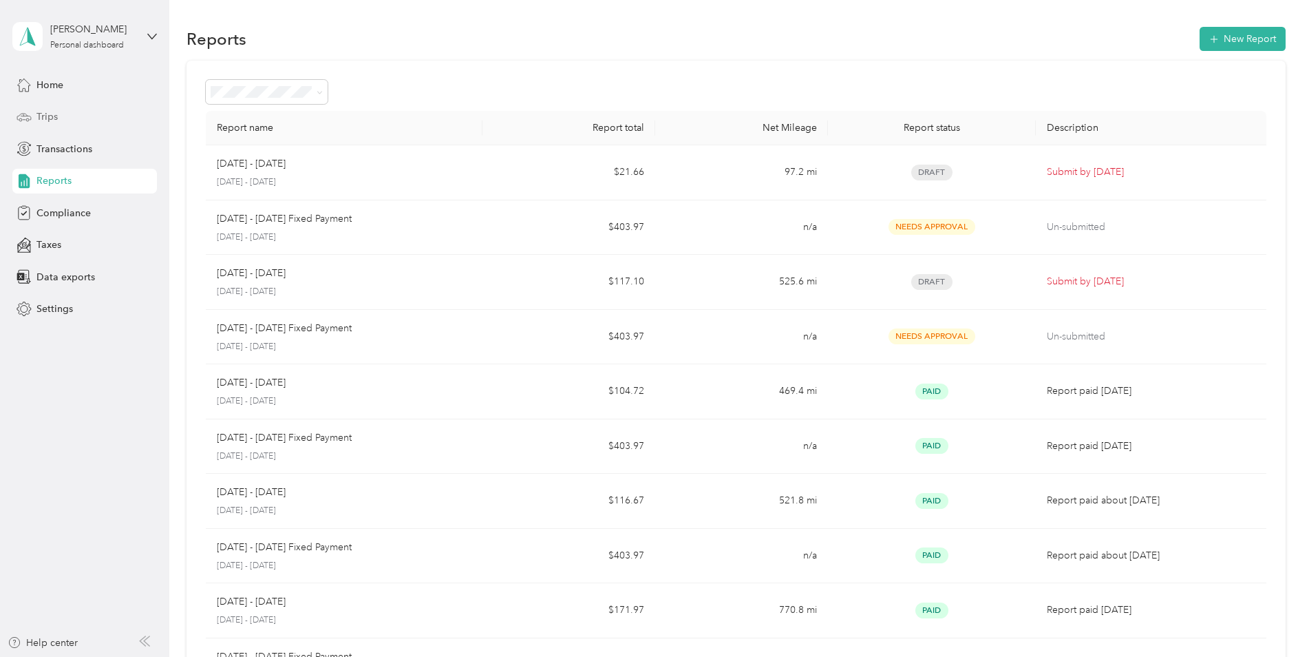
click at [43, 115] on span "Trips" at bounding box center [46, 116] width 21 height 14
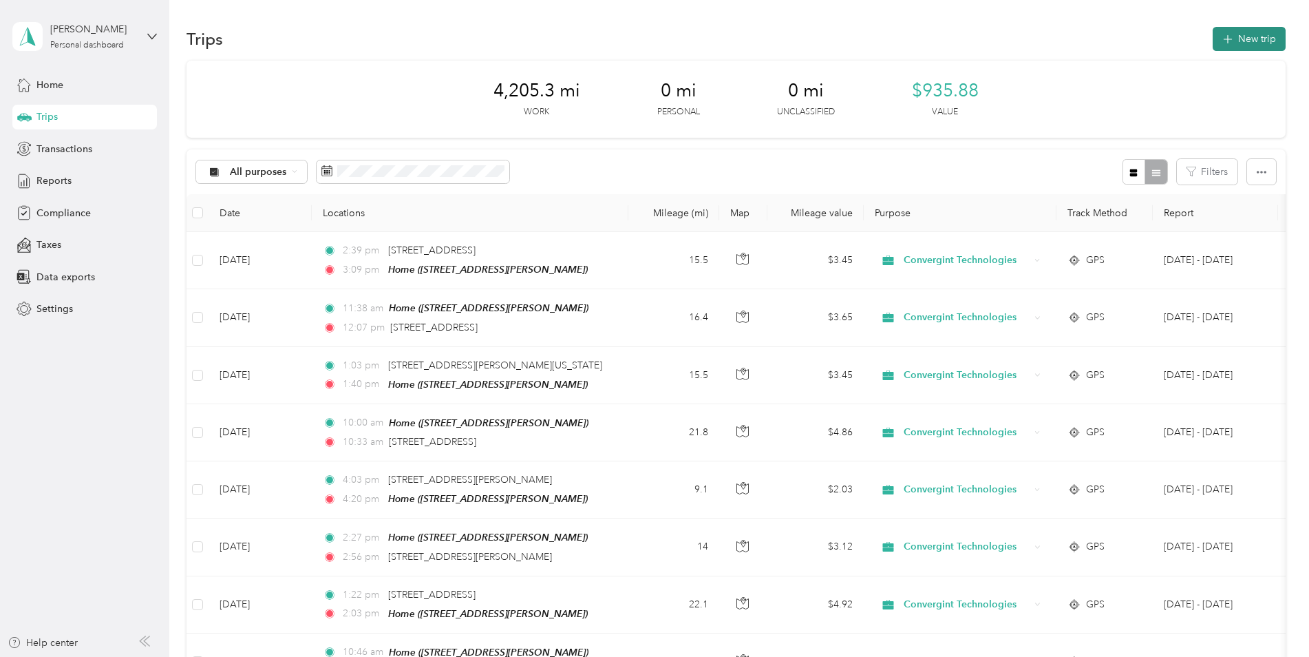
click at [1234, 42] on button "New trip" at bounding box center [1249, 39] width 73 height 24
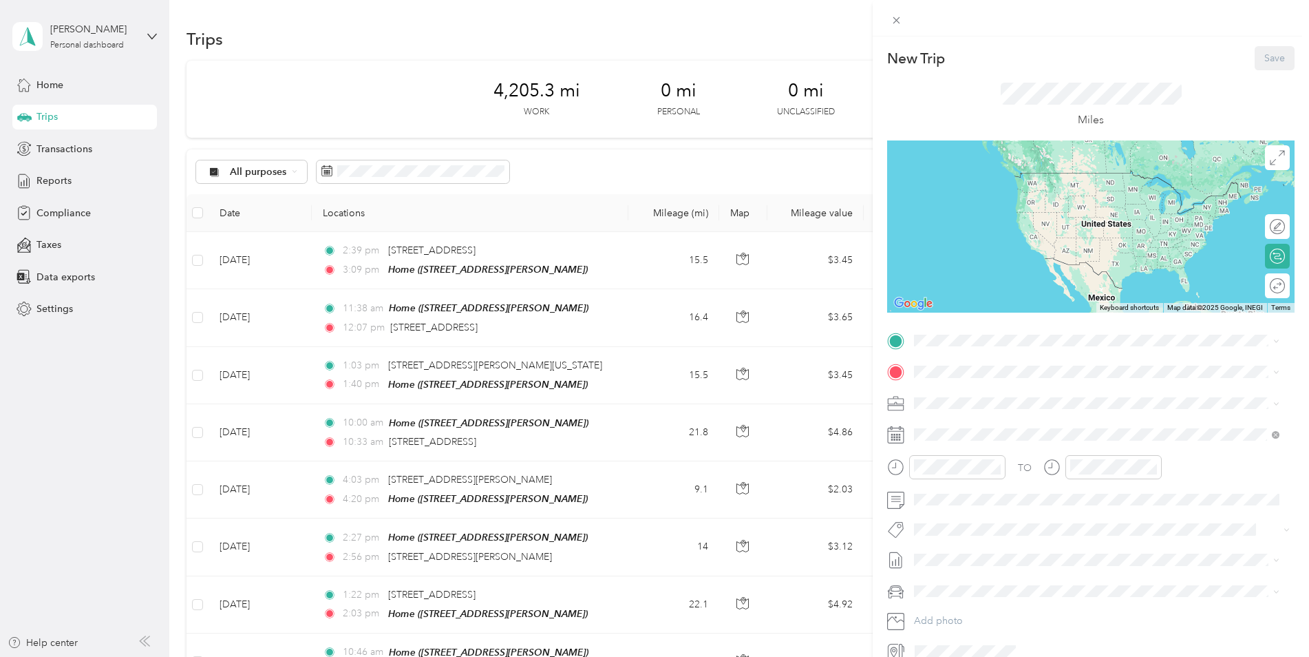
click at [534, 424] on div "New Trip Save This trip cannot be edited because it is either under review, app…" at bounding box center [654, 328] width 1309 height 657
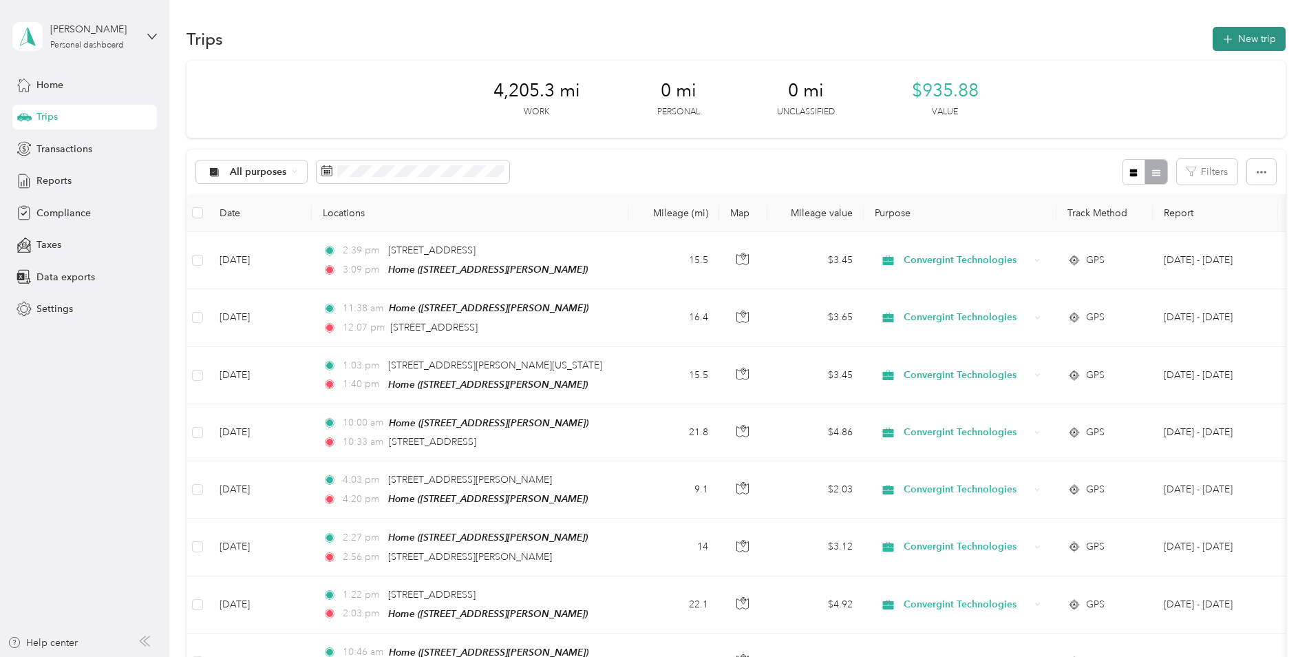
click at [1247, 35] on button "New trip" at bounding box center [1249, 39] width 73 height 24
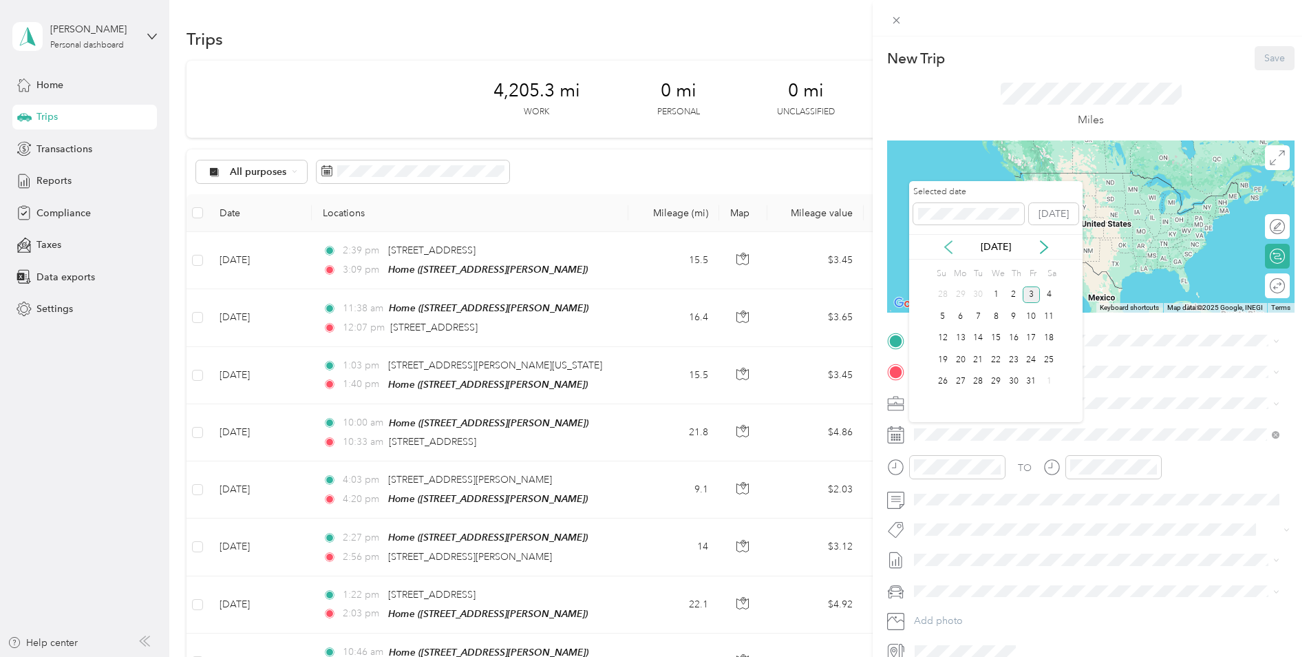
click at [951, 242] on icon at bounding box center [948, 247] width 7 height 12
click at [1015, 317] on div "11" at bounding box center [1014, 316] width 18 height 17
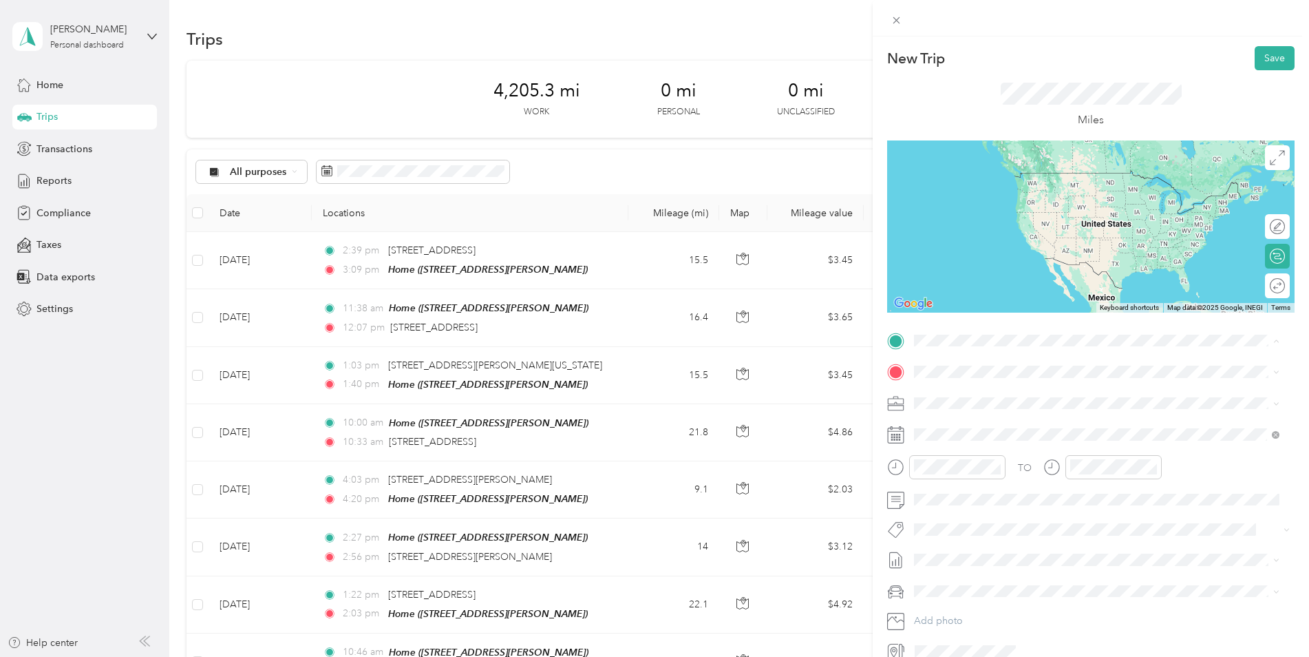
click at [962, 405] on span "[STREET_ADDRESS][PERSON_NAME]" at bounding box center [1022, 411] width 164 height 12
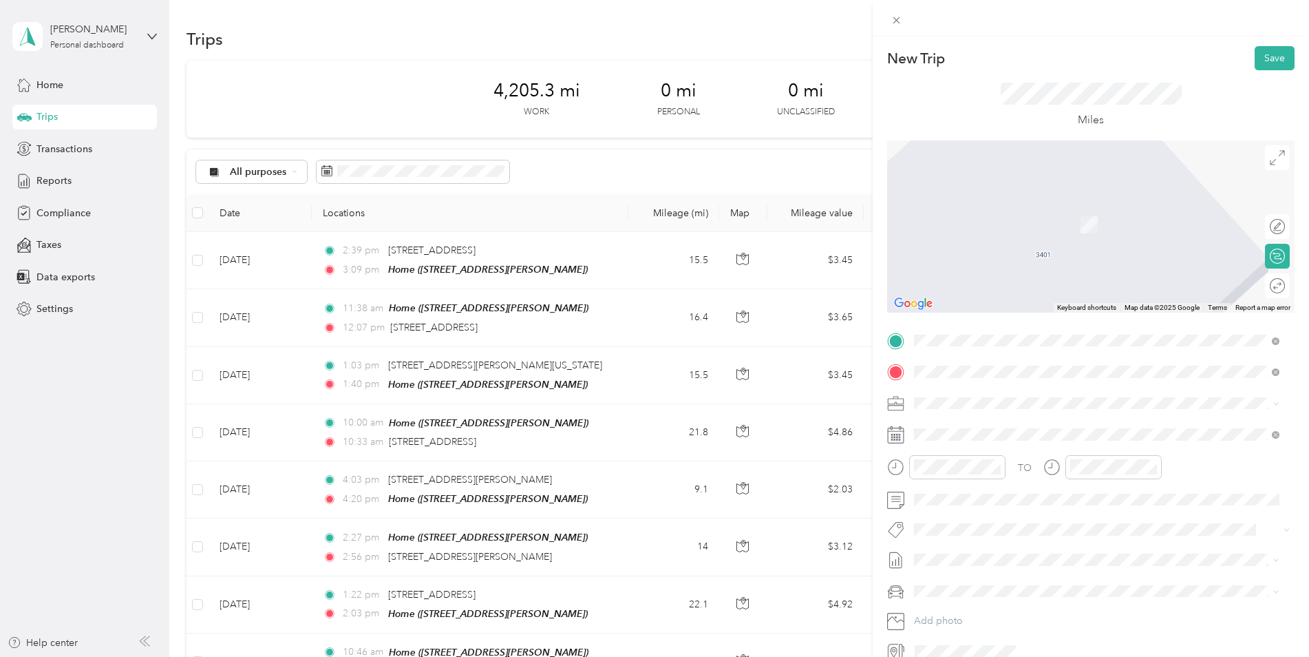
click at [961, 417] on span "Temple [US_STATE], [GEOGRAPHIC_DATA]" at bounding box center [1017, 427] width 155 height 24
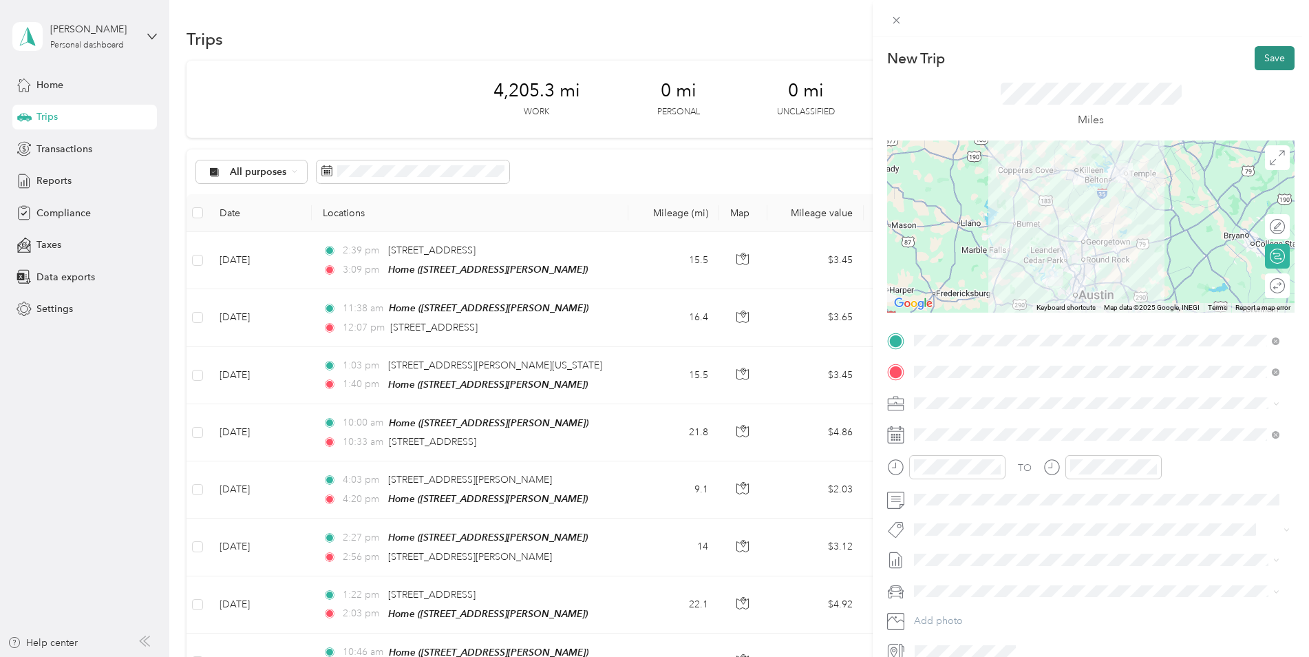
click at [1255, 60] on button "Save" at bounding box center [1275, 58] width 40 height 24
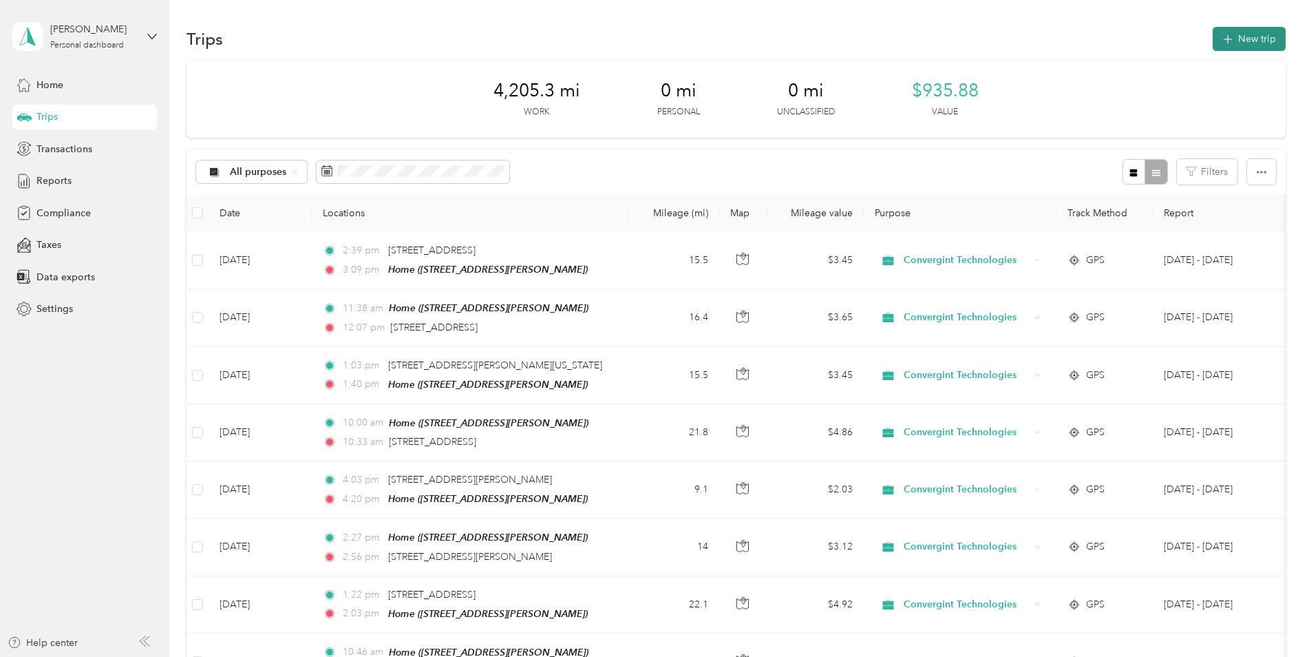
click at [1251, 37] on button "New trip" at bounding box center [1249, 39] width 73 height 24
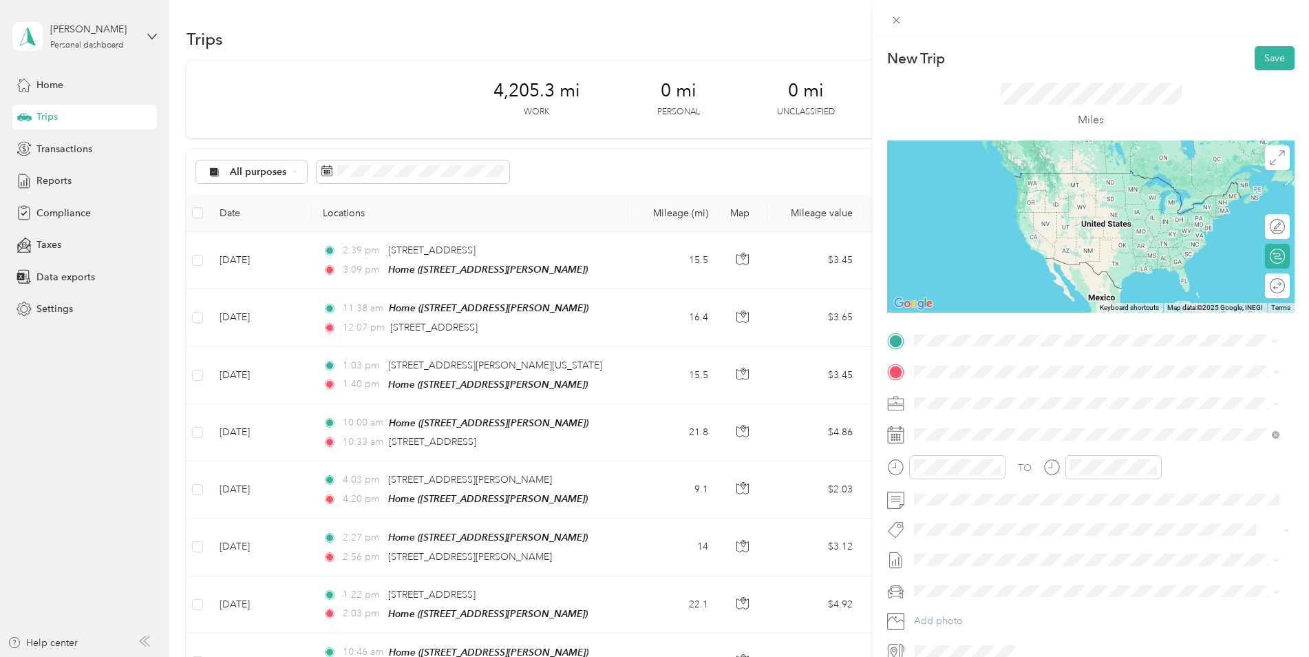
click at [949, 395] on span "Temple [US_STATE], [GEOGRAPHIC_DATA]" at bounding box center [1017, 396] width 155 height 24
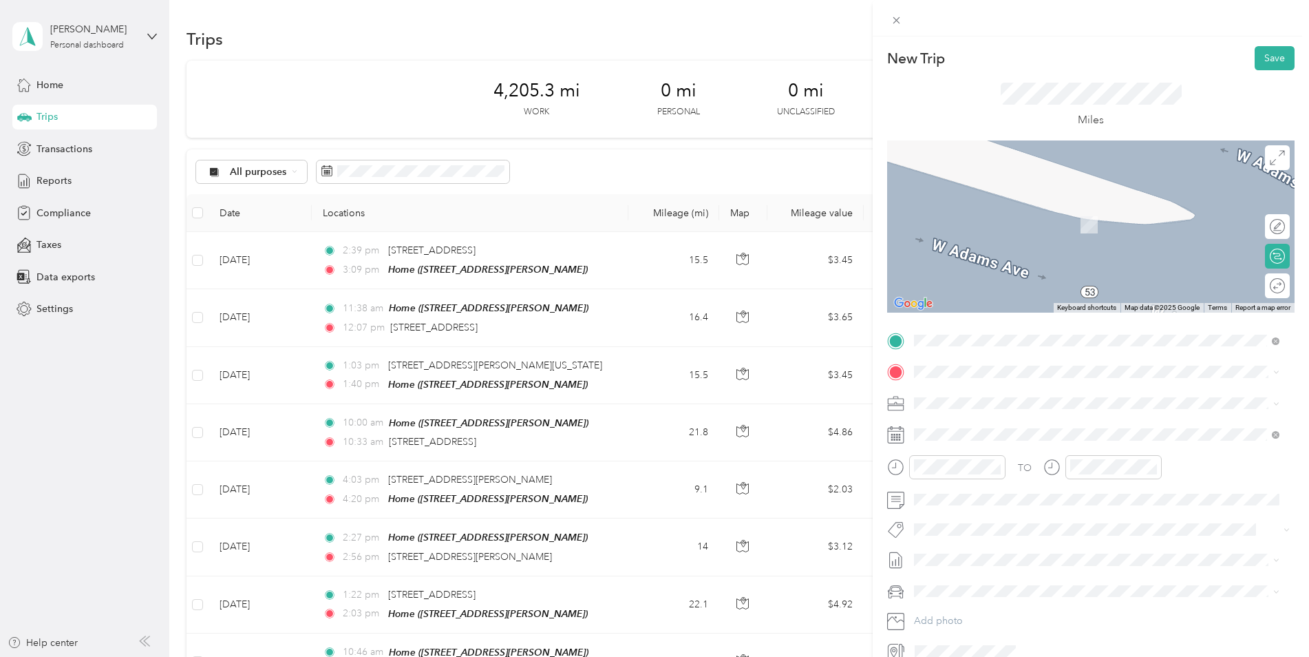
click at [959, 440] on span "[STREET_ADDRESS][PERSON_NAME]" at bounding box center [1022, 442] width 164 height 12
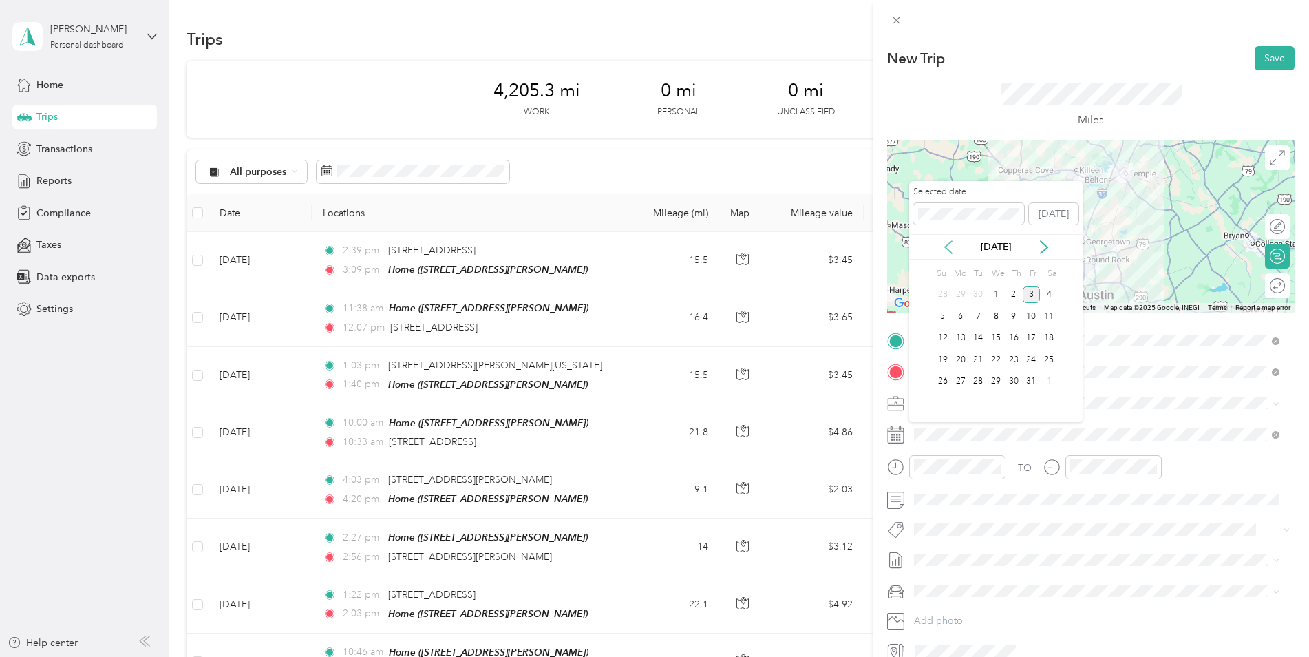
click at [951, 244] on icon at bounding box center [949, 247] width 14 height 14
click at [1013, 315] on div "11" at bounding box center [1014, 316] width 18 height 17
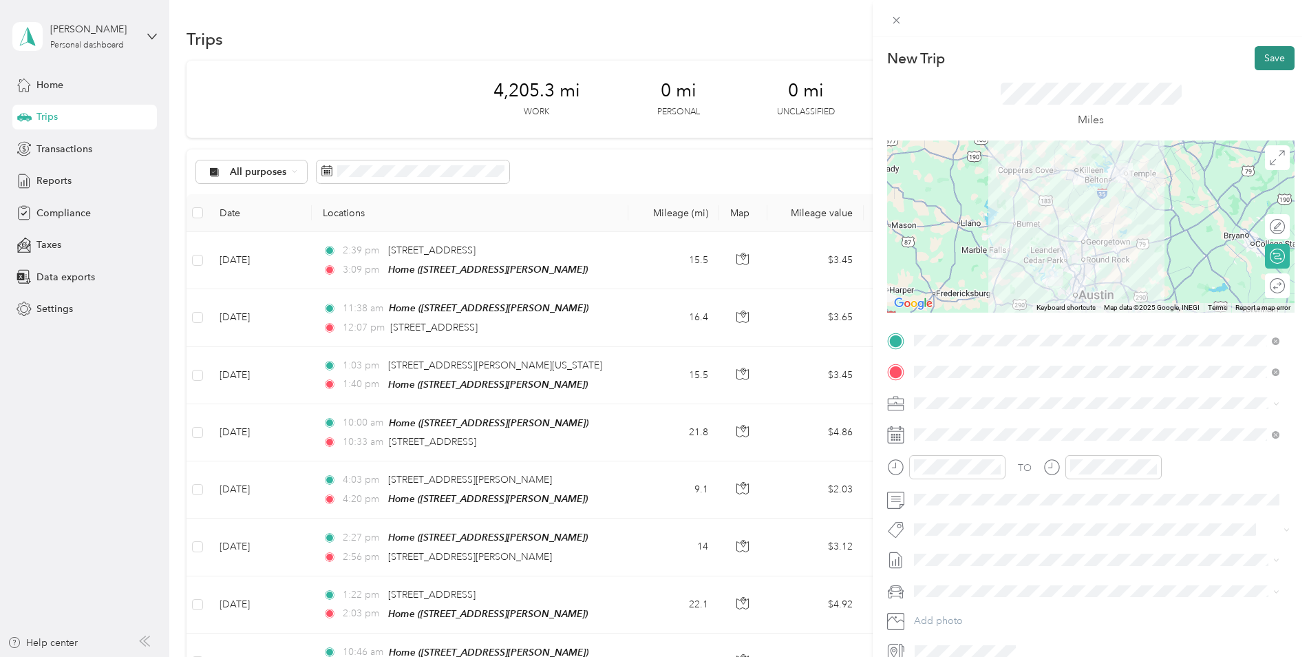
click at [1266, 54] on button "Save" at bounding box center [1275, 58] width 40 height 24
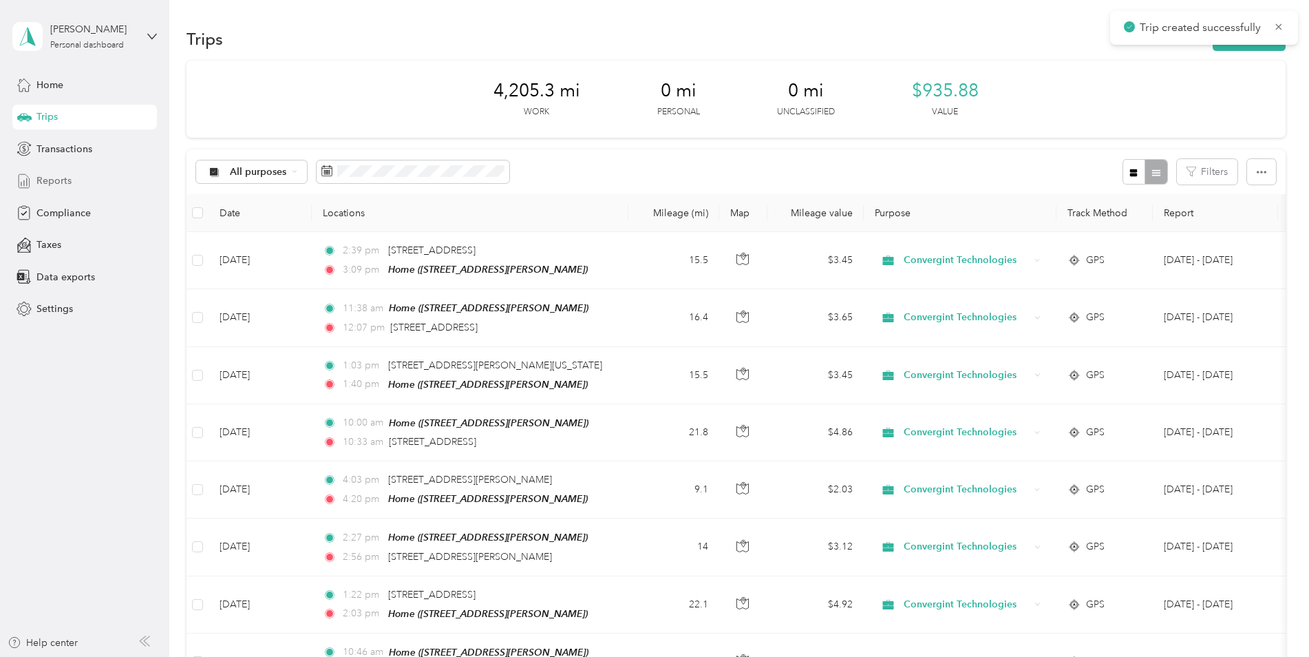
click at [67, 182] on span "Reports" at bounding box center [53, 180] width 35 height 14
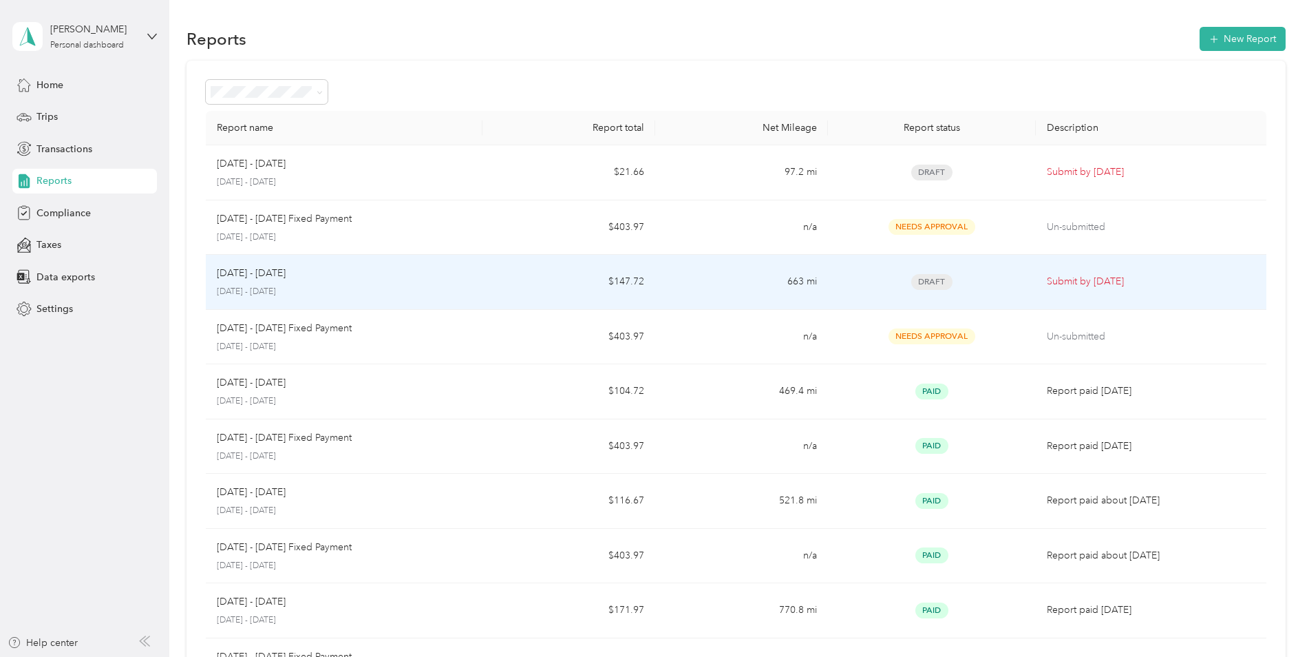
click at [279, 286] on p "[DATE] - [DATE]" at bounding box center [344, 292] width 255 height 12
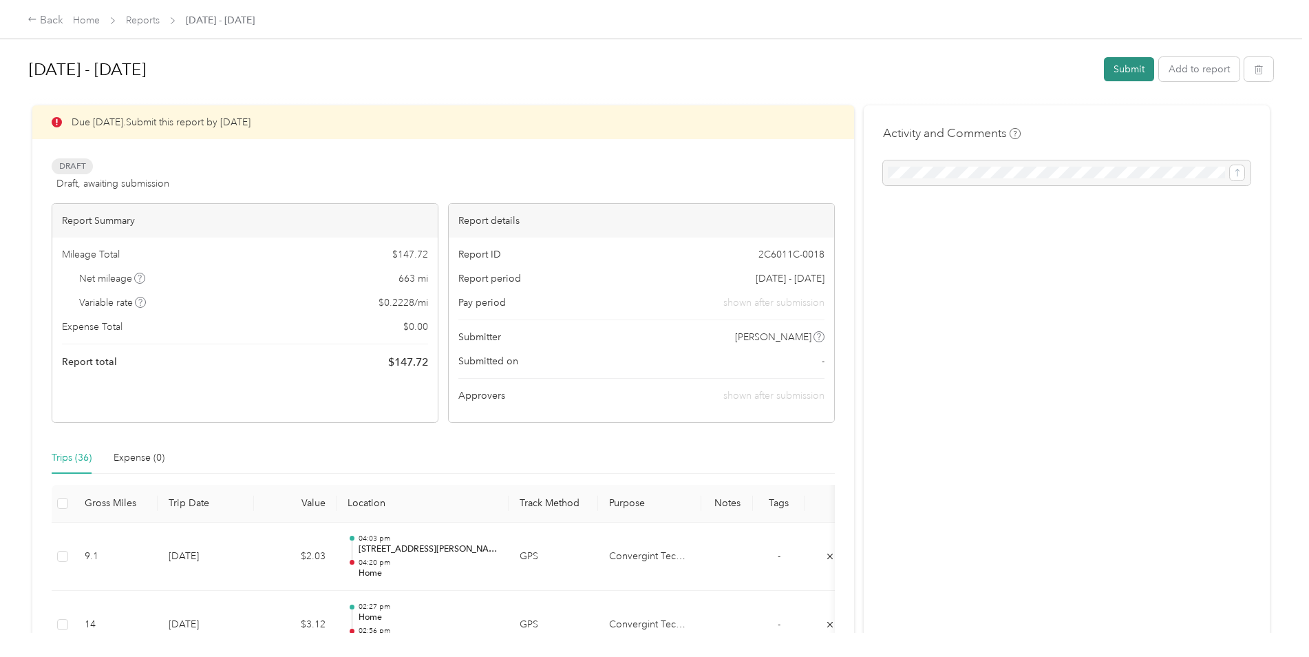
click at [1110, 67] on button "Submit" at bounding box center [1129, 69] width 50 height 24
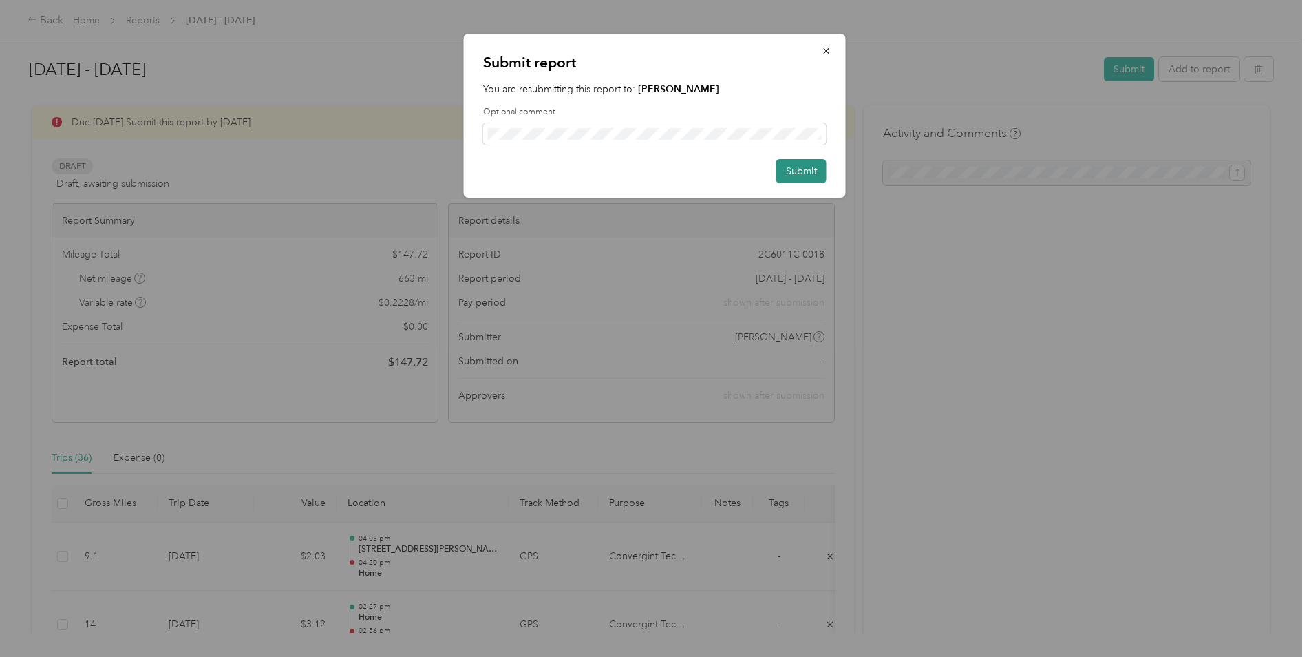
click at [815, 173] on button "Submit" at bounding box center [802, 171] width 50 height 24
